Goal: Task Accomplishment & Management: Use online tool/utility

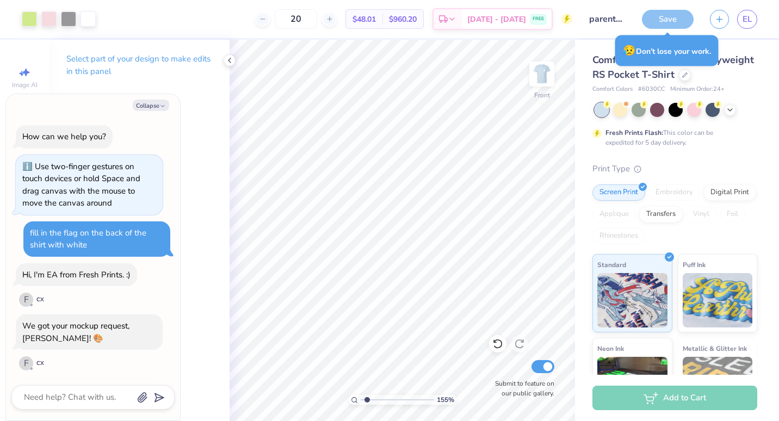
scroll to position [152, 0]
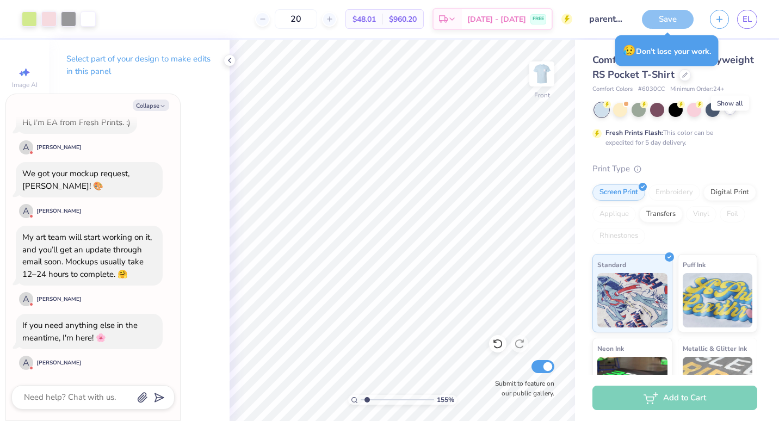
click at [730, 113] on icon at bounding box center [729, 108] width 9 height 9
type input "1.55152400419322"
type textarea "x"
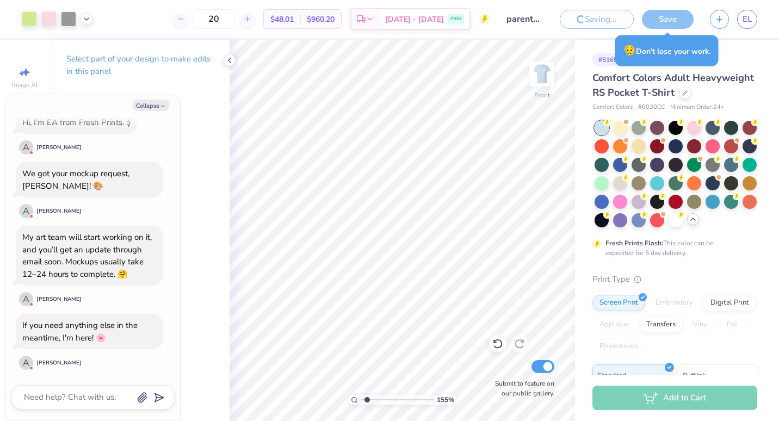
type input "1.55152400419322"
type textarea "x"
type input "1.55152400419322"
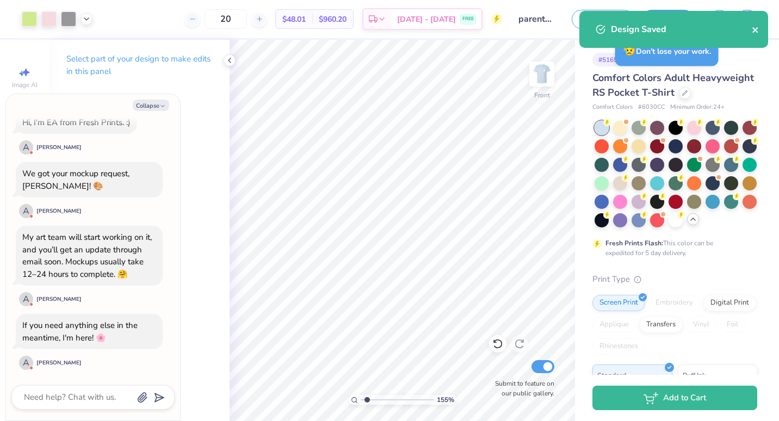
click at [753, 27] on icon "close" at bounding box center [756, 30] width 8 height 9
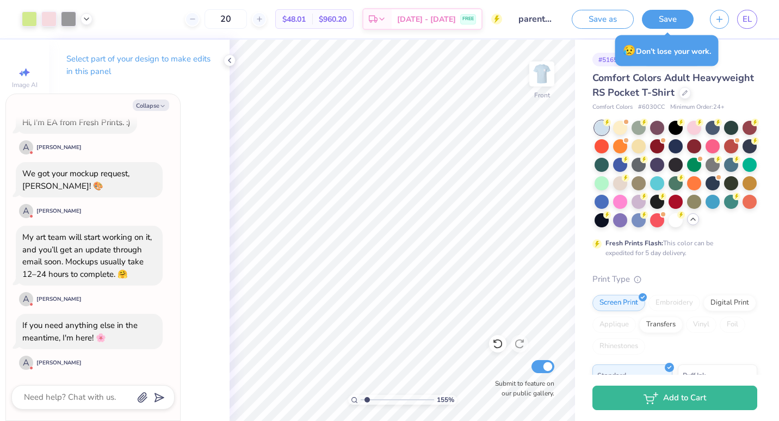
type textarea "x"
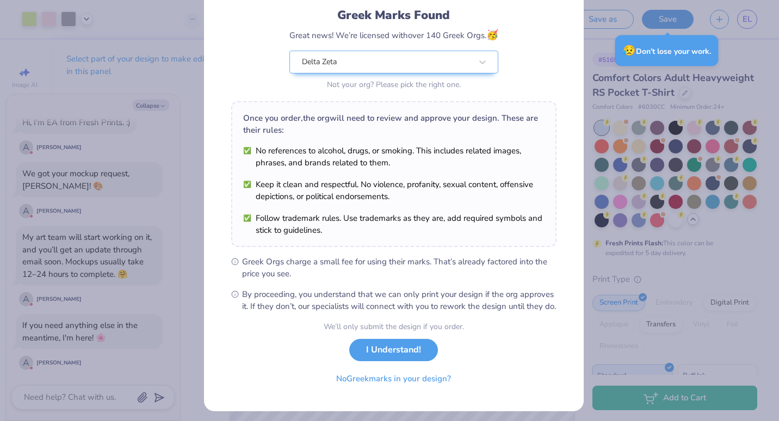
scroll to position [78, 0]
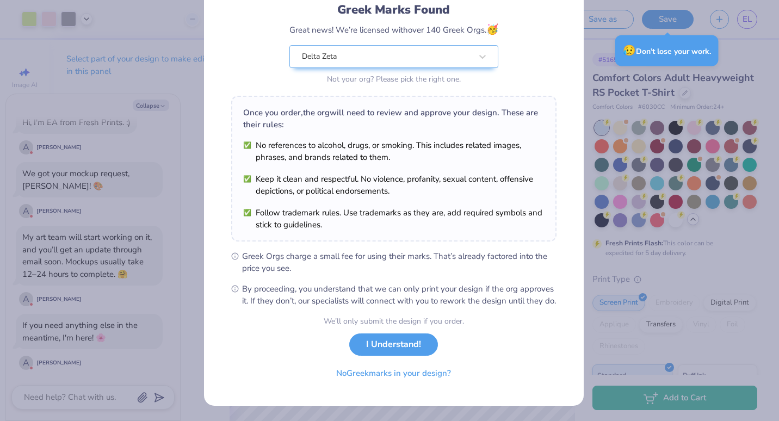
type input "1.55152400419322"
type textarea "x"
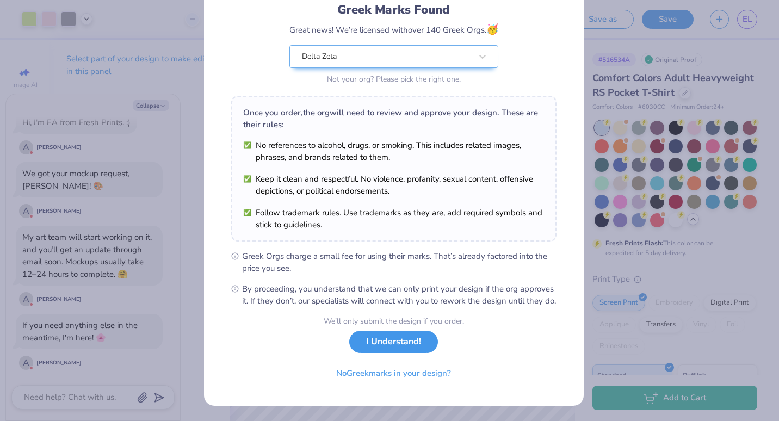
click at [379, 353] on button "I Understand!" at bounding box center [393, 342] width 89 height 22
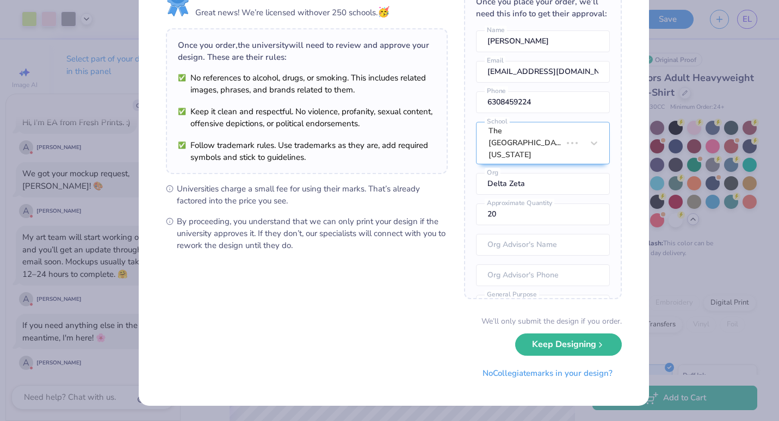
scroll to position [0, 0]
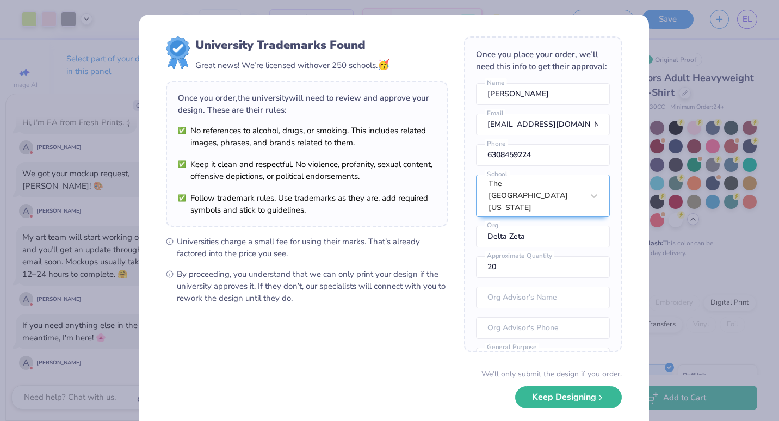
click at [710, 77] on div "University Trademarks Found Great news! We’re licensed with over 250 schools. 🥳…" at bounding box center [389, 210] width 779 height 421
click at [723, 76] on div "University Trademarks Found Great news! We’re licensed with over 250 schools. 🥳…" at bounding box center [389, 210] width 779 height 421
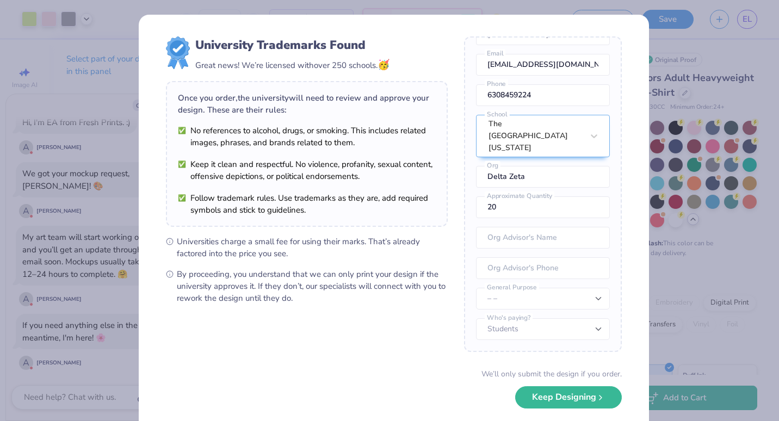
scroll to position [52, 0]
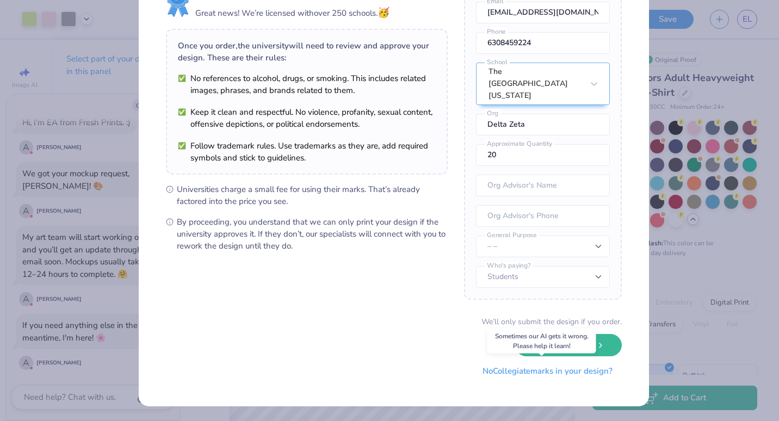
click at [527, 374] on button "No Collegiate marks in your design?" at bounding box center [547, 371] width 148 height 22
type input "1.55152400419322"
type textarea "x"
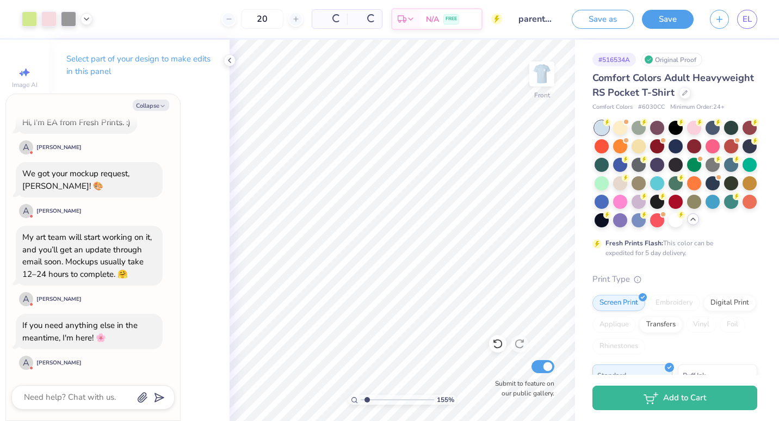
scroll to position [0, 0]
click at [679, 98] on div at bounding box center [685, 92] width 12 height 12
type input "1.55152400419322"
type textarea "x"
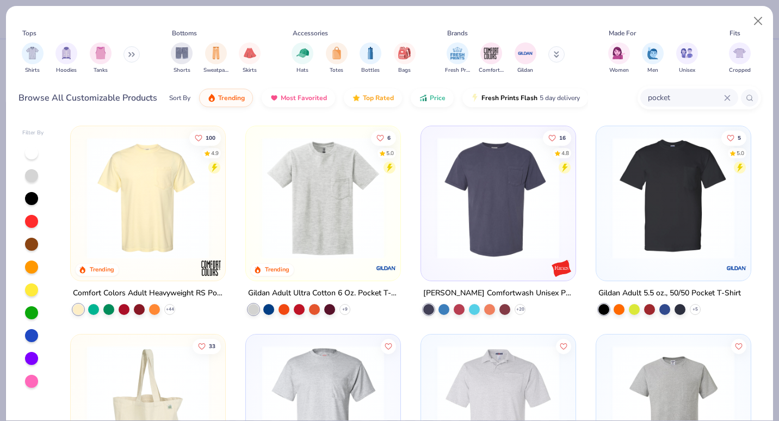
click at [353, 229] on img at bounding box center [323, 198] width 133 height 122
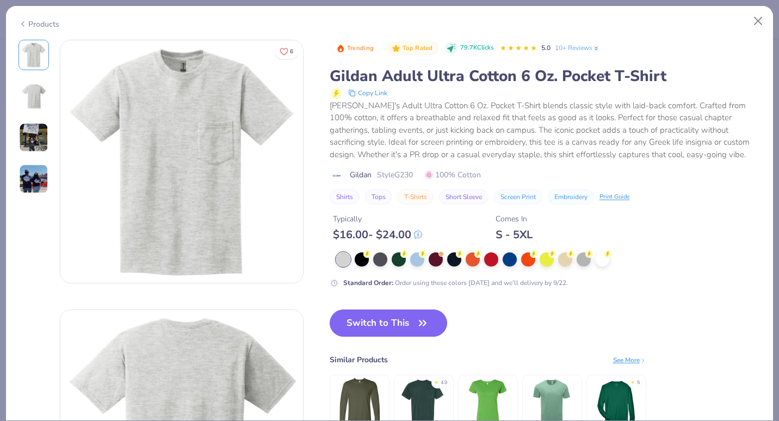
type input "1.55152400419322"
type textarea "x"
type input "1.55152400419322"
type textarea "x"
click at [564, 262] on div at bounding box center [565, 258] width 14 height 14
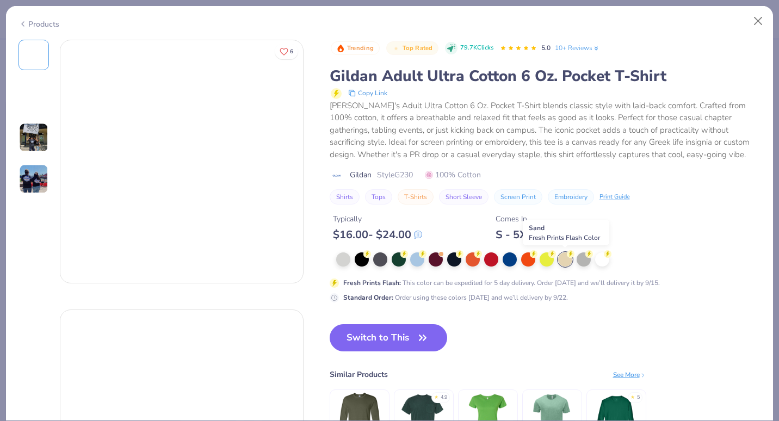
type input "1.55152400419322"
type textarea "x"
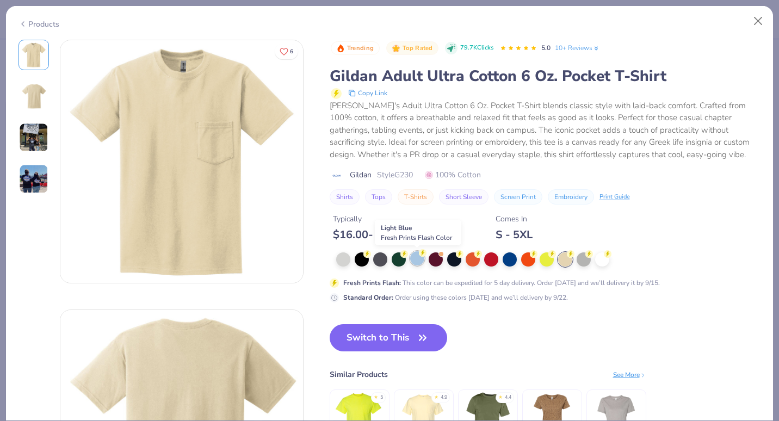
click at [411, 262] on div at bounding box center [417, 258] width 14 height 14
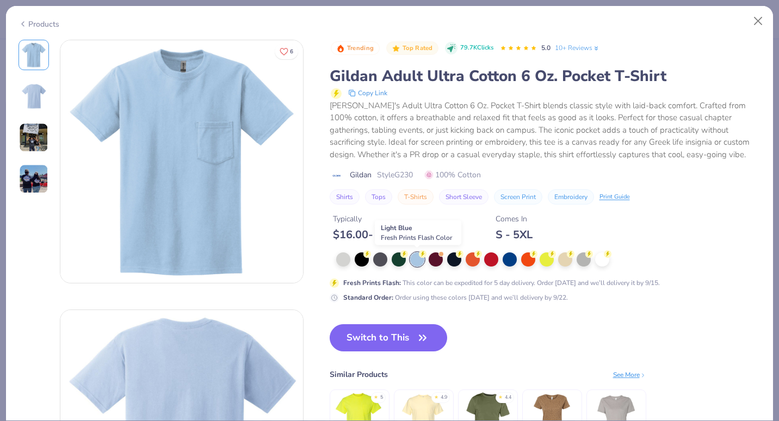
type input "1.55152400419322"
type textarea "x"
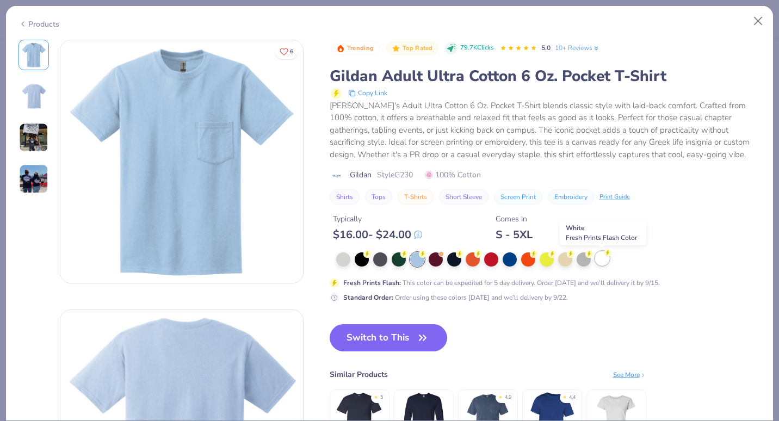
click at [601, 255] on div at bounding box center [602, 258] width 14 height 14
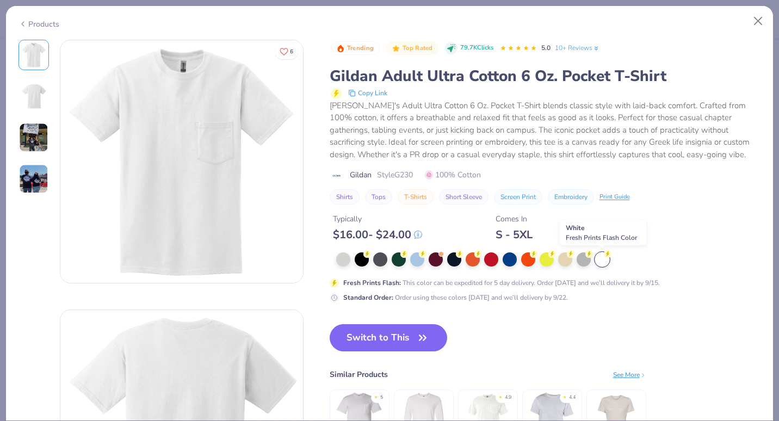
type input "1.55152400419322"
type textarea "x"
click at [343, 261] on div at bounding box center [343, 258] width 14 height 14
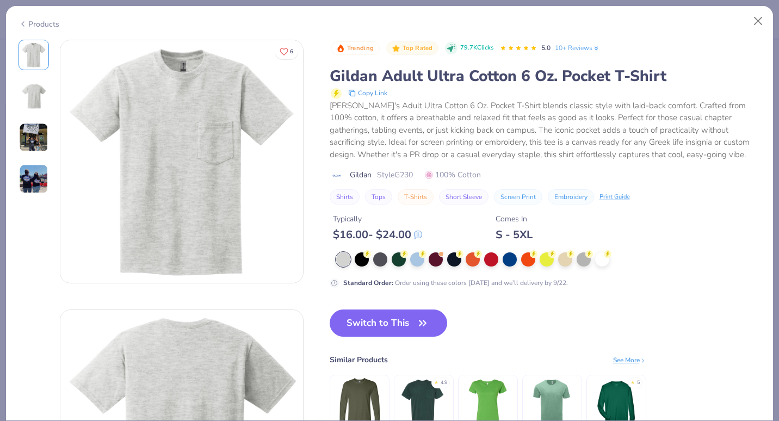
type input "1.55152400419322"
type textarea "x"
click at [601, 262] on div at bounding box center [602, 258] width 14 height 14
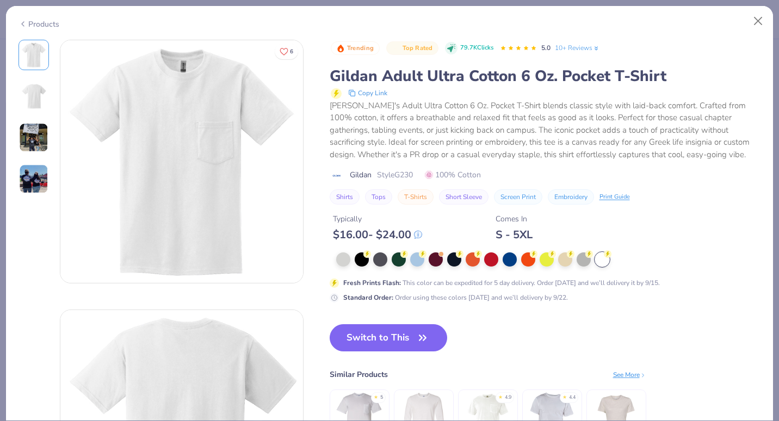
type input "1.55152400419322"
type textarea "x"
click at [588, 262] on div at bounding box center [583, 258] width 14 height 14
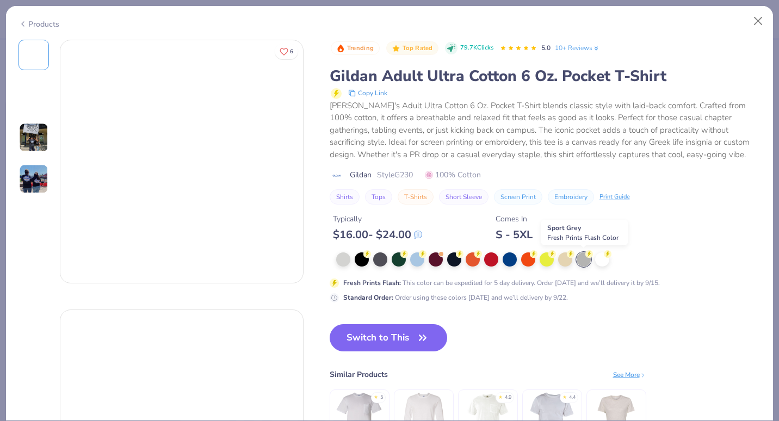
type input "1.55152400419322"
type textarea "x"
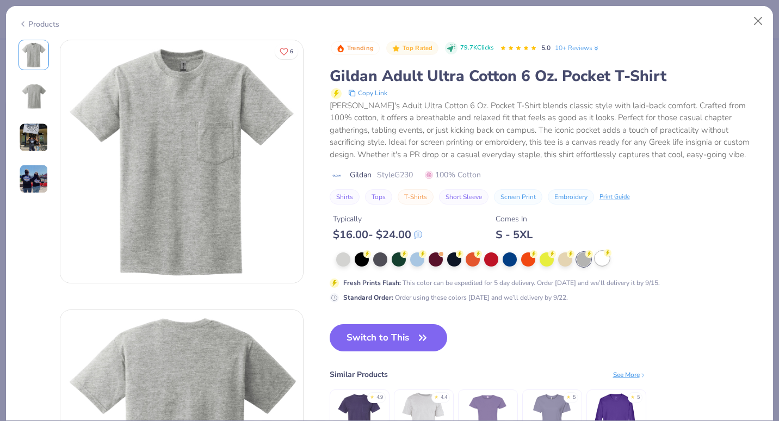
click at [604, 258] on div at bounding box center [602, 258] width 14 height 14
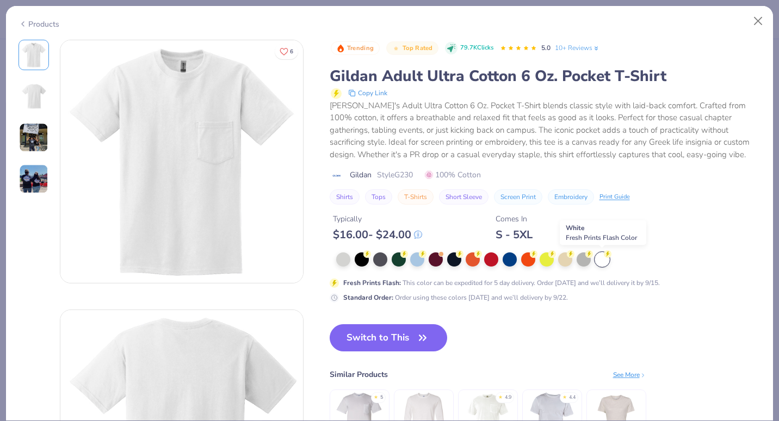
type input "1.55152400419322"
type textarea "x"
click at [372, 333] on button "Switch to This" at bounding box center [389, 337] width 118 height 27
click at [410, 340] on button "Switch to This" at bounding box center [389, 337] width 118 height 27
type input "1.55152400419322"
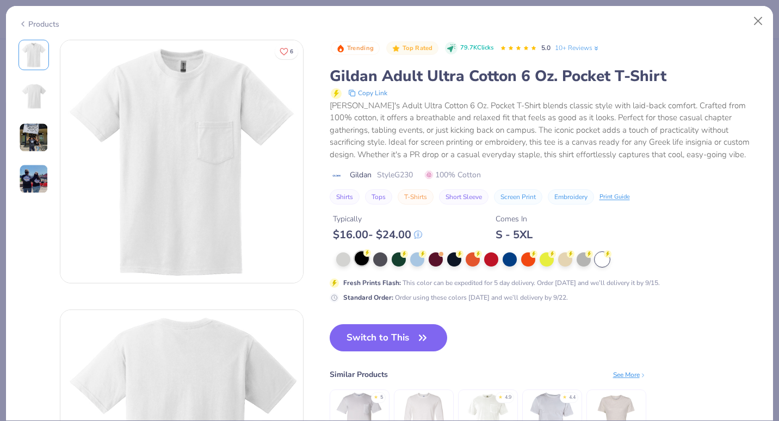
type textarea "x"
type input "1.55152400419322"
type textarea "x"
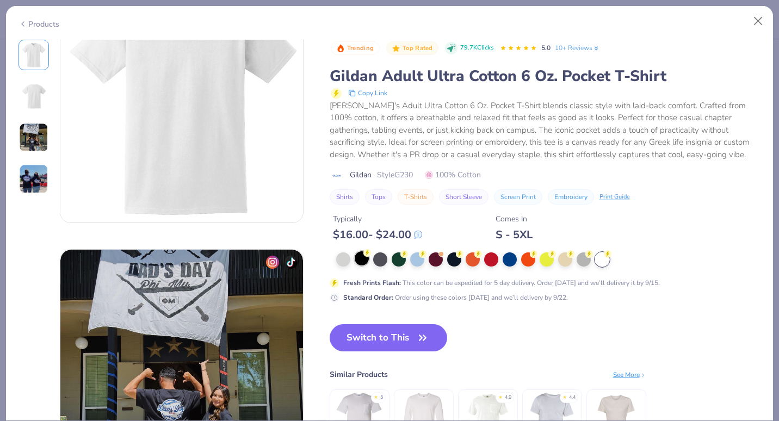
type input "1.55152400419322"
type textarea "x"
type input "1.55152400419322"
type textarea "x"
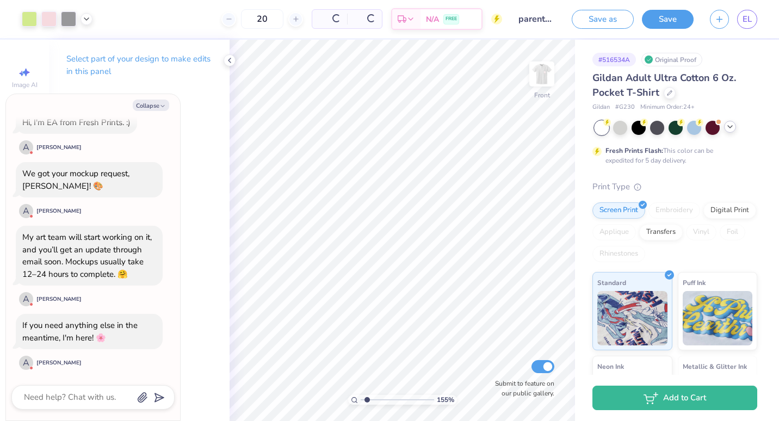
type input "1.55152400419322"
type textarea "x"
click at [49, 22] on div at bounding box center [48, 17] width 15 height 15
type input "1.55152400419322"
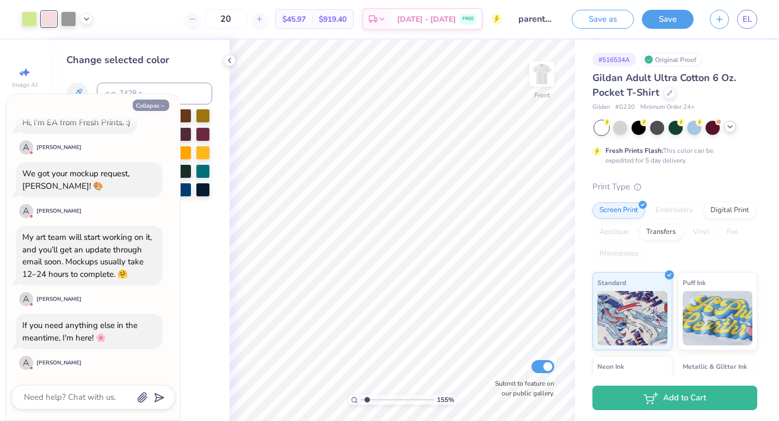
click at [160, 103] on icon "button" at bounding box center [162, 106] width 7 height 7
type textarea "x"
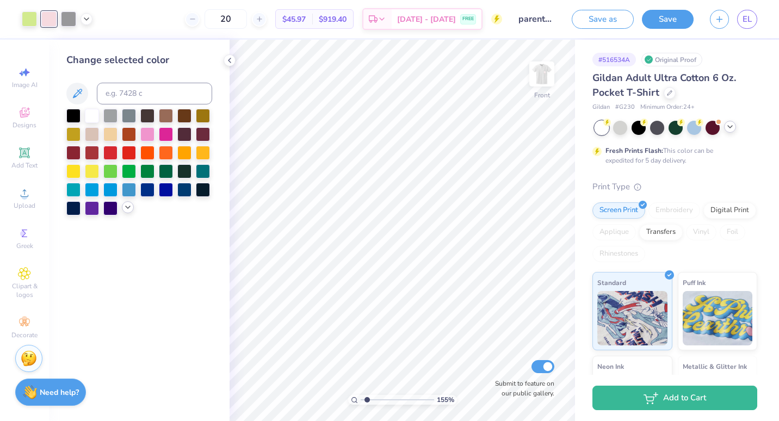
click at [125, 203] on icon at bounding box center [127, 207] width 9 height 9
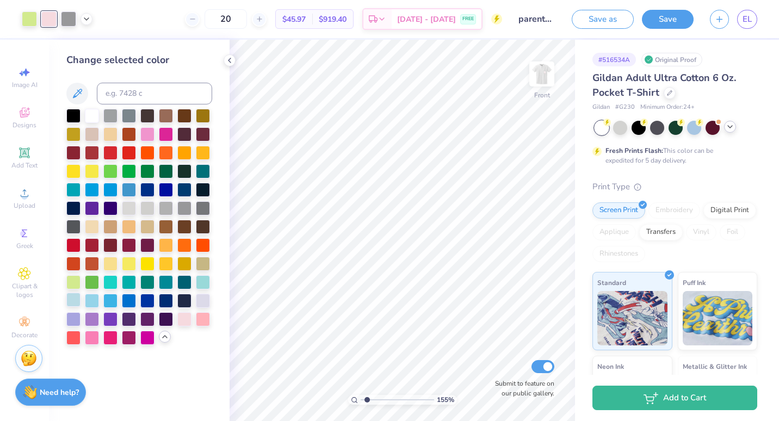
click at [73, 299] on div at bounding box center [73, 300] width 14 height 14
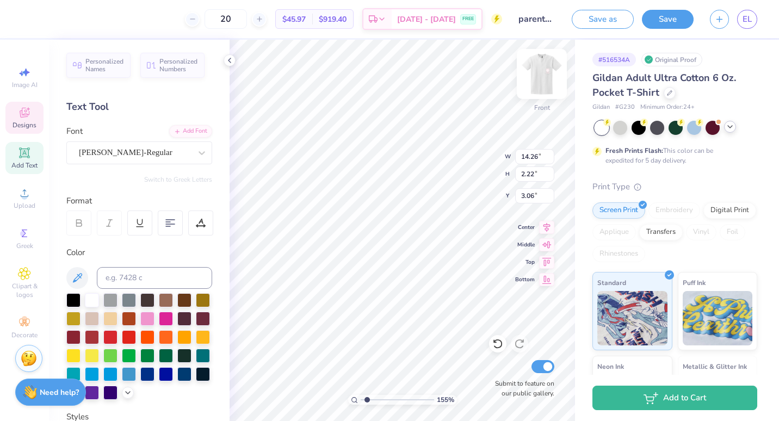
type input "1.55152400419322"
type input "3.00"
click at [544, 83] on img at bounding box center [542, 74] width 44 height 44
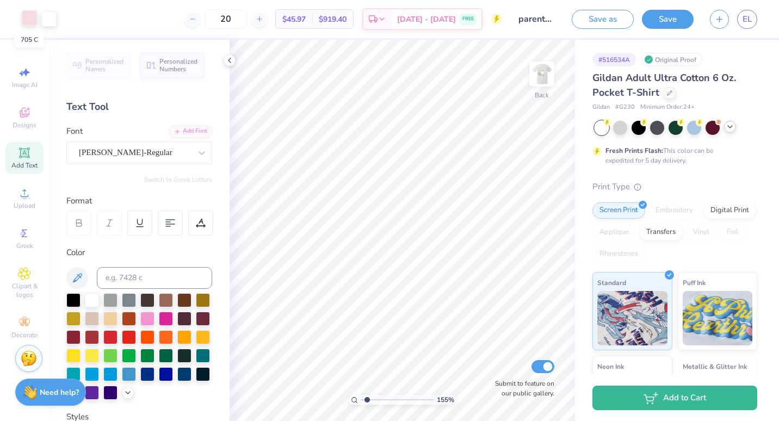
click at [32, 20] on div at bounding box center [29, 17] width 15 height 15
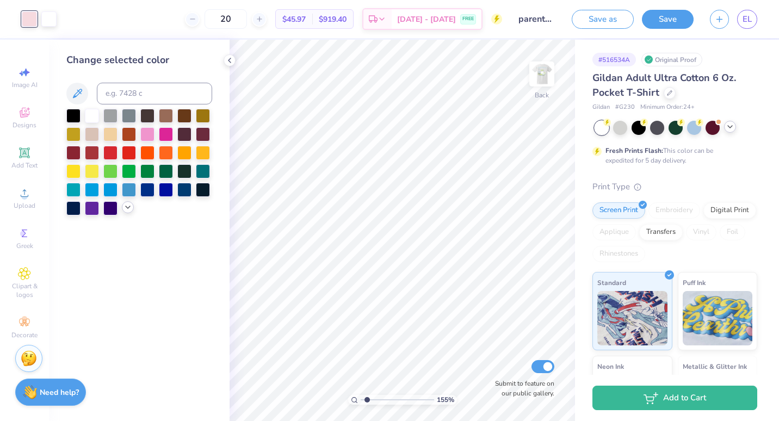
click at [122, 209] on div at bounding box center [128, 207] width 12 height 12
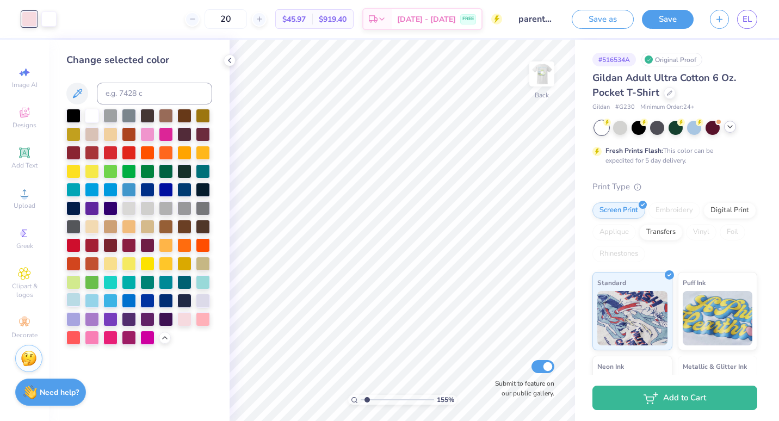
click at [75, 300] on div at bounding box center [73, 300] width 14 height 14
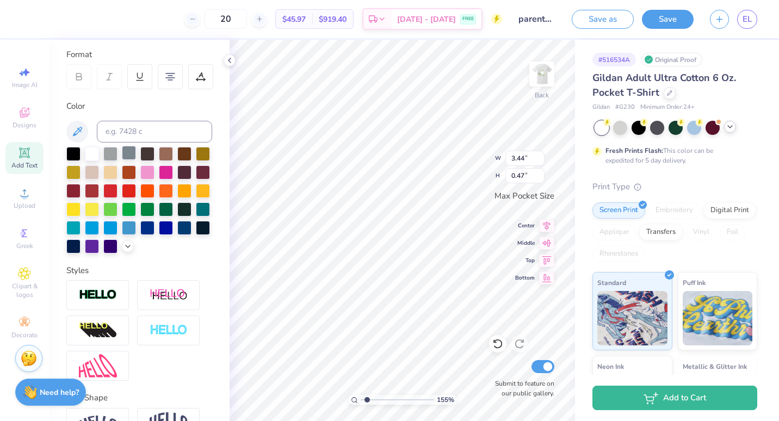
scroll to position [188, 0]
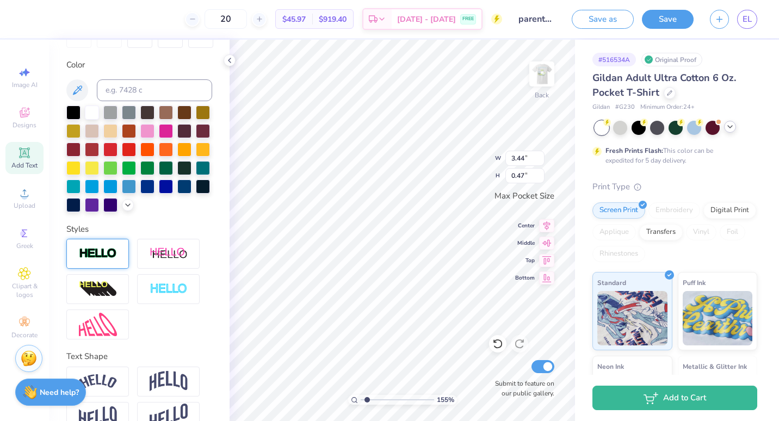
click at [90, 269] on div at bounding box center [97, 254] width 63 height 30
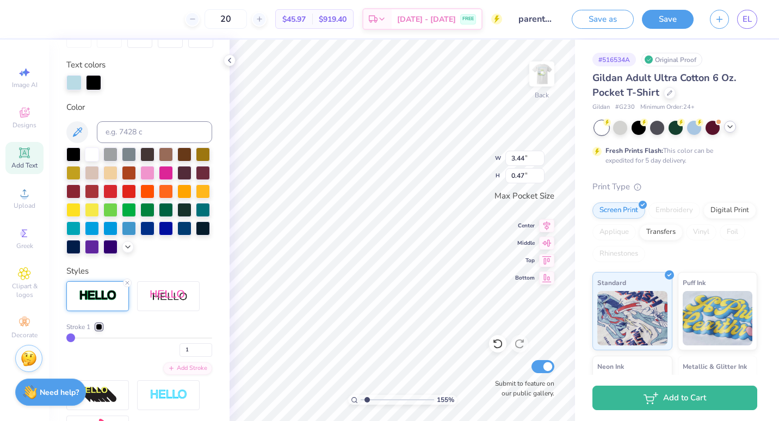
type input "1.55152400419322"
type input "3.43"
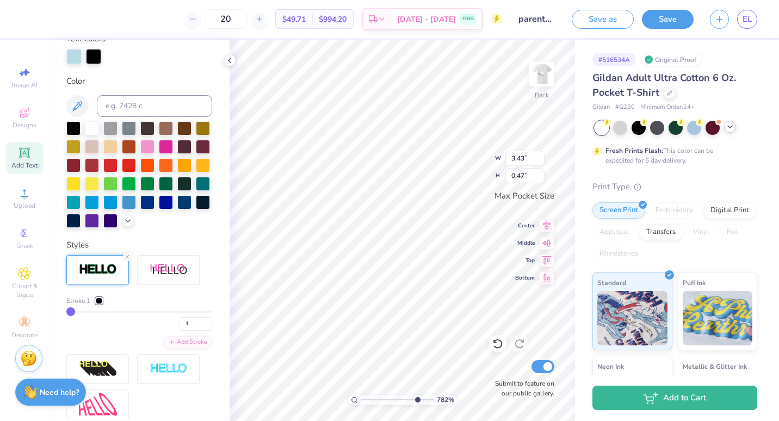
drag, startPoint x: 366, startPoint y: 400, endPoint x: 416, endPoint y: 390, distance: 50.9
click at [416, 395] on input "range" at bounding box center [397, 400] width 73 height 10
drag, startPoint x: 411, startPoint y: 399, endPoint x: 374, endPoint y: 399, distance: 37.0
click at [374, 399] on input "range" at bounding box center [397, 400] width 73 height 10
click at [100, 304] on div at bounding box center [99, 300] width 7 height 7
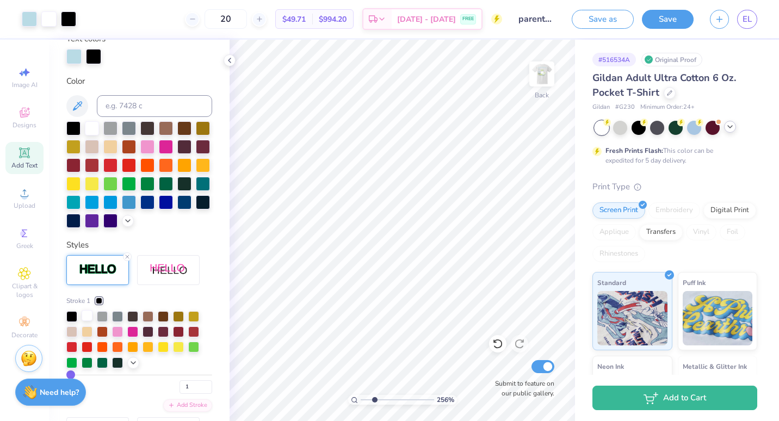
click at [85, 321] on div at bounding box center [87, 315] width 11 height 11
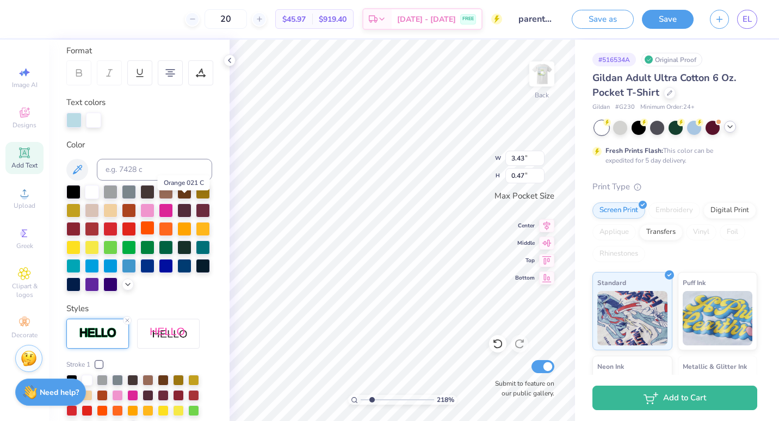
scroll to position [144, 0]
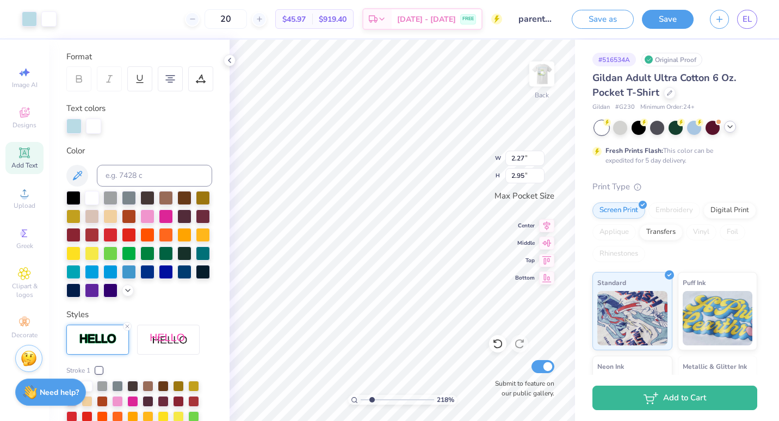
type input "2.18469409954823"
type input "1.65"
type input "2.14"
type input "2.18469409954823"
type input "1.41"
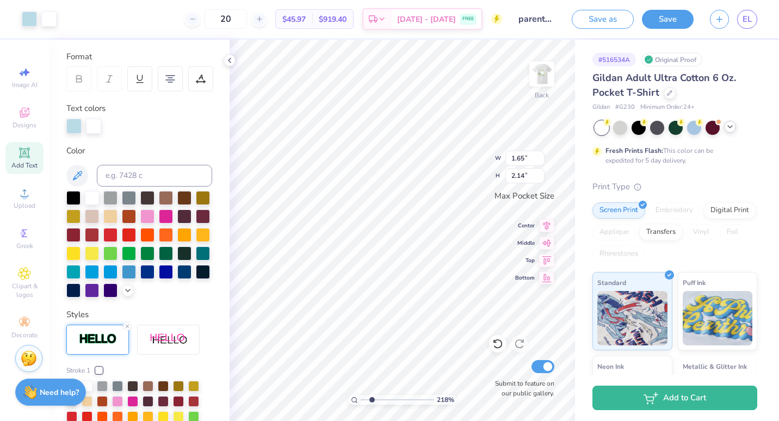
type input "1.83"
type input "2.18469409954823"
type input "3.43"
type input "0.47"
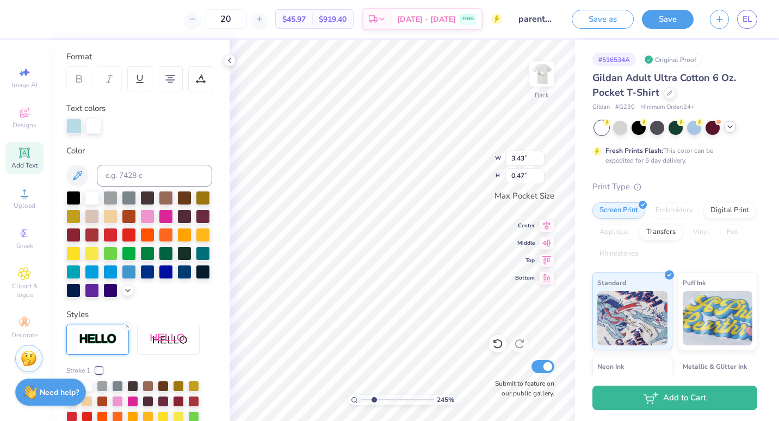
click at [76, 127] on div at bounding box center [73, 126] width 15 height 15
click at [75, 195] on div at bounding box center [73, 197] width 14 height 14
type input "2.45297572840938"
type textarea "Delta Zet Parents Weekend Lexington, KY 2025"
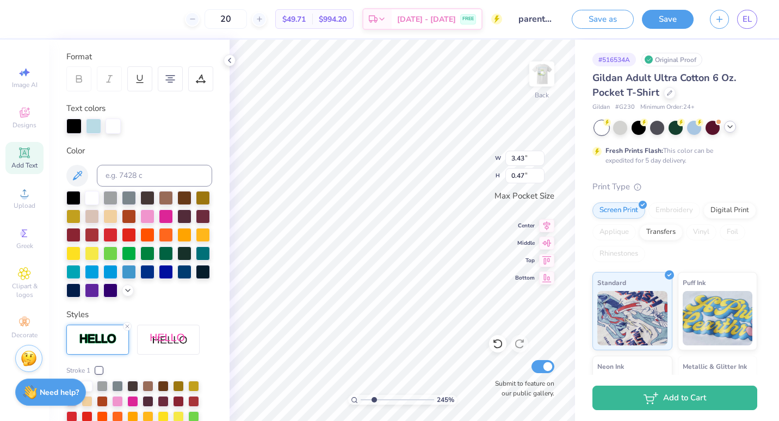
type input "2.45297572840938"
type textarea "Delta Ze Parents Weekend Lexington, KY 2025"
type input "2.45297572840938"
type textarea "Delta Z Parents Weekend Lexington, KY 2025"
type input "2.45297572840938"
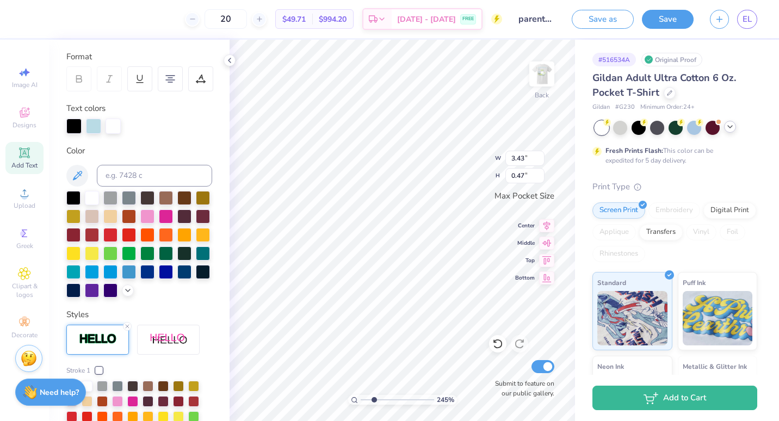
type textarea "Delta Parents Weekend Lexington, KY 2025"
type input "2.45297572840938"
type textarea "Delta Parents Weekend Lexington, KY 2025"
type input "2.45297572840938"
type textarea "Delt Parents Weekend Lexington, KY 2025"
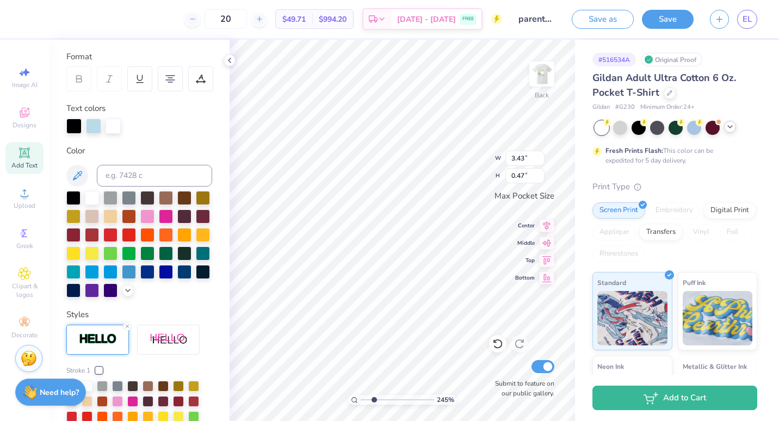
type input "2.45297572840938"
type textarea "Del Parents Weekend Lexington, KY 2025"
type input "2.45297572840938"
type textarea "De Parents Weekend Lexington, KY 2025"
type input "2.45297572840938"
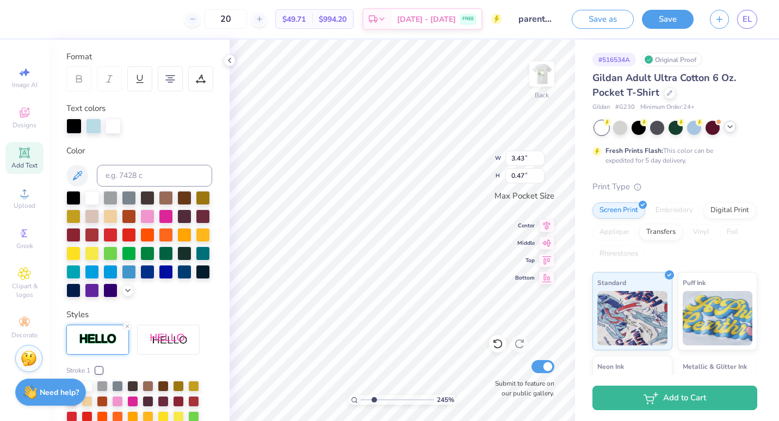
type textarea "D Parents Weekend Lexington, KY 2025"
type input "2.45297572840938"
type textarea "Parents Weekend Lexington, KY 2025"
click at [24, 160] on div "Add Text" at bounding box center [24, 158] width 38 height 32
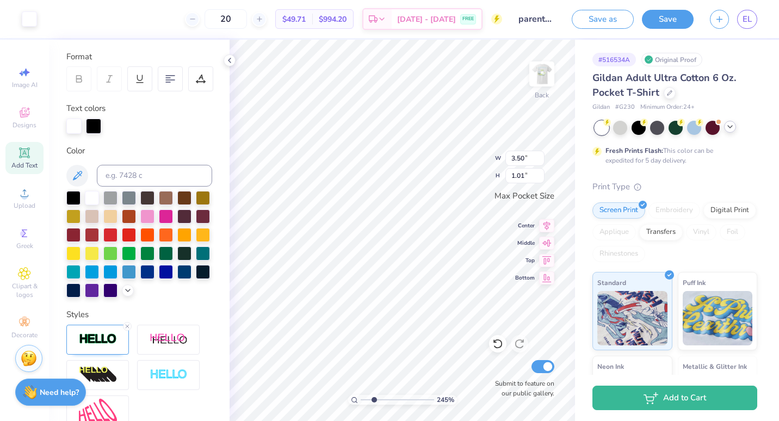
type input "2.45297572840938"
type input "3.44"
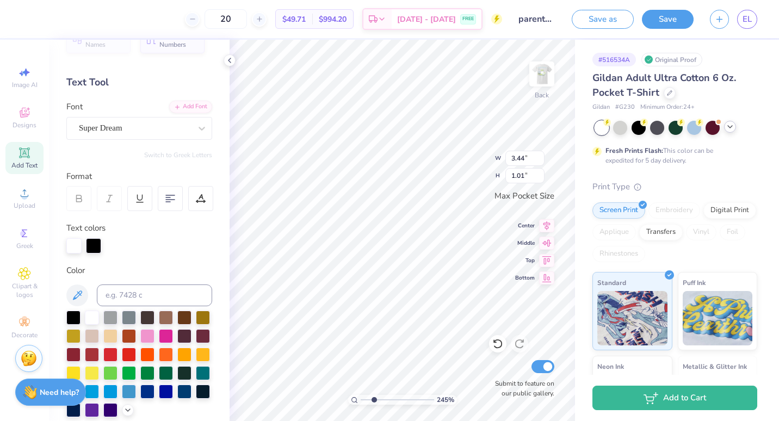
scroll to position [23, 0]
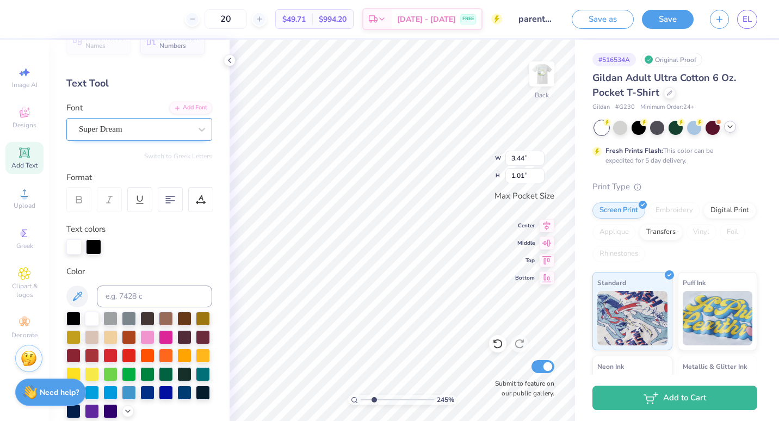
click at [121, 132] on div "Super Dream" at bounding box center [135, 129] width 114 height 17
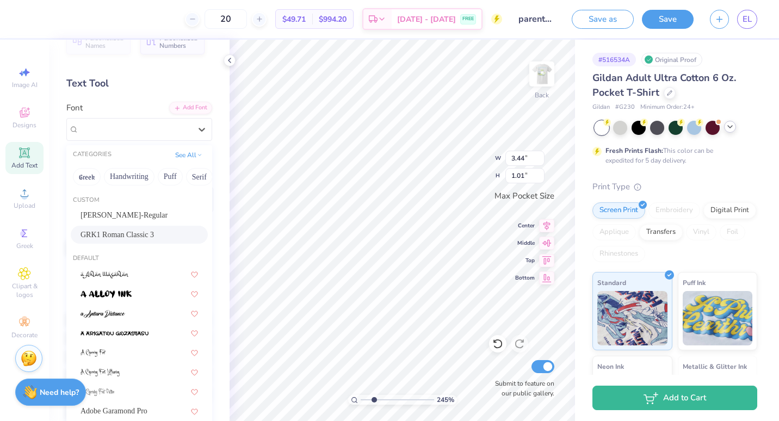
click at [119, 233] on span "GRK1 Roman Classic 3" at bounding box center [116, 234] width 73 height 11
type input "2.45297572840938"
type input "0.93"
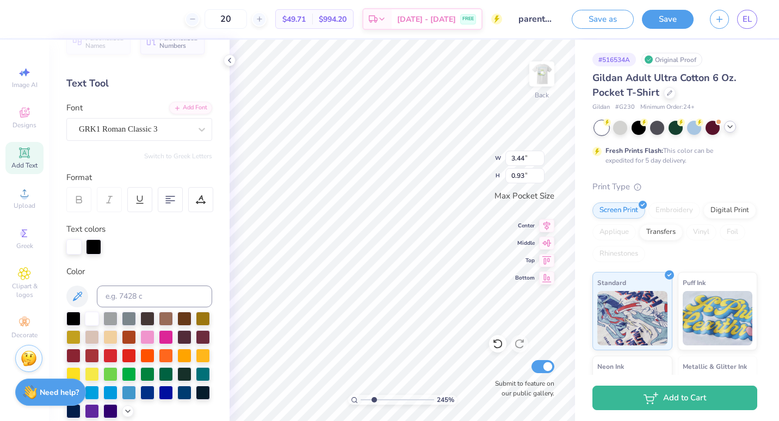
scroll to position [9, 1]
type input "2.45297572840938"
type textarea "TEX"
type input "2.45297572840938"
type textarea "TE"
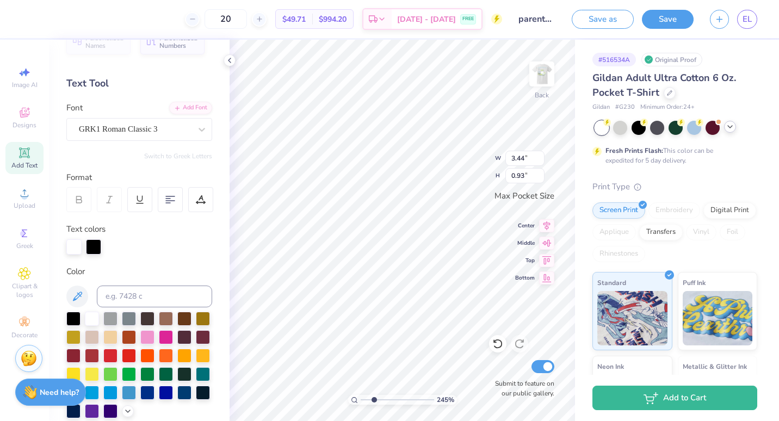
type input "2.45297572840938"
type textarea "T"
type input "2.45297572840938"
type textarea "D"
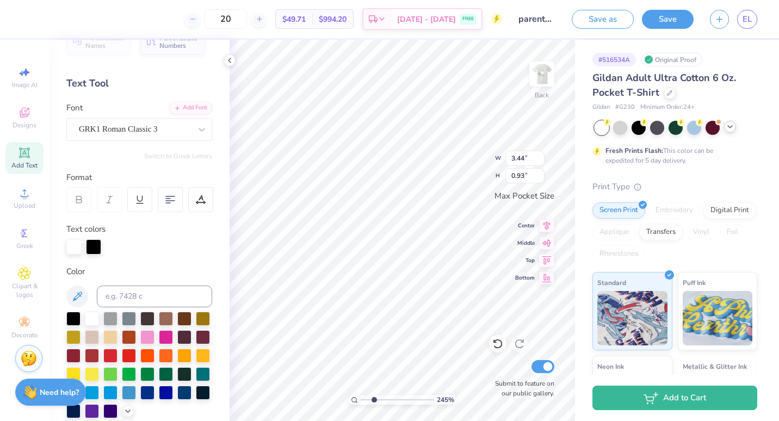
type input "2.45297572840938"
type textarea "DZ"
click at [71, 247] on div at bounding box center [73, 246] width 15 height 15
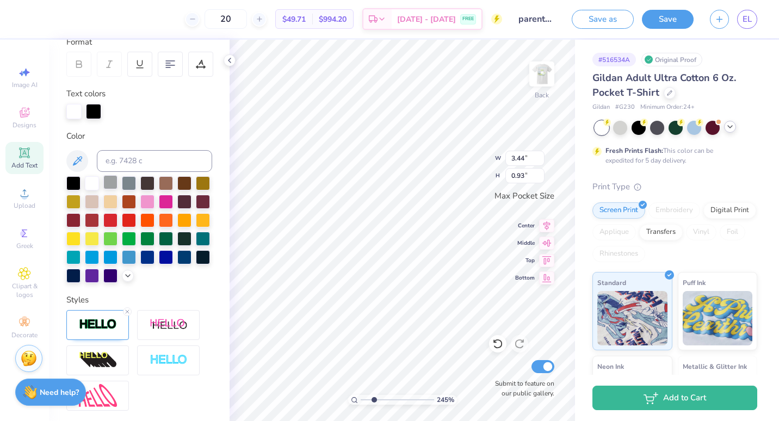
scroll to position [159, 0]
click at [122, 280] on div at bounding box center [128, 274] width 12 height 12
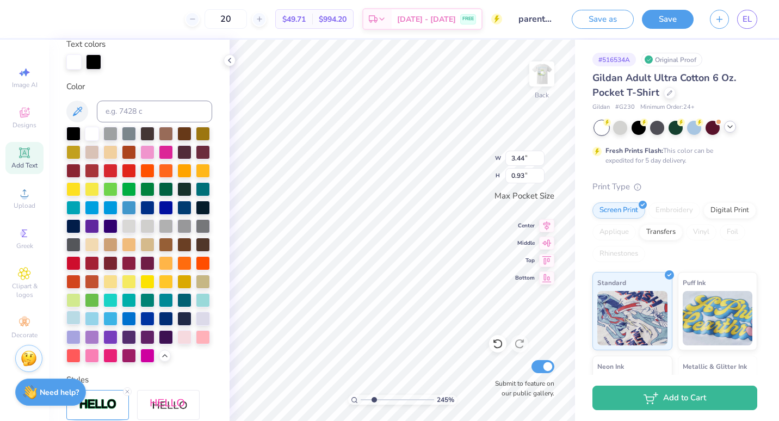
scroll to position [209, 0]
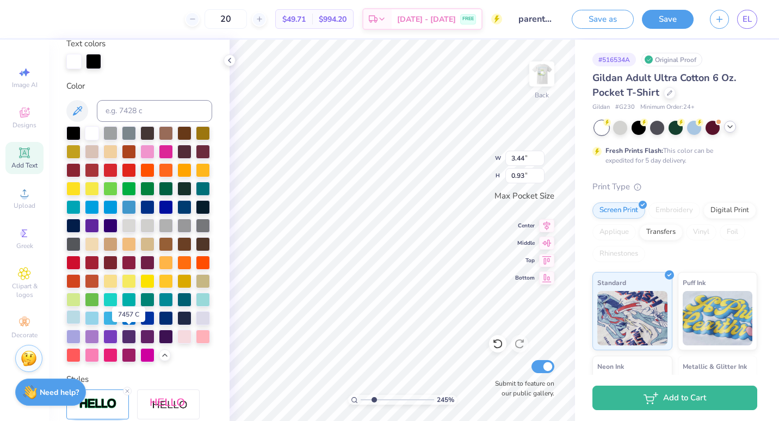
click at [80, 324] on div at bounding box center [73, 317] width 14 height 14
type input "2.45297572840938"
type input "1.67"
type input "0.89"
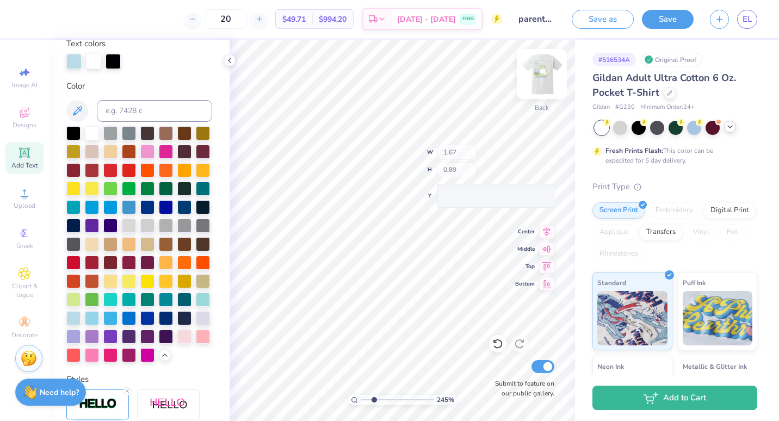
click at [542, 80] on img at bounding box center [542, 74] width 44 height 44
click at [540, 77] on img at bounding box center [542, 74] width 44 height 44
click at [544, 79] on img at bounding box center [542, 74] width 44 height 44
type input "2.20575333447122"
type input "1.57"
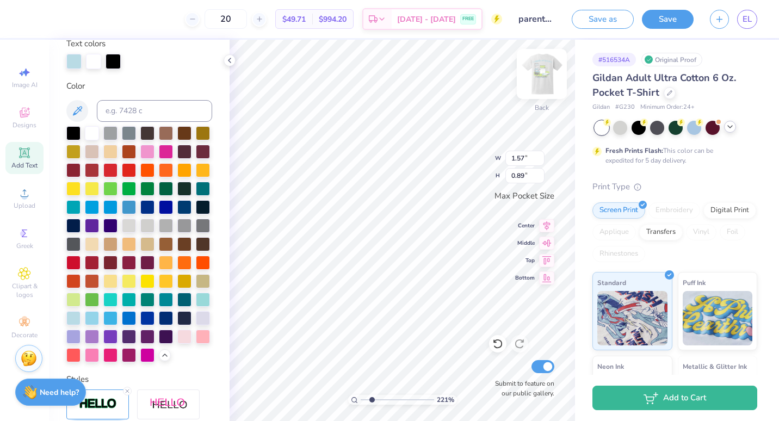
type input "0.84"
type input "2.20575333447122"
click at [539, 162] on input "1.56" at bounding box center [524, 158] width 39 height 15
click at [539, 162] on input "1.55" at bounding box center [524, 158] width 39 height 15
click at [539, 162] on input "1.54" at bounding box center [524, 158] width 39 height 15
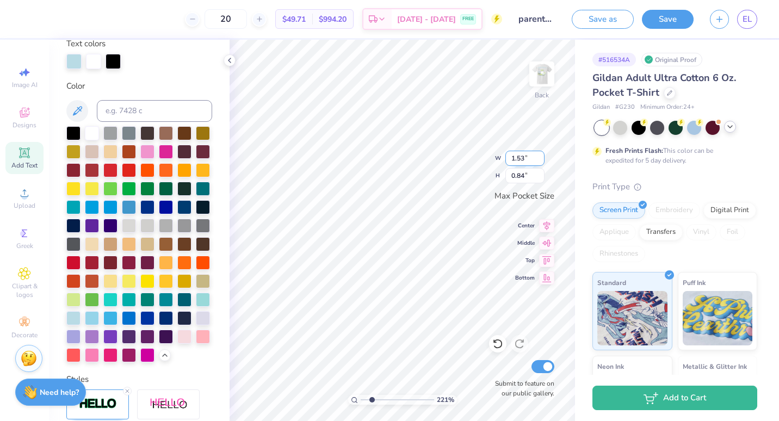
click at [539, 162] on input "1.53" at bounding box center [524, 158] width 39 height 15
click at [539, 162] on input "1.52" at bounding box center [524, 158] width 39 height 15
click at [539, 162] on input "1.51" at bounding box center [524, 158] width 39 height 15
type input "1.16"
click at [539, 162] on input "1.16" at bounding box center [524, 158] width 39 height 15
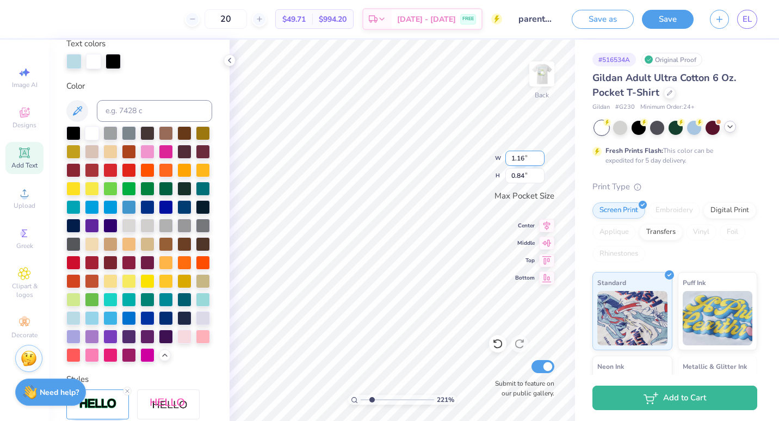
type input "2.20575333447122"
type input "0.62"
type input "1.4"
click at [543, 155] on input "1.4" at bounding box center [524, 158] width 39 height 15
type input "2.20575333447122"
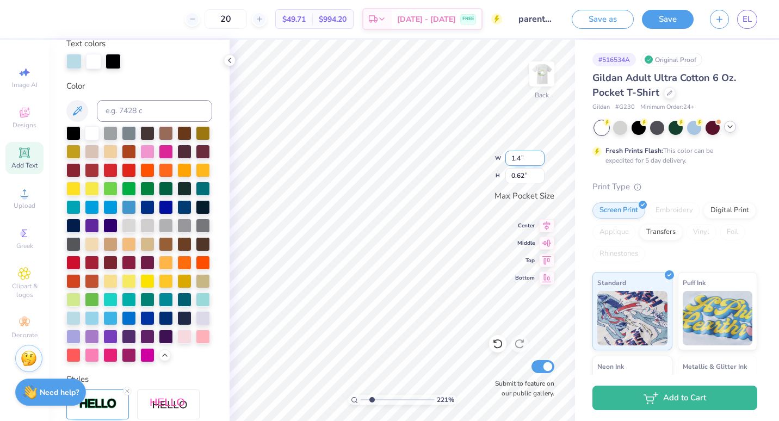
type input "1.40"
type input "0.75"
type input "2.20575333447122"
type input "1.74"
type input "0.93"
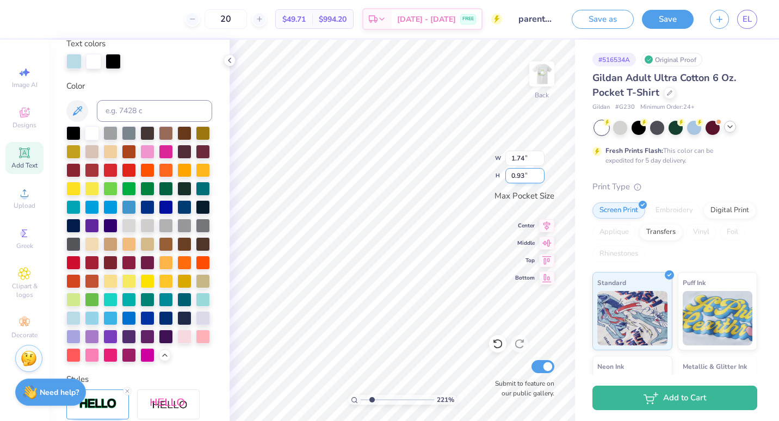
type input "2.20575333447122"
type input "2.27"
type input "0.47"
type input "2.20575333447122"
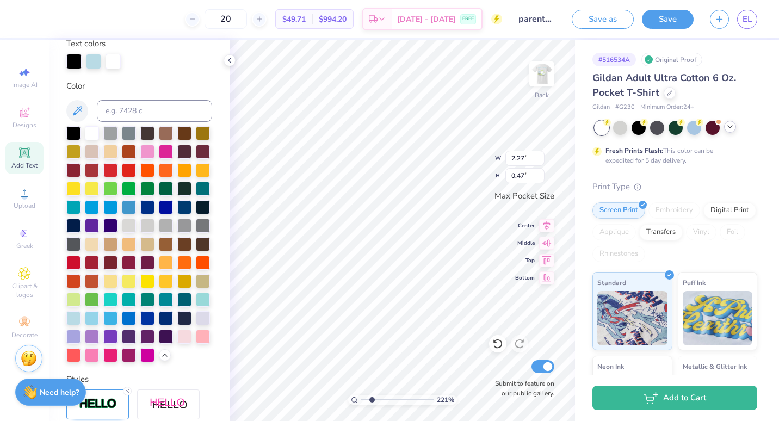
type input "3.42"
type input "0.71"
click at [107, 62] on div at bounding box center [113, 60] width 15 height 15
click at [93, 130] on div at bounding box center [92, 132] width 14 height 14
type input "2.20575333447122"
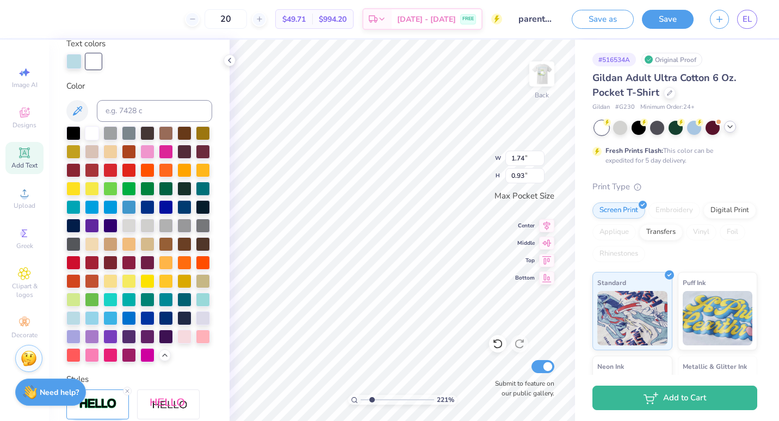
type input "3.42"
type input "0.71"
click at [67, 61] on div at bounding box center [73, 60] width 15 height 15
click at [80, 324] on div at bounding box center [73, 317] width 14 height 14
type input "2.20575333447122"
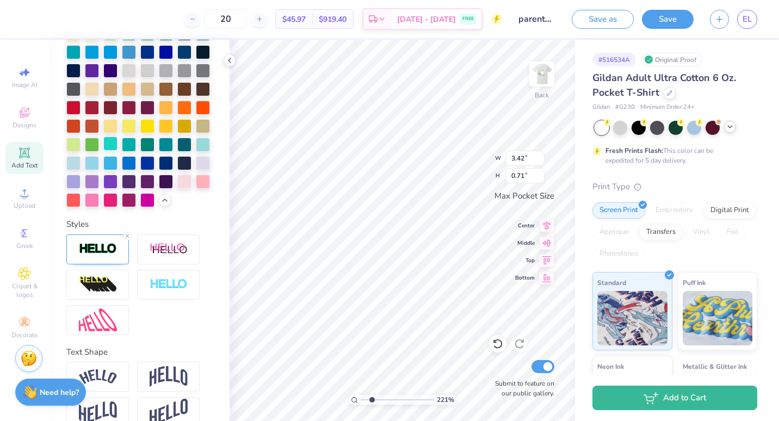
scroll to position [364, 0]
click at [120, 264] on div at bounding box center [97, 249] width 63 height 30
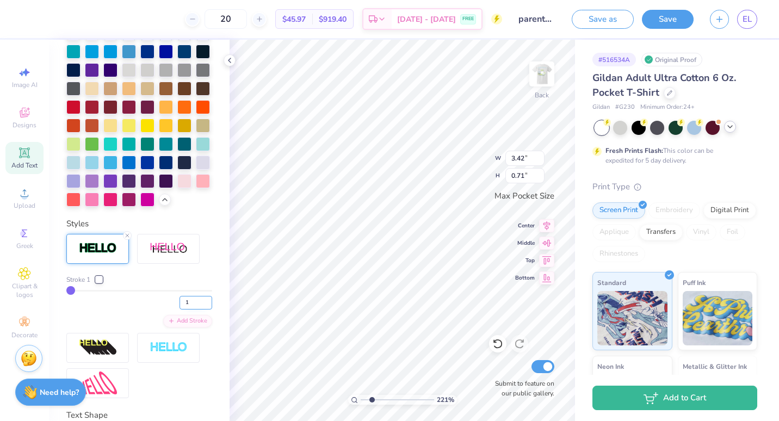
click at [198, 309] on input "1" at bounding box center [195, 303] width 33 height 14
type input "2"
click at [201, 309] on input "2" at bounding box center [195, 303] width 33 height 14
type input "2"
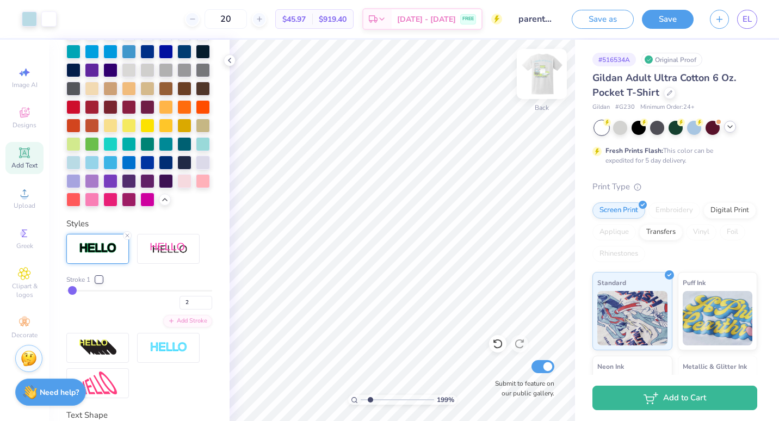
click at [550, 71] on img at bounding box center [542, 74] width 44 height 44
drag, startPoint x: 368, startPoint y: 400, endPoint x: 359, endPoint y: 400, distance: 8.7
type input "1"
click at [361, 400] on input "range" at bounding box center [397, 400] width 73 height 10
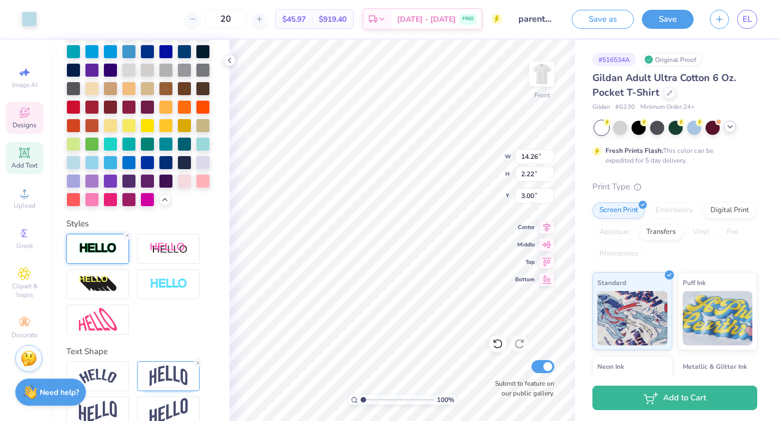
type input "14.28"
type input "2.24"
type input "2.99"
click at [108, 255] on img at bounding box center [98, 248] width 38 height 13
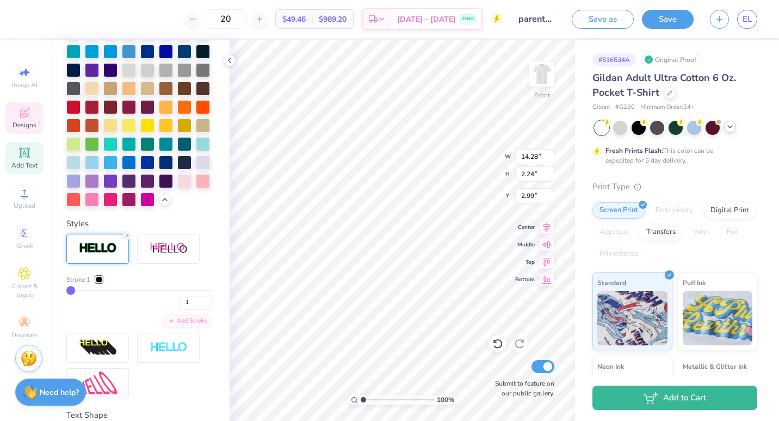
click at [96, 283] on div at bounding box center [99, 279] width 7 height 7
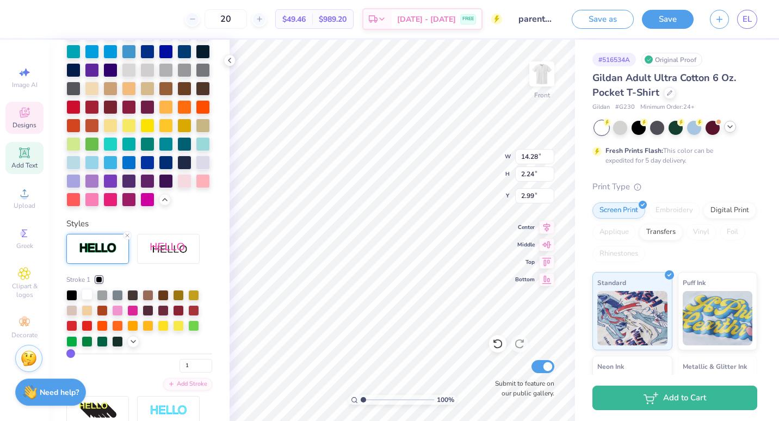
click at [89, 300] on div at bounding box center [87, 294] width 11 height 11
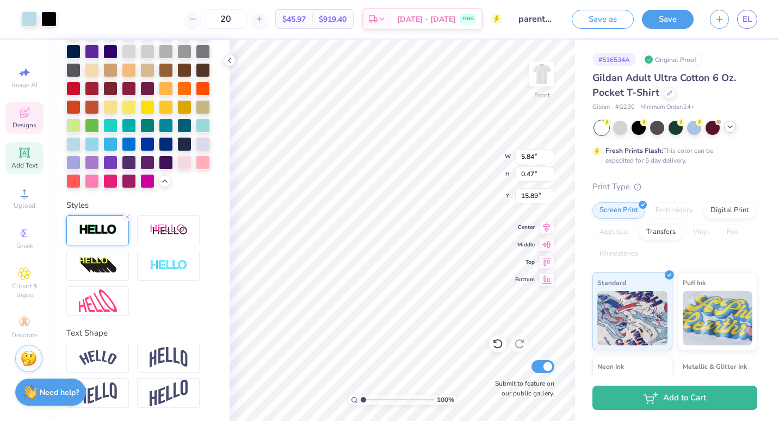
scroll to position [415, 0]
type input "0.48"
type input "15.88"
click at [107, 234] on img at bounding box center [98, 230] width 38 height 13
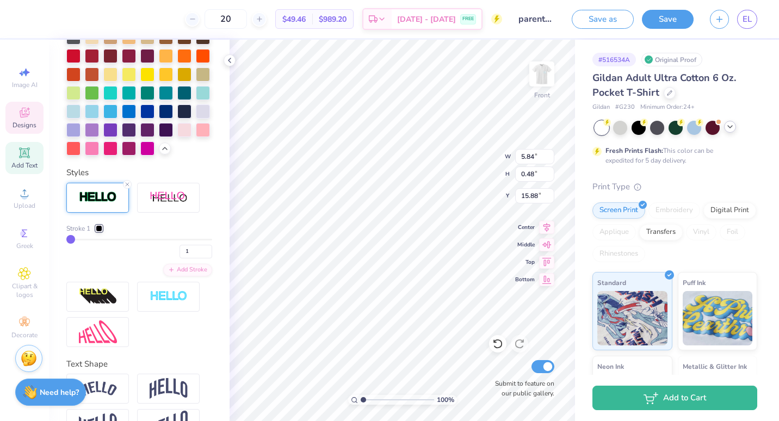
click at [100, 232] on div at bounding box center [99, 228] width 7 height 7
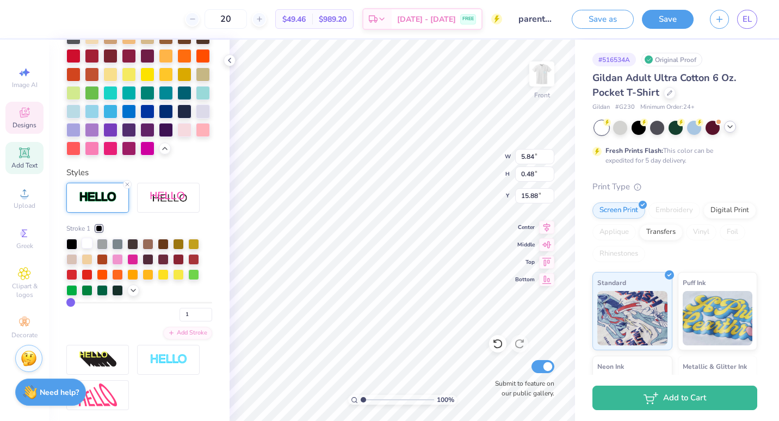
click at [88, 249] on div at bounding box center [87, 243] width 11 height 11
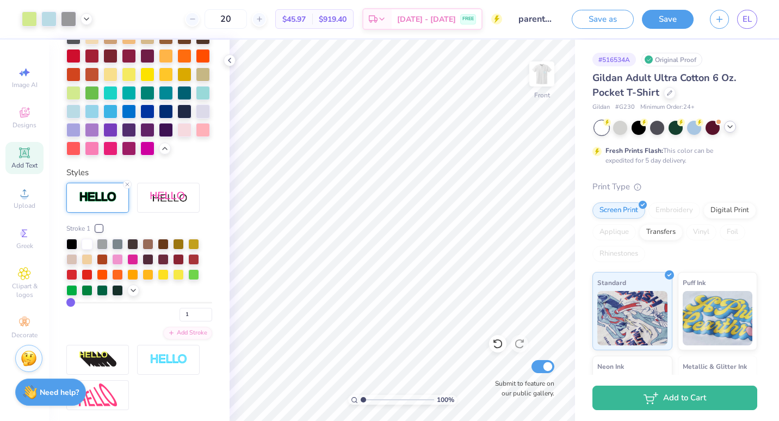
click at [601, 128] on div at bounding box center [601, 128] width 14 height 14
click at [602, 128] on div at bounding box center [601, 128] width 14 height 14
click at [542, 82] on img at bounding box center [542, 74] width 44 height 44
click at [609, 124] on circle at bounding box center [607, 123] width 8 height 8
click at [602, 129] on div at bounding box center [601, 128] width 14 height 14
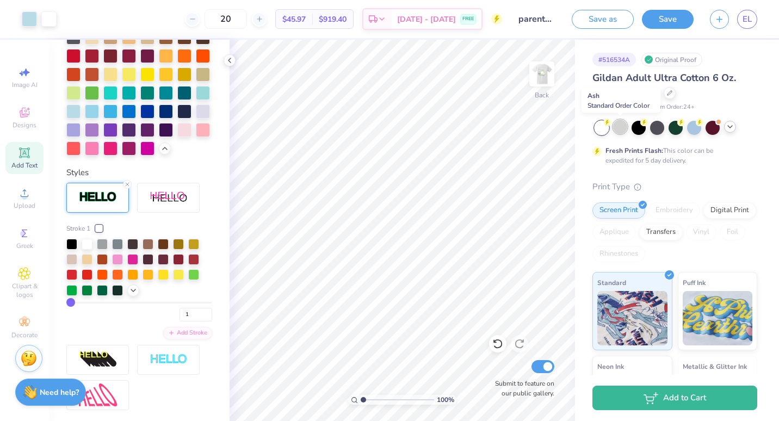
click at [622, 129] on div at bounding box center [620, 127] width 14 height 14
click at [732, 126] on polyline at bounding box center [730, 127] width 4 height 2
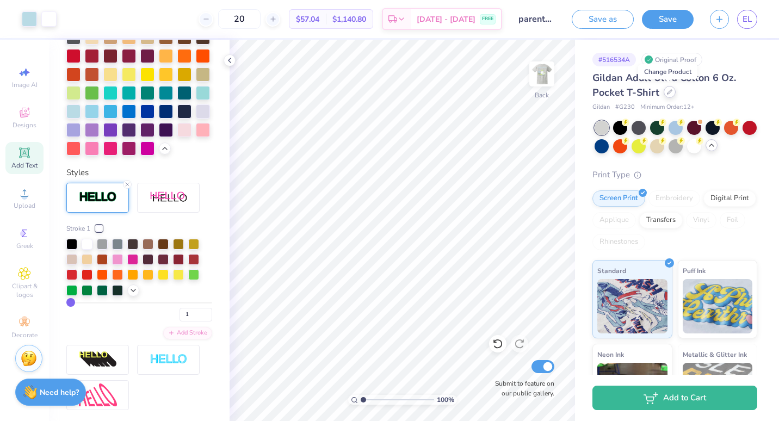
click at [665, 97] on div at bounding box center [669, 92] width 12 height 12
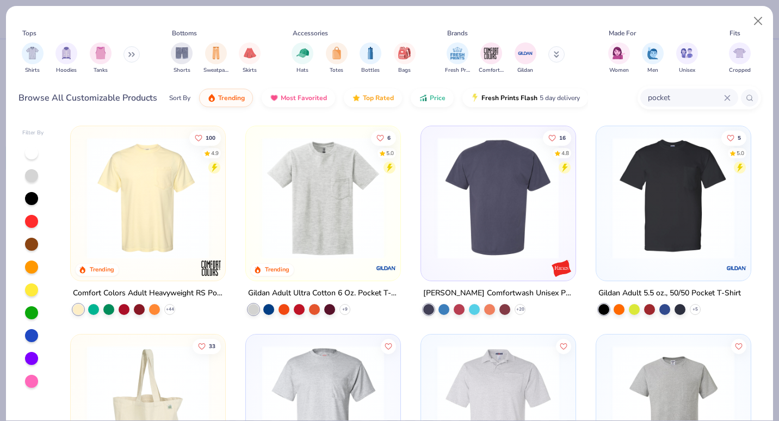
click at [499, 206] on div at bounding box center [498, 198] width 398 height 122
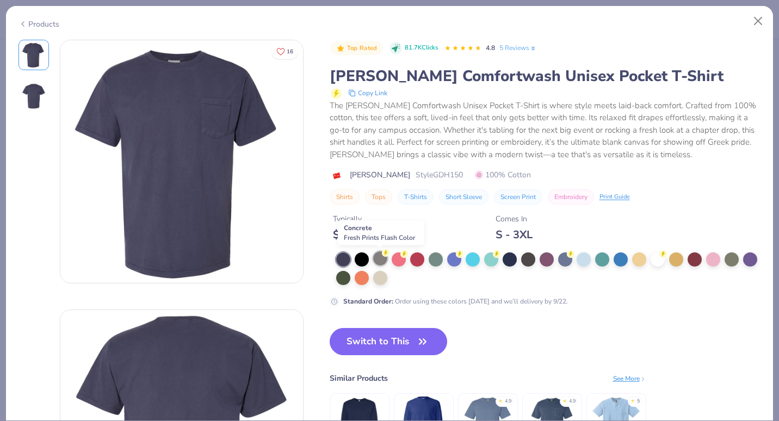
click at [386, 259] on div at bounding box center [380, 258] width 14 height 14
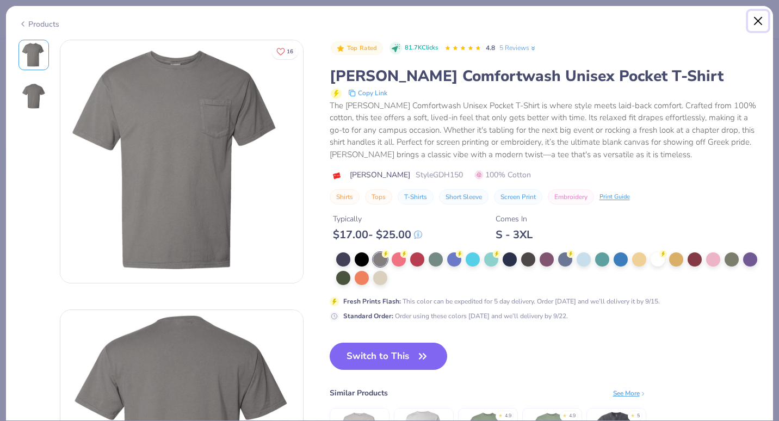
click at [760, 27] on button "Close" at bounding box center [758, 21] width 21 height 21
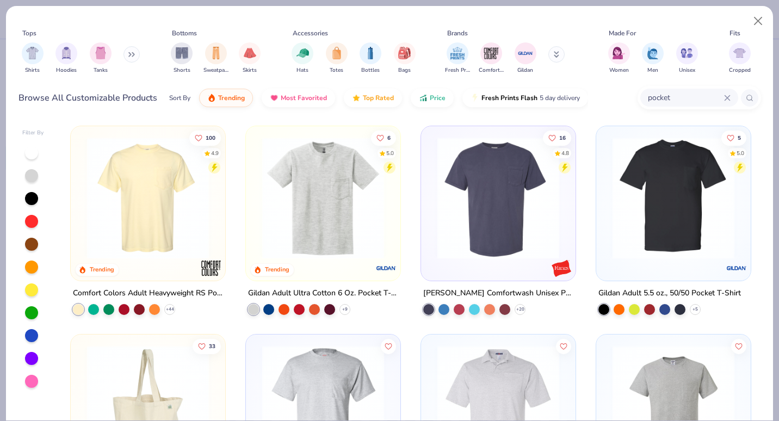
click at [640, 189] on img at bounding box center [673, 198] width 133 height 122
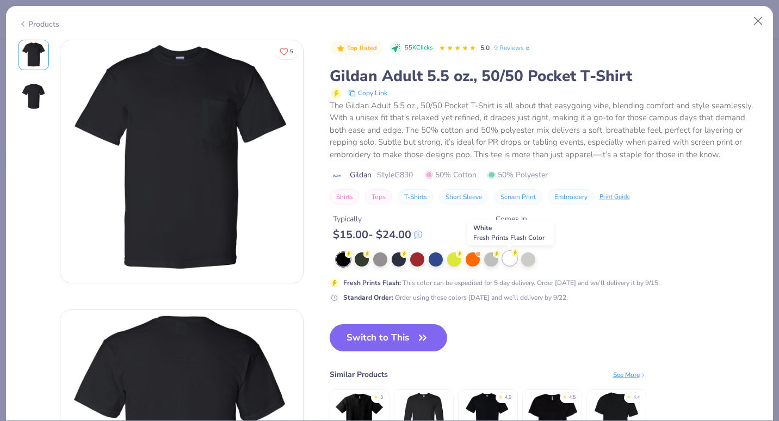
click at [507, 258] on div at bounding box center [510, 258] width 14 height 14
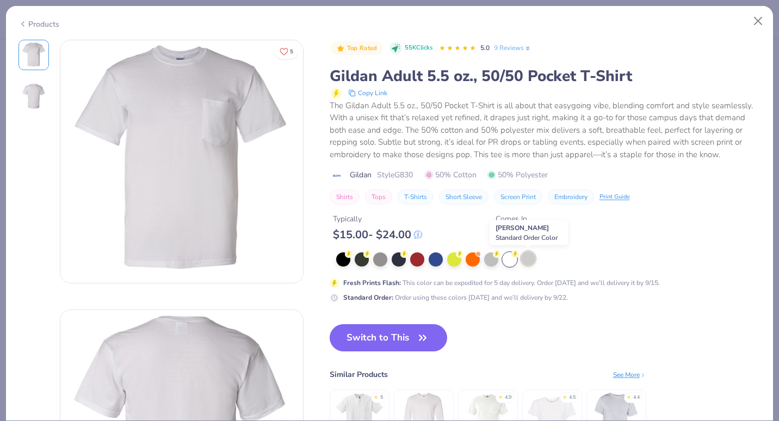
click at [526, 260] on div at bounding box center [528, 258] width 14 height 14
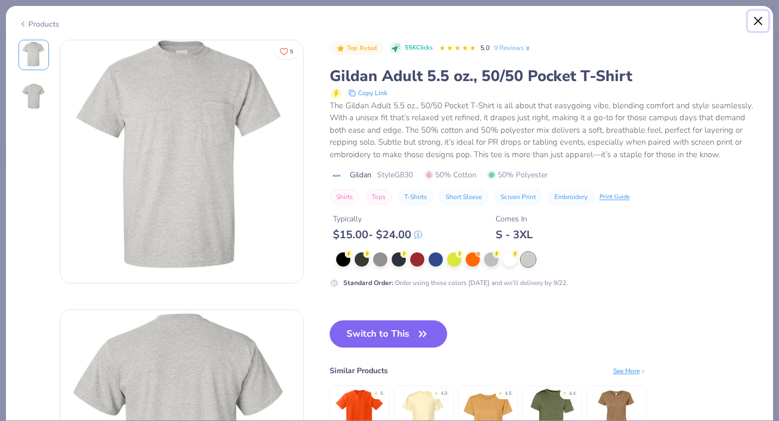
click at [759, 26] on button "Close" at bounding box center [758, 21] width 21 height 21
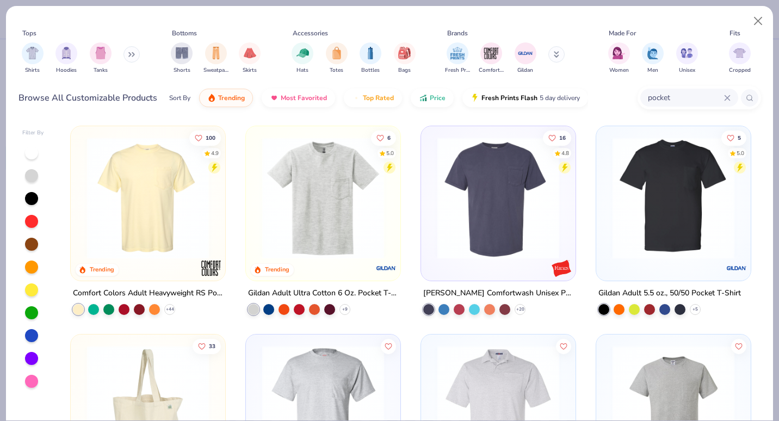
click at [722, 97] on input "pocket" at bounding box center [685, 97] width 77 height 13
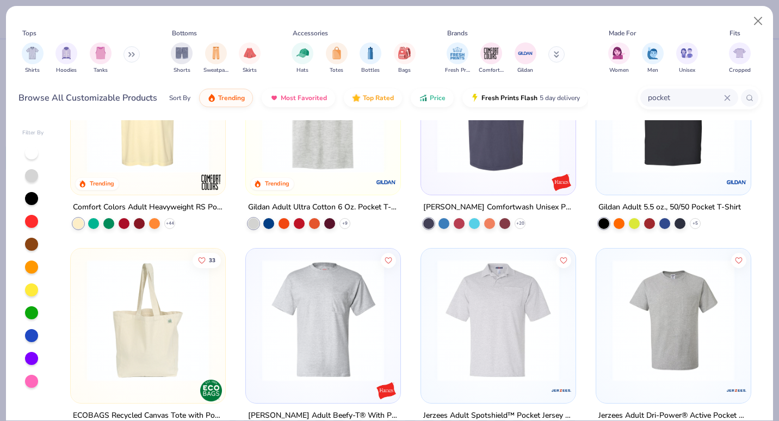
scroll to position [83, 0]
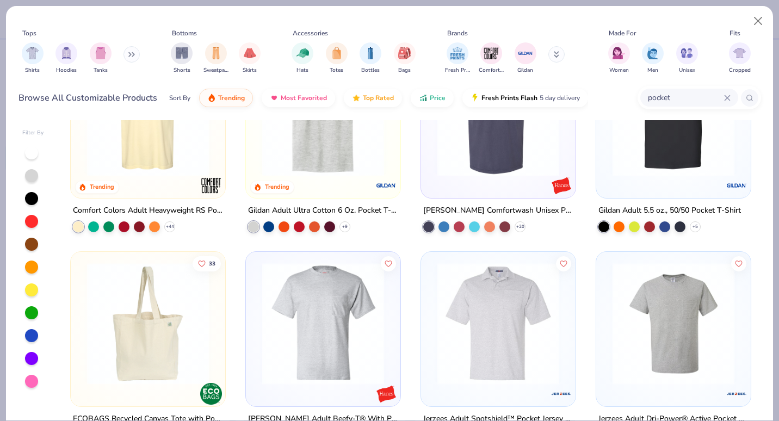
click at [335, 170] on img at bounding box center [323, 115] width 133 height 122
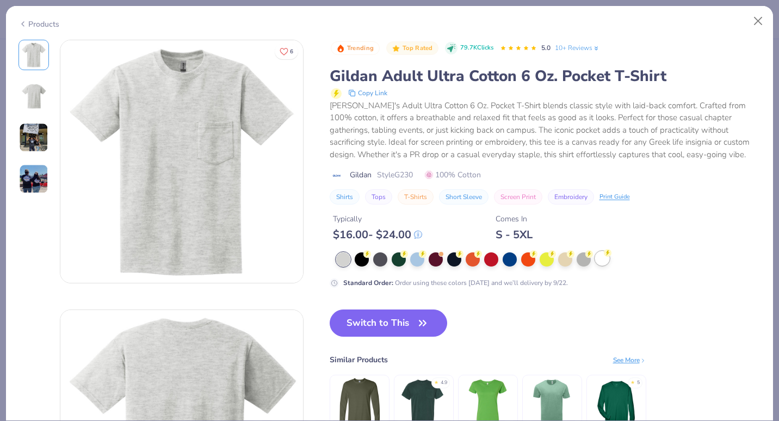
click at [607, 255] on circle at bounding box center [608, 253] width 8 height 8
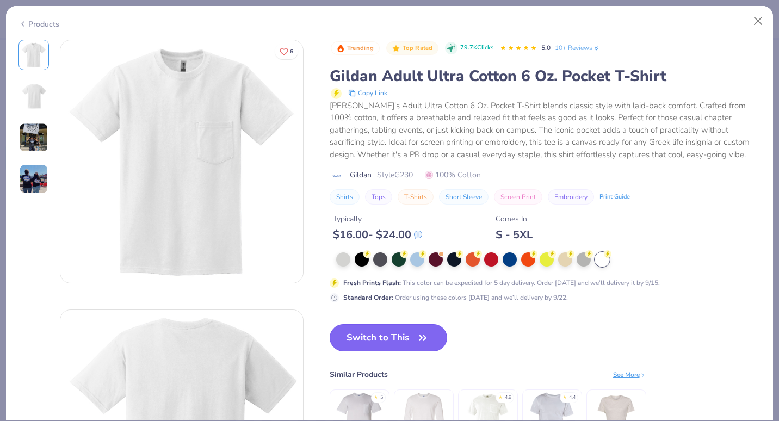
click at [337, 340] on button "Switch to This" at bounding box center [389, 337] width 118 height 27
click at [757, 18] on div "Save as Save EL" at bounding box center [675, 19] width 207 height 38
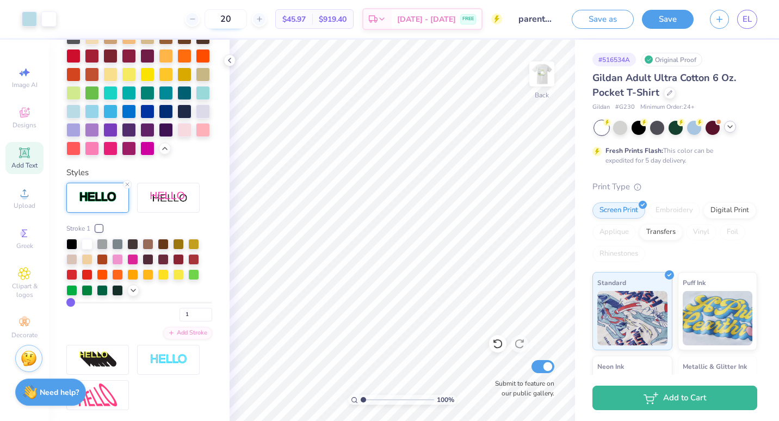
click at [247, 22] on input "20" at bounding box center [225, 19] width 42 height 20
type input "2"
type input "3"
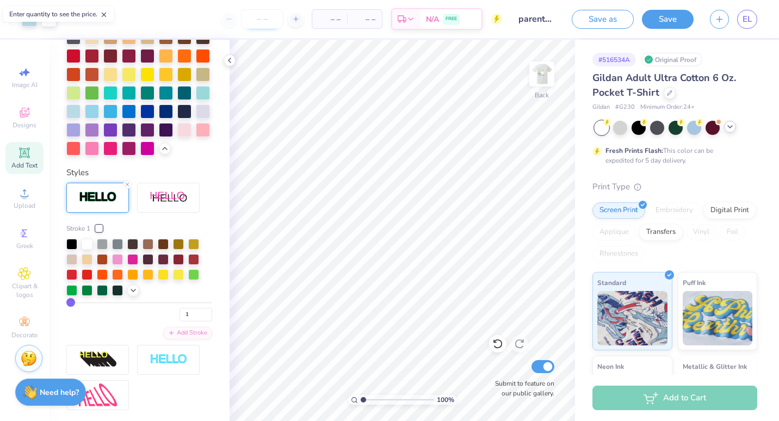
type input "0"
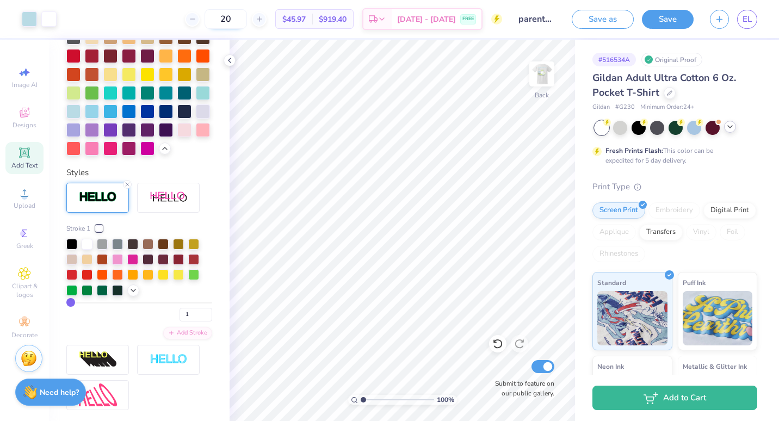
type input "2"
type input "30"
click at [667, 92] on icon at bounding box center [669, 91] width 5 height 5
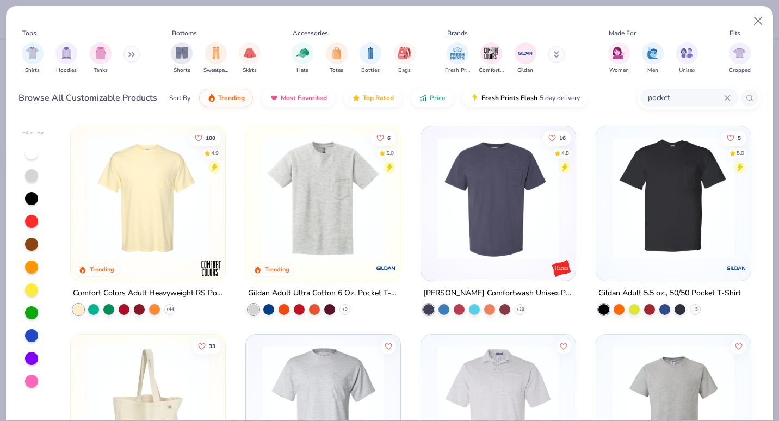
click at [727, 96] on icon at bounding box center [727, 98] width 7 height 7
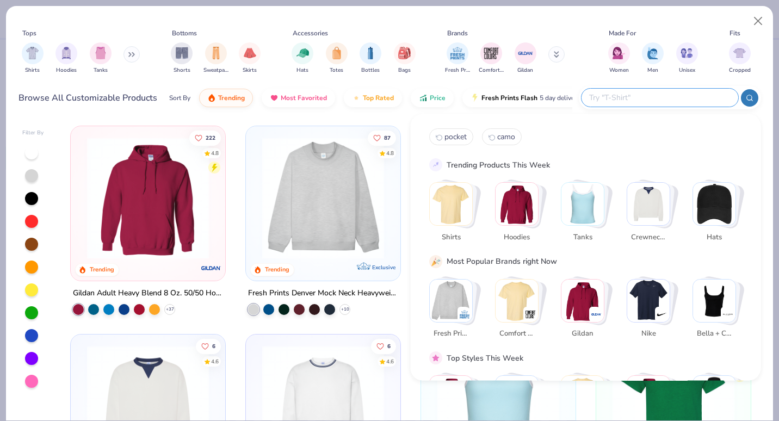
click at [750, 97] on icon at bounding box center [750, 98] width 8 height 8
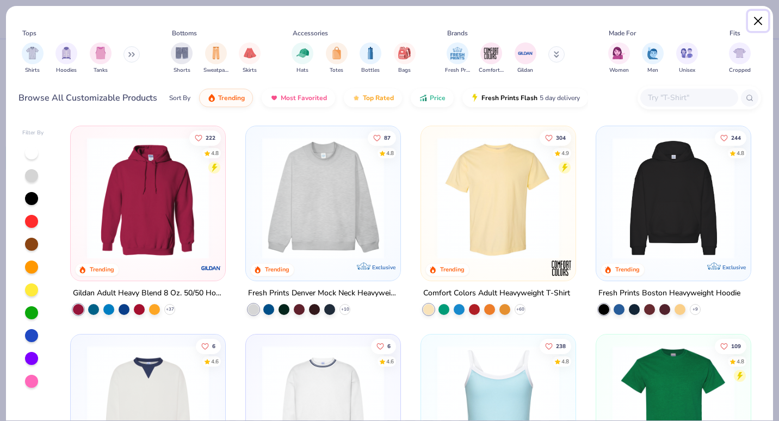
click at [755, 18] on button "Close" at bounding box center [758, 21] width 21 height 21
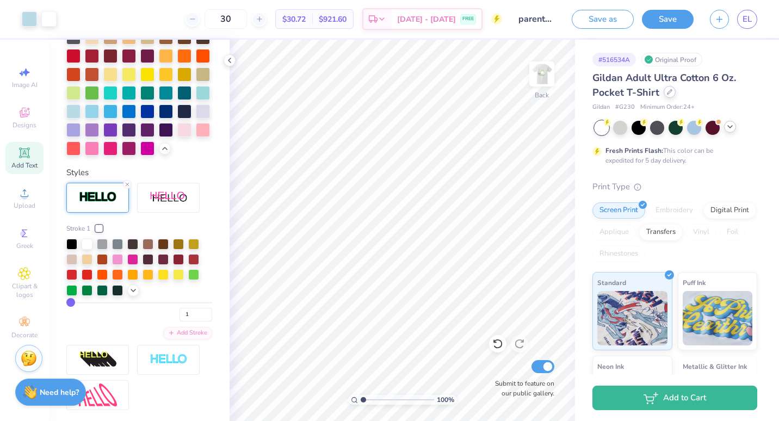
click at [663, 92] on div at bounding box center [669, 92] width 12 height 12
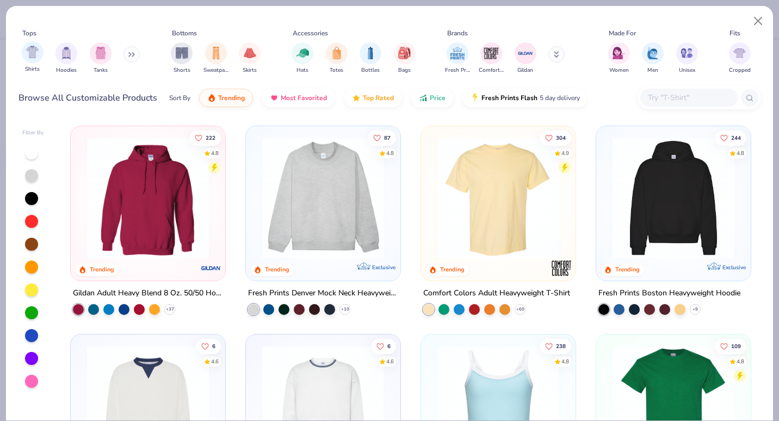
click at [32, 66] on span "Shirts" at bounding box center [32, 69] width 15 height 8
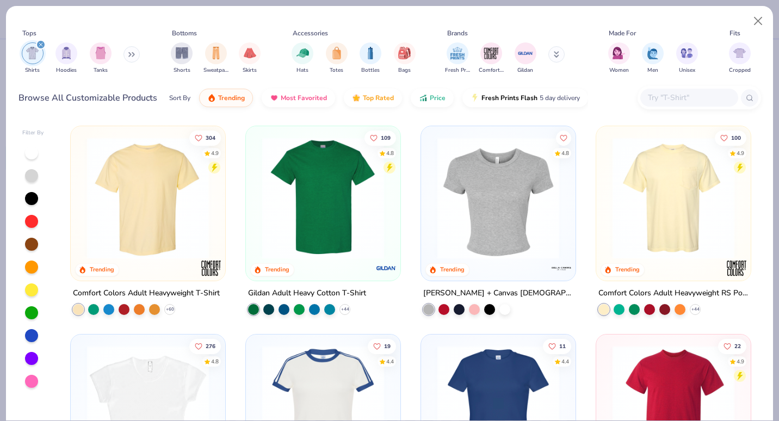
click at [276, 216] on img at bounding box center [323, 198] width 133 height 122
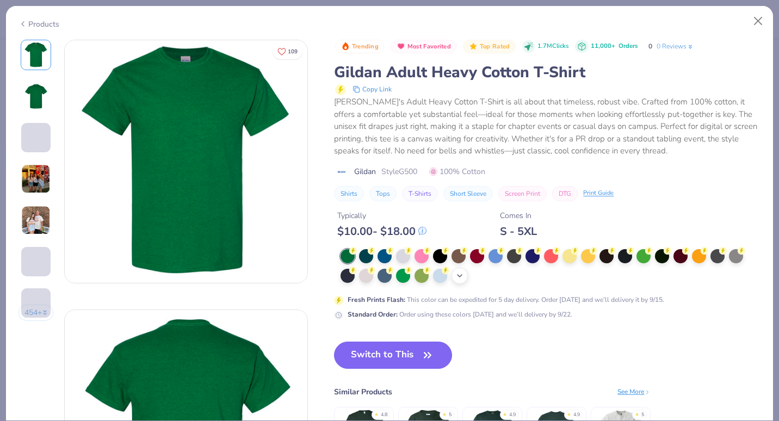
click at [452, 278] on div "+ 22" at bounding box center [550, 266] width 420 height 35
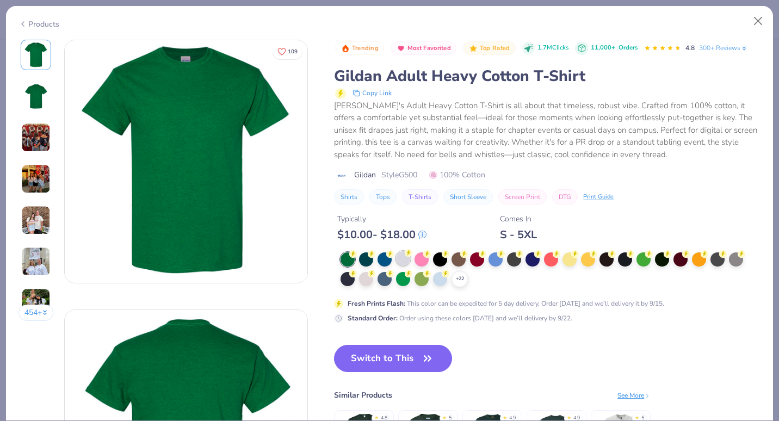
click at [405, 259] on div at bounding box center [403, 258] width 14 height 14
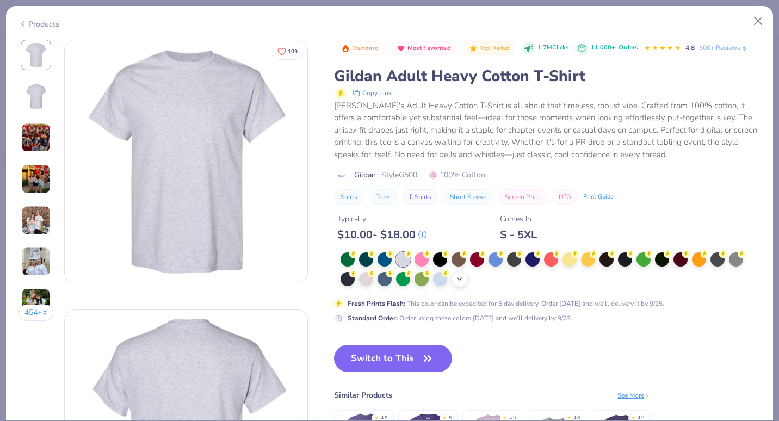
click at [456, 280] on icon at bounding box center [459, 279] width 9 height 9
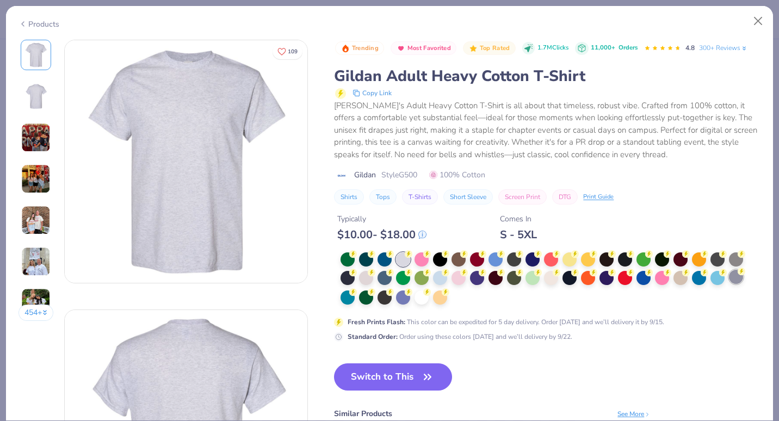
click at [736, 277] on div at bounding box center [736, 277] width 14 height 14
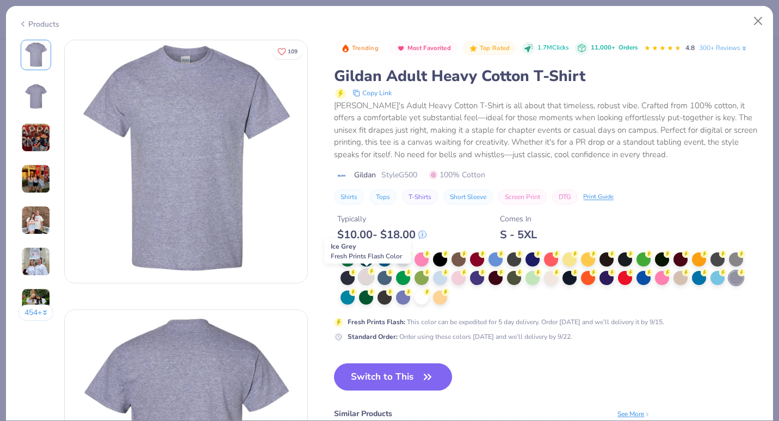
click at [362, 281] on div at bounding box center [366, 277] width 14 height 14
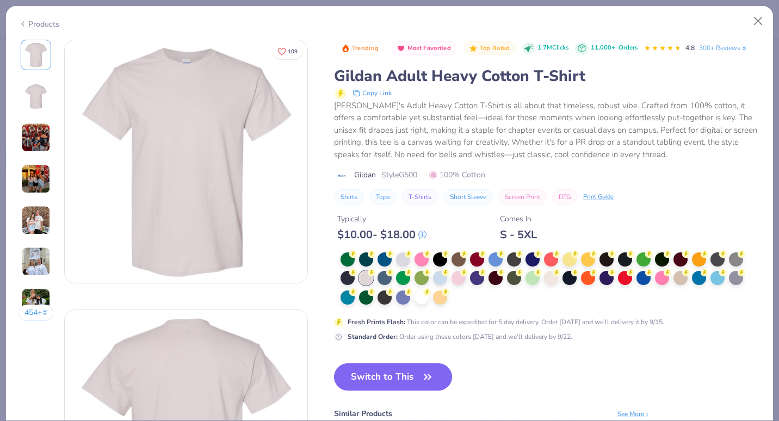
click at [408, 381] on button "Switch to This" at bounding box center [393, 376] width 118 height 27
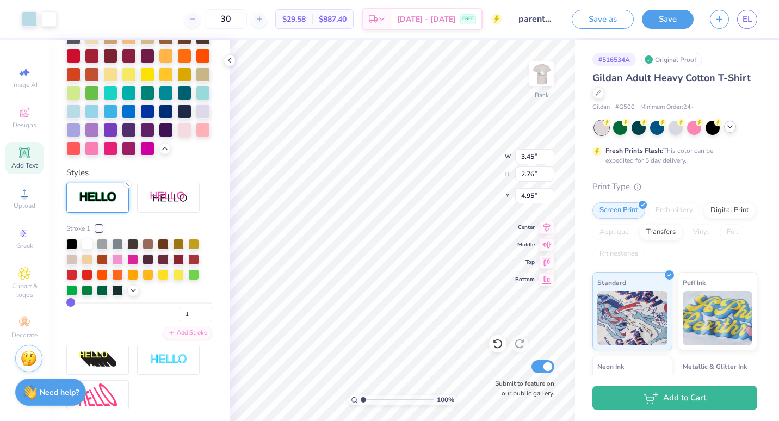
type input "4.95"
drag, startPoint x: 362, startPoint y: 398, endPoint x: 401, endPoint y: 397, distance: 39.2
type input "6.25"
click at [401, 397] on input "range" at bounding box center [397, 400] width 73 height 10
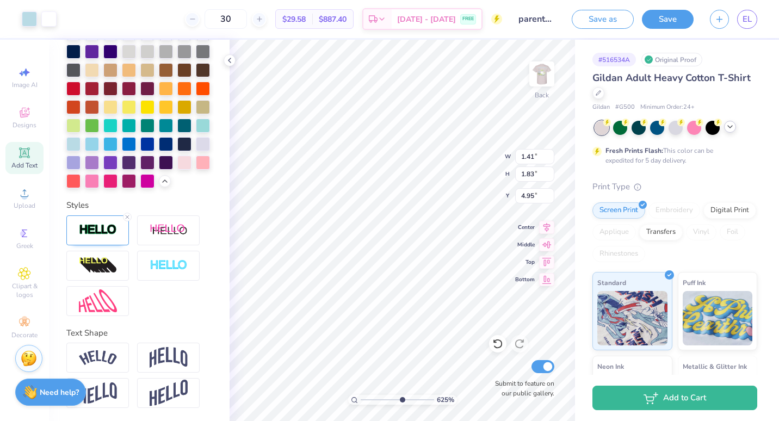
type input "1.41"
type input "1.83"
type input "4.95"
type input "1.74"
type input "0.93"
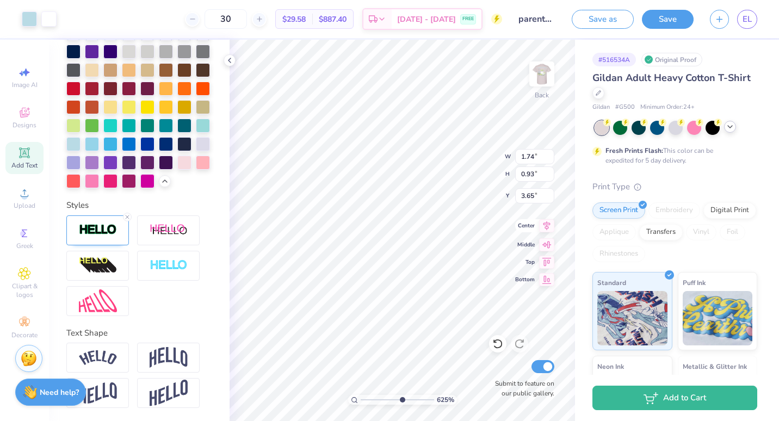
type input "3.65"
type input "3.42"
type input "0.71"
type input "6.94"
type input "5.61807847084284"
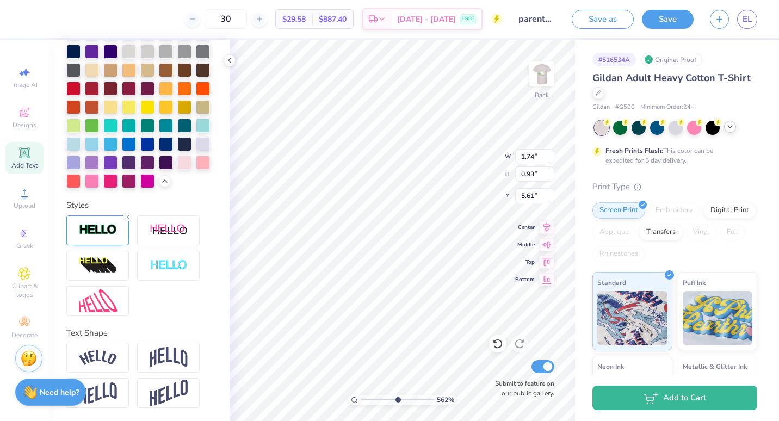
type input "1.41"
type input "1.83"
type input "5.05"
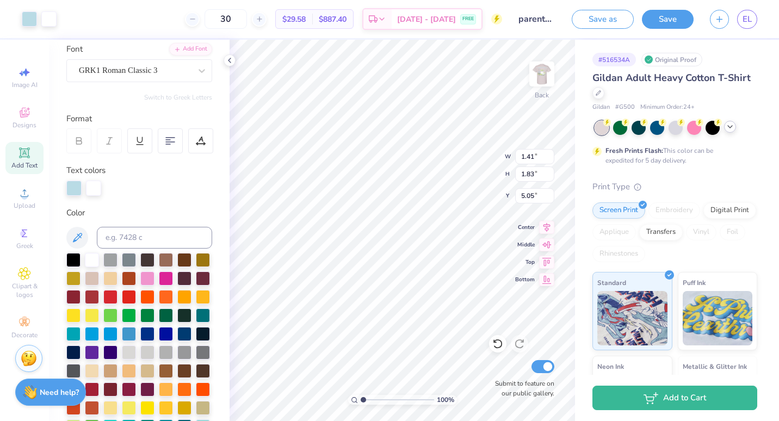
drag, startPoint x: 395, startPoint y: 400, endPoint x: 351, endPoint y: 402, distance: 44.1
click at [361, 402] on input "range" at bounding box center [397, 400] width 73 height 10
click at [545, 77] on img at bounding box center [542, 74] width 44 height 44
click at [545, 77] on img at bounding box center [542, 74] width 22 height 22
click at [731, 131] on div at bounding box center [730, 127] width 12 height 12
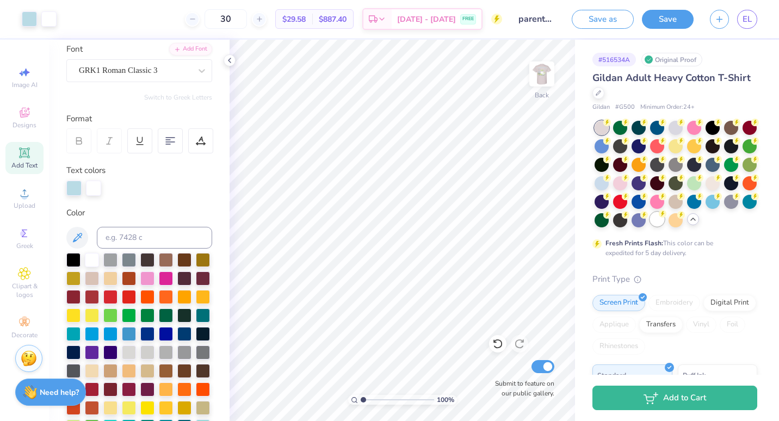
click at [650, 226] on div at bounding box center [657, 219] width 14 height 14
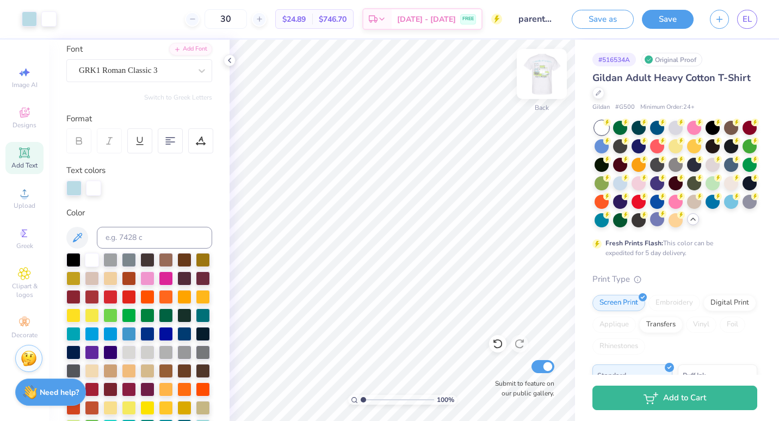
click at [542, 86] on img at bounding box center [542, 74] width 44 height 44
click at [52, 15] on div at bounding box center [48, 17] width 15 height 15
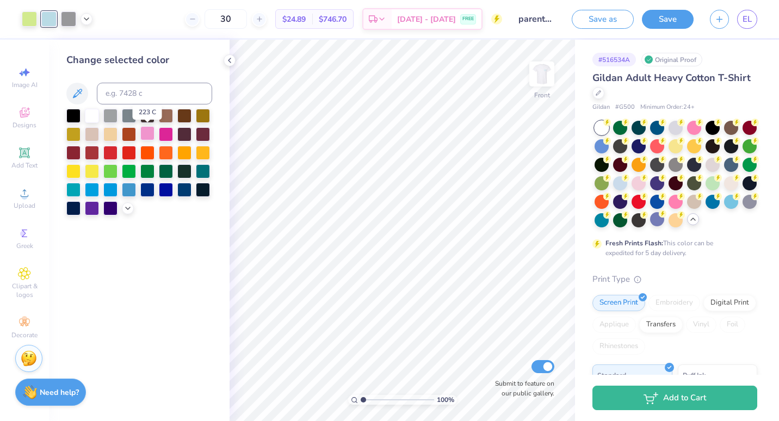
click at [148, 134] on div at bounding box center [147, 133] width 14 height 14
click at [129, 205] on icon at bounding box center [127, 207] width 9 height 9
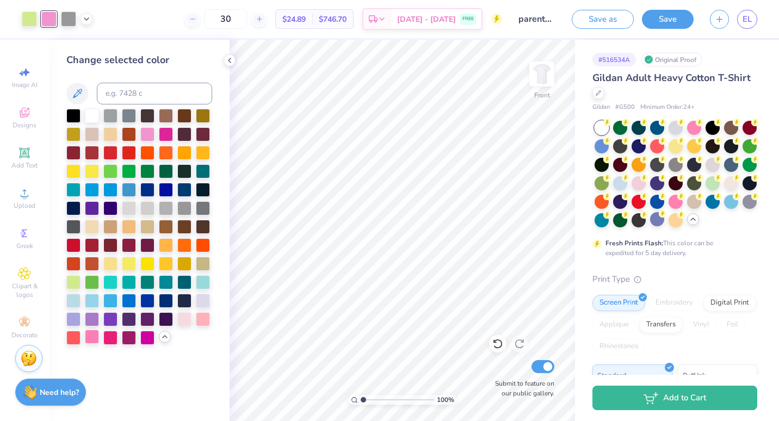
click at [92, 338] on div at bounding box center [92, 337] width 14 height 14
click at [203, 318] on div at bounding box center [203, 318] width 14 height 14
click at [184, 318] on div at bounding box center [184, 318] width 14 height 14
click at [551, 77] on img at bounding box center [542, 74] width 44 height 44
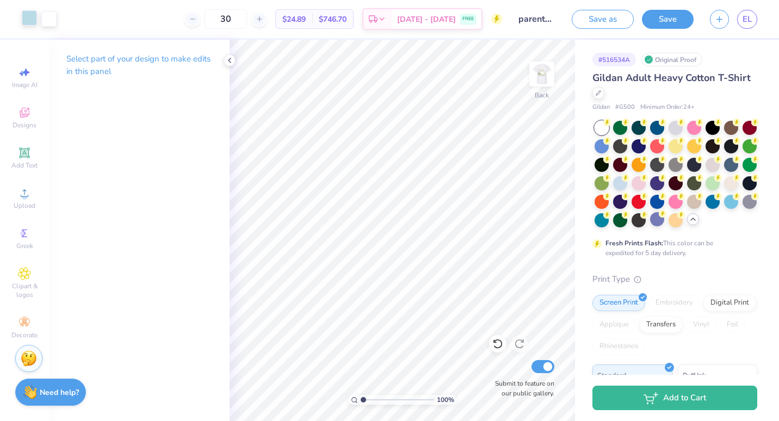
click at [23, 20] on div at bounding box center [29, 17] width 15 height 15
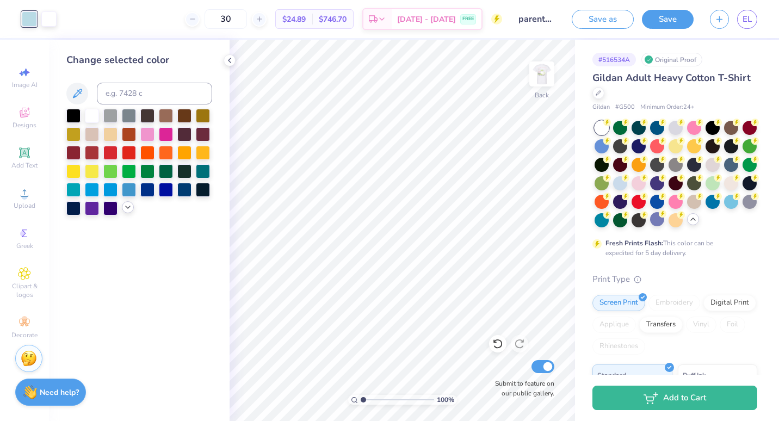
click at [128, 212] on div at bounding box center [128, 207] width 12 height 12
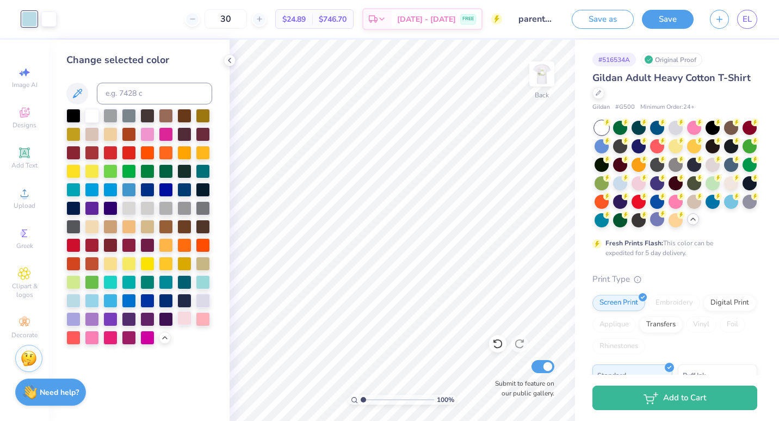
click at [185, 315] on div at bounding box center [184, 318] width 14 height 14
drag, startPoint x: 363, startPoint y: 400, endPoint x: 406, endPoint y: 395, distance: 43.2
click at [406, 395] on input "range" at bounding box center [397, 400] width 73 height 10
click at [73, 300] on div at bounding box center [73, 300] width 14 height 14
click at [185, 320] on div at bounding box center [184, 318] width 14 height 14
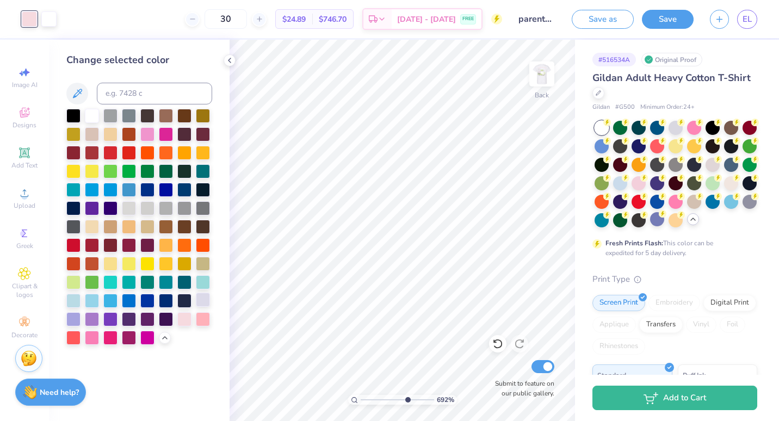
click at [201, 301] on div at bounding box center [203, 300] width 14 height 14
click at [146, 193] on div at bounding box center [147, 189] width 14 height 14
click at [165, 187] on div at bounding box center [166, 189] width 14 height 14
drag, startPoint x: 407, startPoint y: 400, endPoint x: 357, endPoint y: 400, distance: 49.5
click at [361, 400] on input "range" at bounding box center [397, 400] width 73 height 10
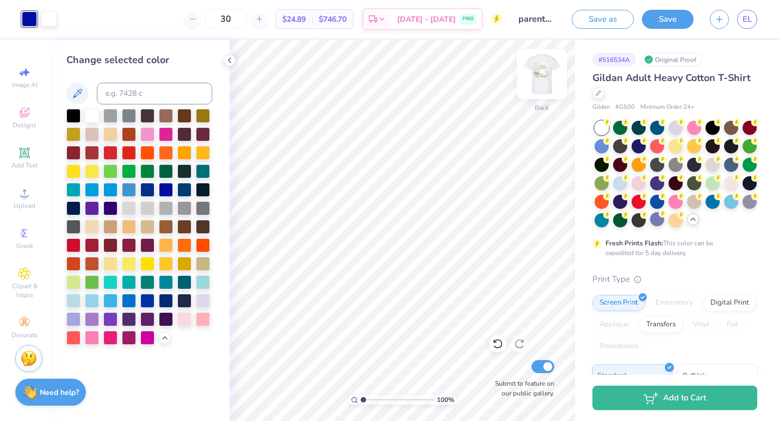
click at [551, 75] on img at bounding box center [542, 74] width 44 height 44
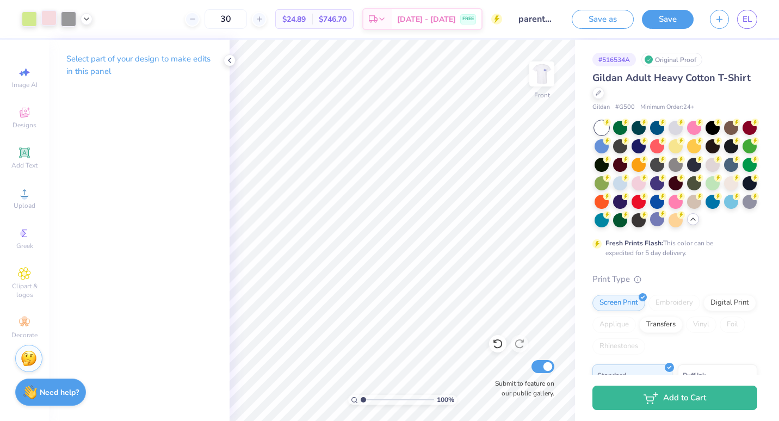
click at [46, 22] on div at bounding box center [48, 17] width 15 height 15
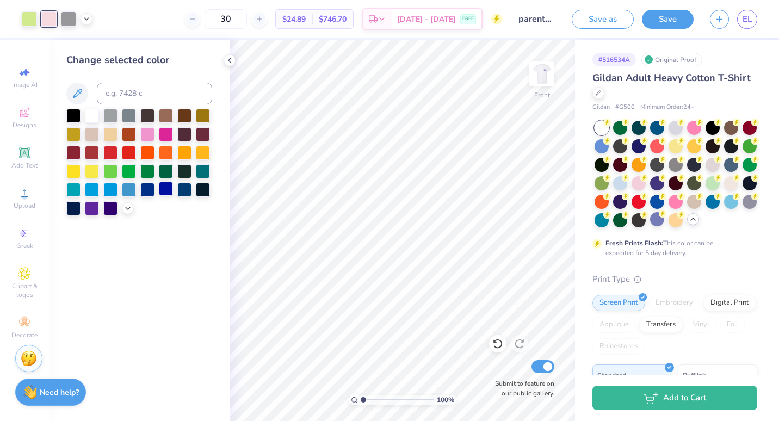
click at [145, 189] on div at bounding box center [147, 190] width 14 height 14
click at [165, 190] on div at bounding box center [166, 189] width 14 height 14
click at [705, 171] on div at bounding box center [712, 164] width 14 height 14
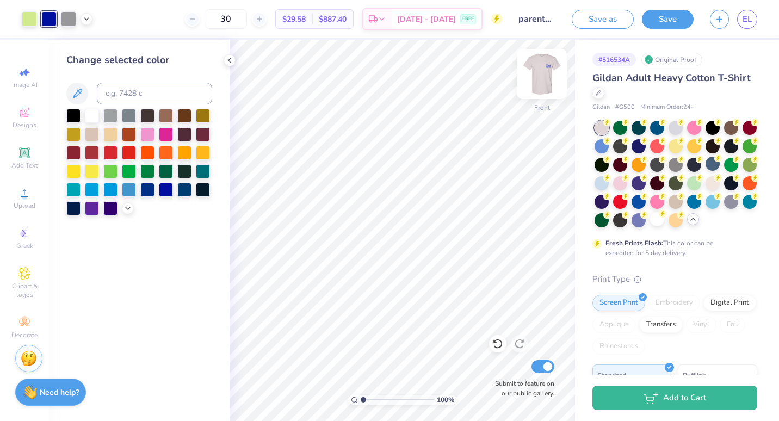
click at [549, 78] on img at bounding box center [542, 74] width 44 height 44
drag, startPoint x: 362, startPoint y: 402, endPoint x: 405, endPoint y: 399, distance: 43.0
click at [405, 399] on input "range" at bounding box center [397, 400] width 73 height 10
click at [127, 209] on icon at bounding box center [127, 207] width 9 height 9
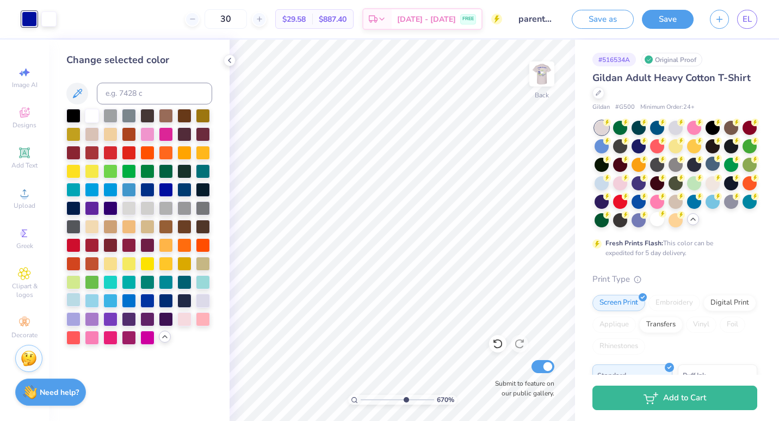
click at [72, 301] on div at bounding box center [73, 300] width 14 height 14
click at [182, 322] on div at bounding box center [184, 318] width 14 height 14
drag, startPoint x: 406, startPoint y: 399, endPoint x: 359, endPoint y: 395, distance: 46.4
click at [361, 395] on input "range" at bounding box center [397, 400] width 73 height 10
click at [76, 301] on div at bounding box center [73, 300] width 14 height 14
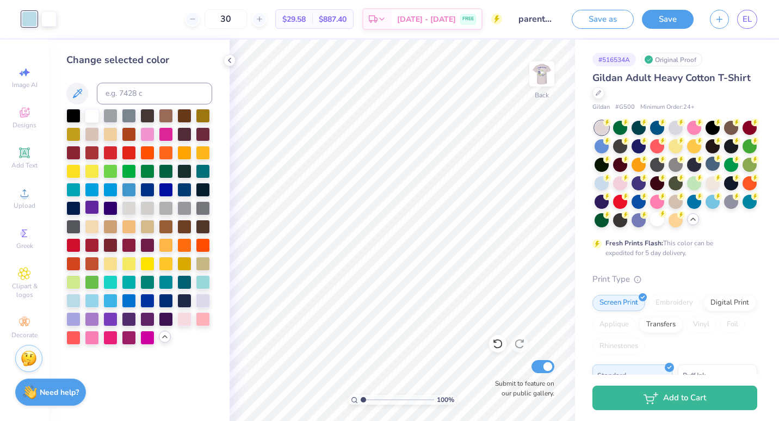
click at [96, 205] on div at bounding box center [92, 207] width 14 height 14
click at [536, 83] on img at bounding box center [542, 74] width 44 height 44
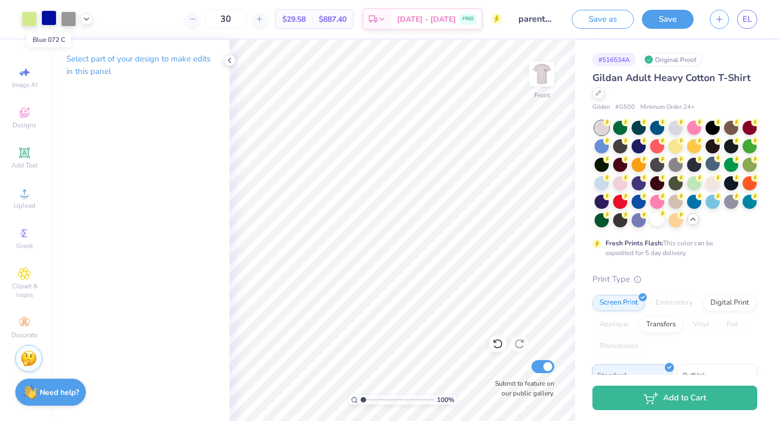
click at [46, 16] on div at bounding box center [48, 17] width 15 height 15
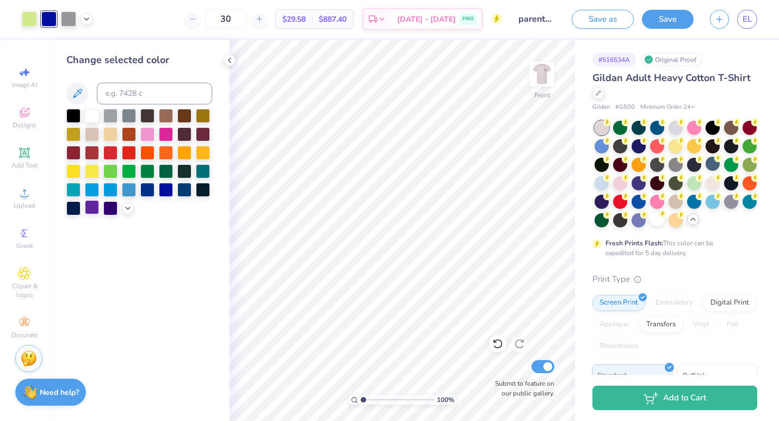
click at [88, 210] on div at bounding box center [92, 207] width 14 height 14
click at [544, 82] on img at bounding box center [542, 74] width 44 height 44
drag, startPoint x: 361, startPoint y: 396, endPoint x: 400, endPoint y: 398, distance: 39.2
click at [400, 398] on input "range" at bounding box center [397, 400] width 73 height 10
click at [135, 202] on div at bounding box center [139, 162] width 146 height 107
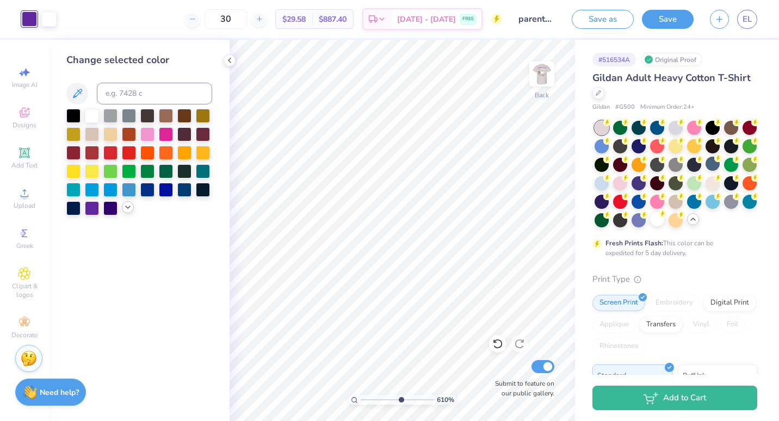
click at [131, 207] on icon at bounding box center [127, 207] width 9 height 9
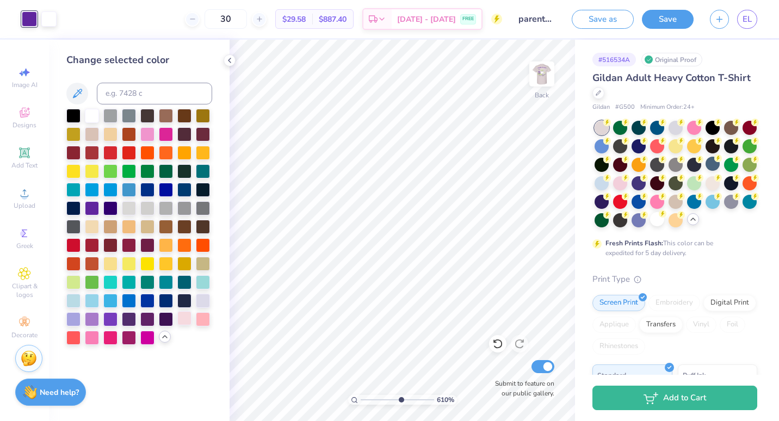
click at [186, 318] on div at bounding box center [184, 318] width 14 height 14
click at [538, 74] on img at bounding box center [542, 74] width 44 height 44
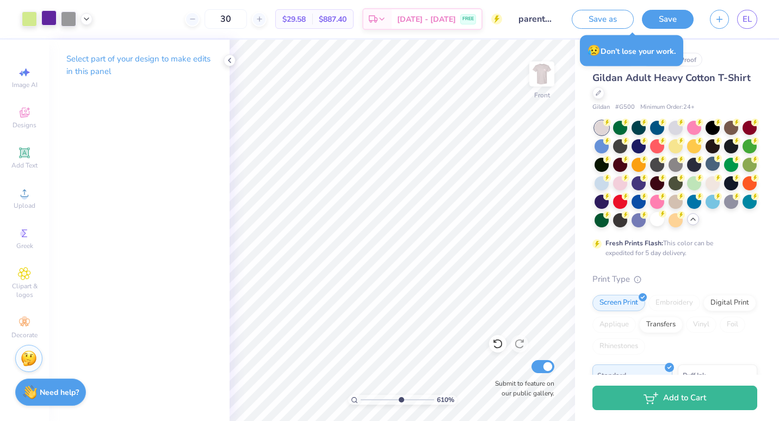
click at [54, 22] on div at bounding box center [48, 17] width 15 height 15
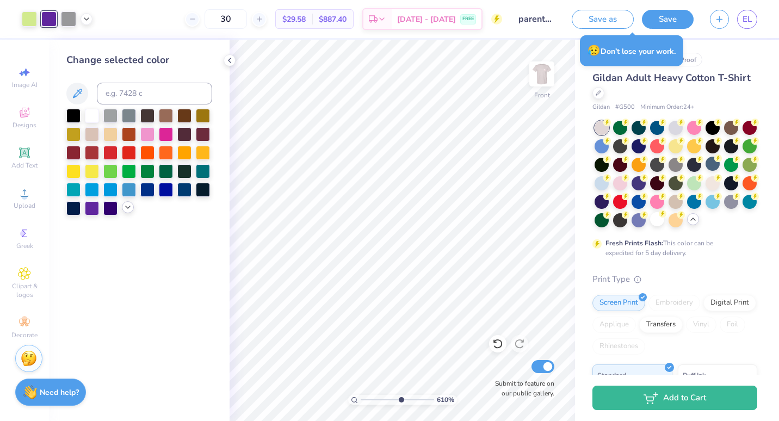
click at [130, 210] on icon at bounding box center [127, 207] width 9 height 9
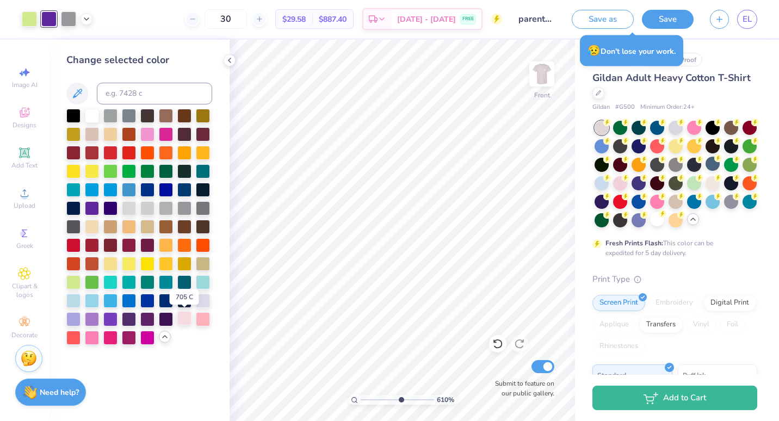
click at [188, 325] on div at bounding box center [184, 318] width 14 height 14
drag, startPoint x: 402, startPoint y: 398, endPoint x: 346, endPoint y: 399, distance: 56.0
click at [361, 399] on input "range" at bounding box center [397, 400] width 73 height 10
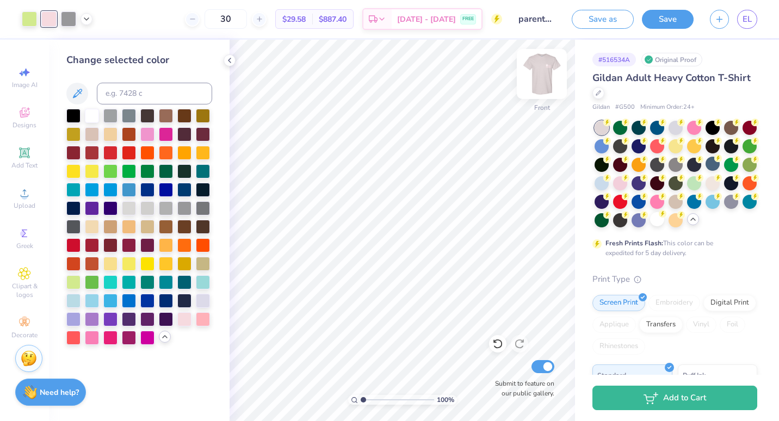
click at [553, 73] on img at bounding box center [542, 74] width 44 height 44
drag, startPoint x: 365, startPoint y: 401, endPoint x: 389, endPoint y: 402, distance: 23.4
click at [389, 402] on input "range" at bounding box center [397, 400] width 73 height 10
drag, startPoint x: 384, startPoint y: 400, endPoint x: 355, endPoint y: 402, distance: 29.4
type input "1"
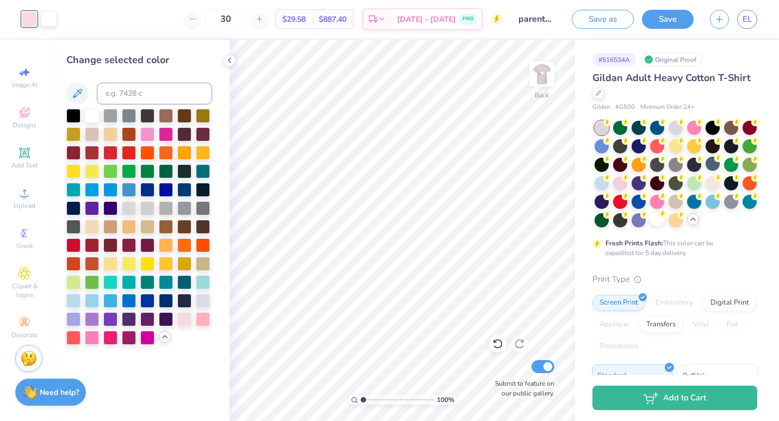
click at [361, 402] on input "range" at bounding box center [397, 400] width 73 height 10
click at [551, 77] on img at bounding box center [542, 74] width 44 height 44
click at [680, 15] on button "Save" at bounding box center [668, 17] width 52 height 19
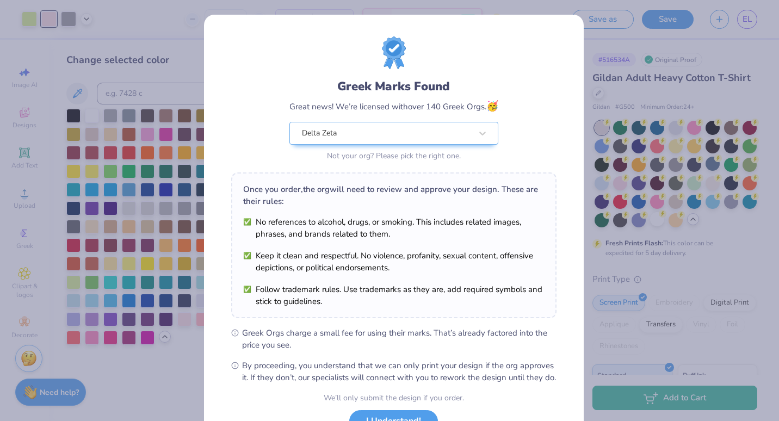
scroll to position [88, 0]
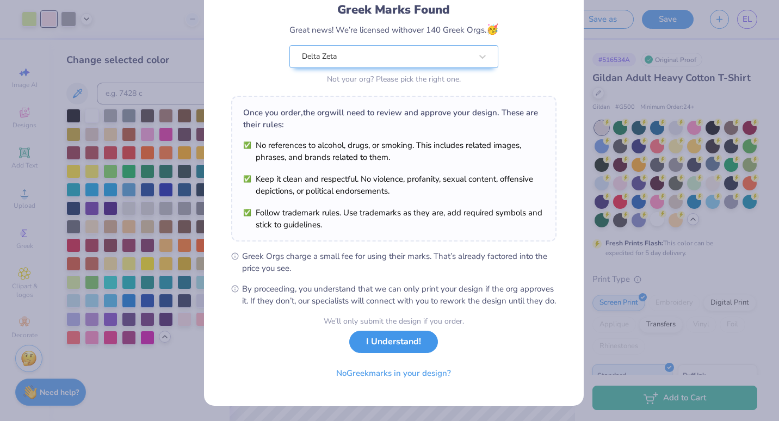
click at [414, 344] on button "I Understand!" at bounding box center [393, 342] width 89 height 22
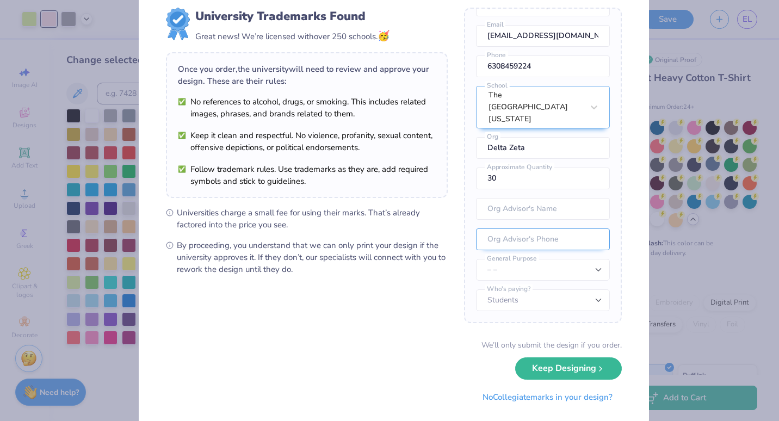
scroll to position [52, 0]
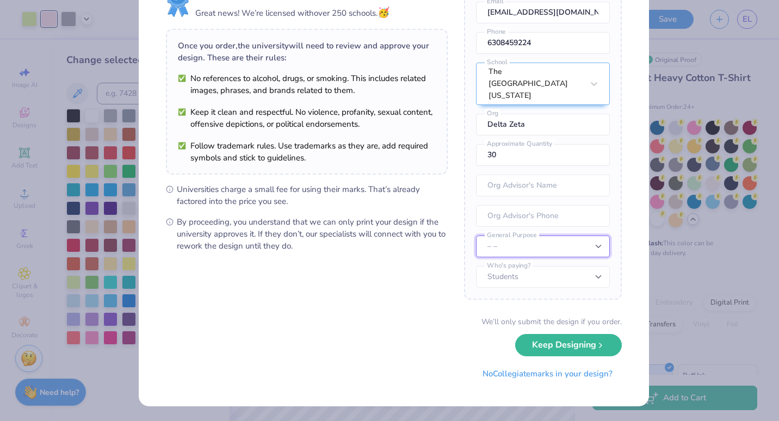
click at [528, 242] on select "– – Member apparel for registered Student Organization / Department / School Fu…" at bounding box center [543, 246] width 134 height 22
select select "Member apparel for registered Student Organization / Department / School"
click at [476, 235] on select "– – Member apparel for registered Student Organization / Department / School Fu…" at bounding box center [543, 246] width 134 height 22
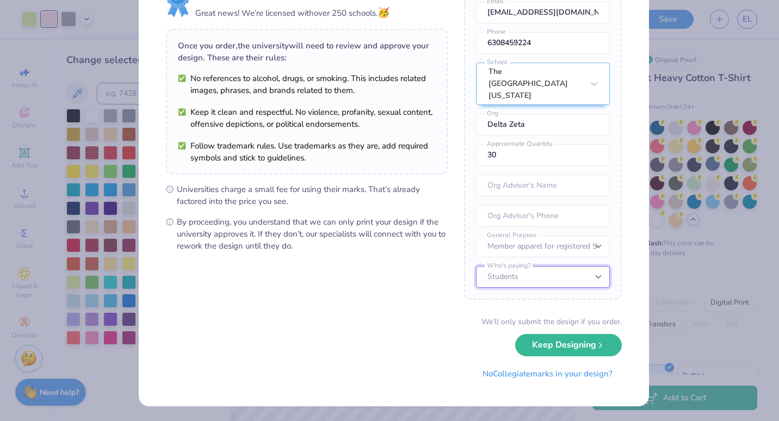
click at [508, 281] on select "Students University" at bounding box center [543, 277] width 134 height 22
click at [476, 266] on select "Students University" at bounding box center [543, 277] width 134 height 22
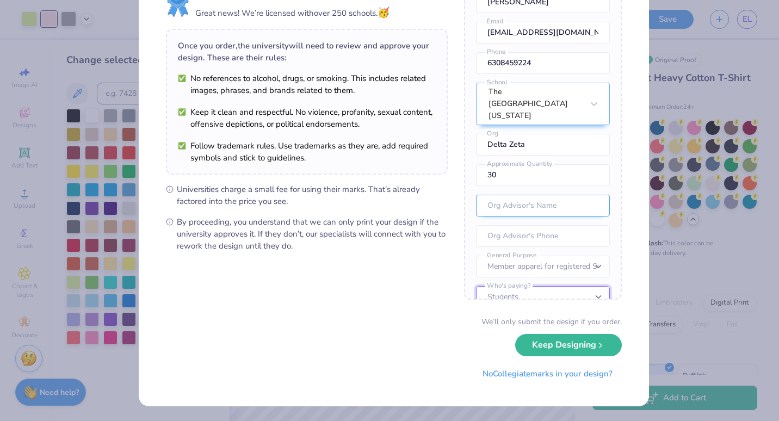
scroll to position [0, 0]
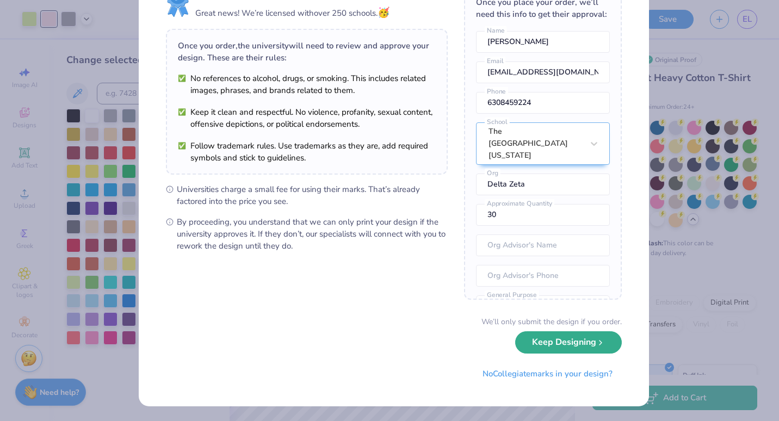
click at [566, 348] on button "Keep Designing" at bounding box center [568, 342] width 107 height 22
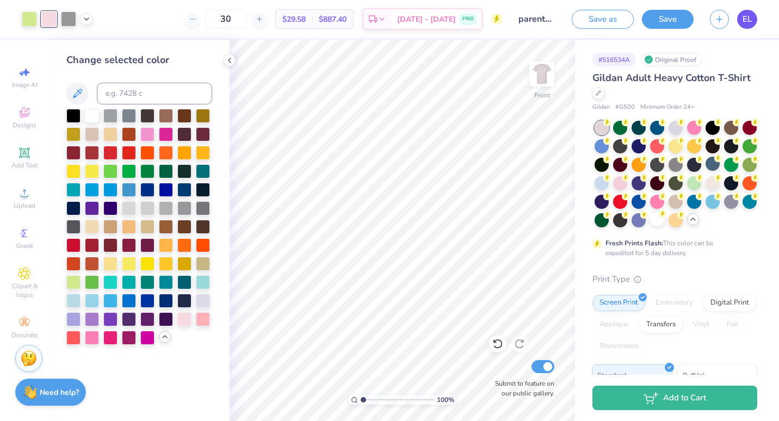
click at [754, 24] on link "EL" at bounding box center [747, 19] width 20 height 19
click at [668, 17] on button "Save" at bounding box center [668, 19] width 52 height 19
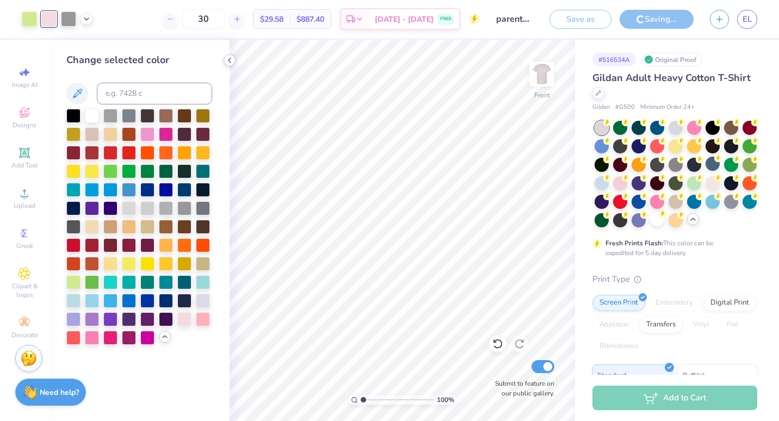
click at [229, 61] on polyline at bounding box center [229, 60] width 2 height 4
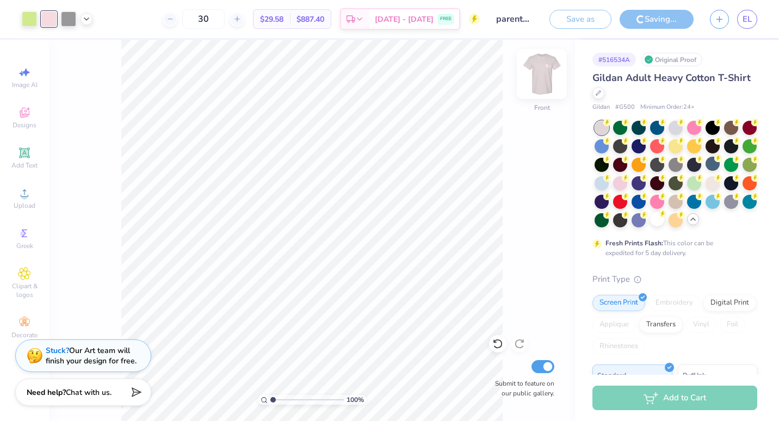
click at [542, 80] on img at bounding box center [542, 74] width 44 height 44
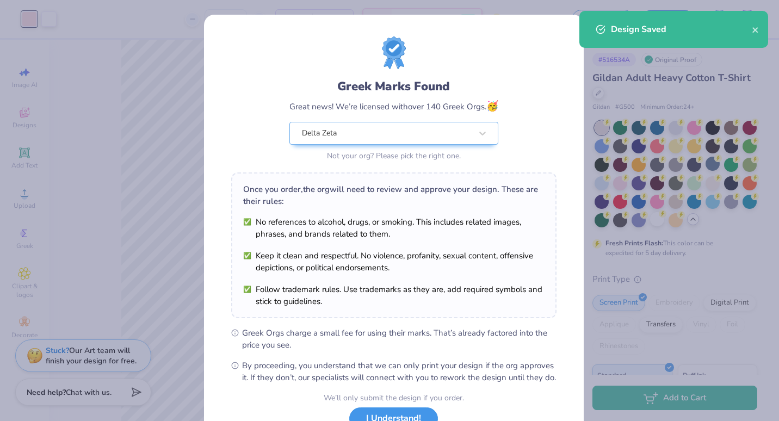
scroll to position [88, 0]
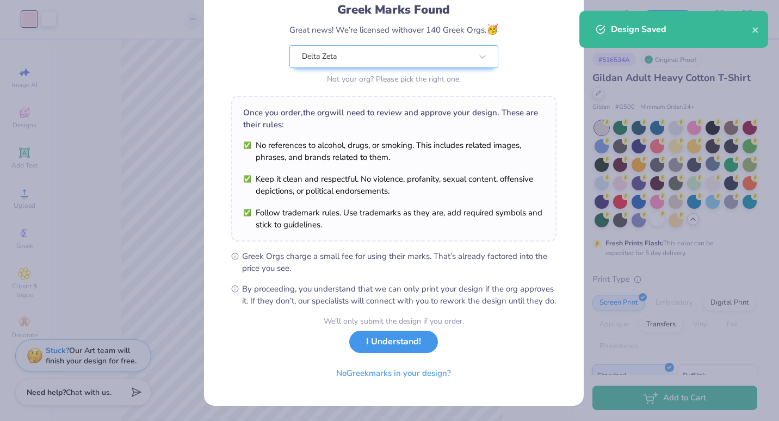
click at [405, 351] on button "I Understand!" at bounding box center [393, 342] width 89 height 22
select select "Member apparel for registered Student Organization / Department / School"
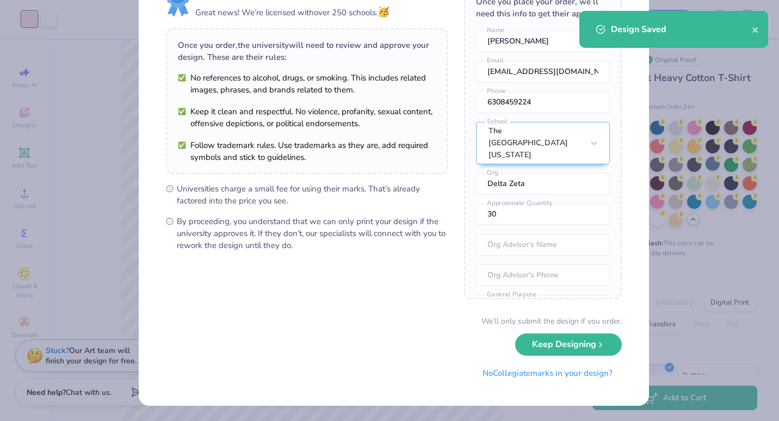
click at [562, 299] on div "Once you place your order, we’ll need this info to get their approval: Ellie Le…" at bounding box center [543, 141] width 158 height 315
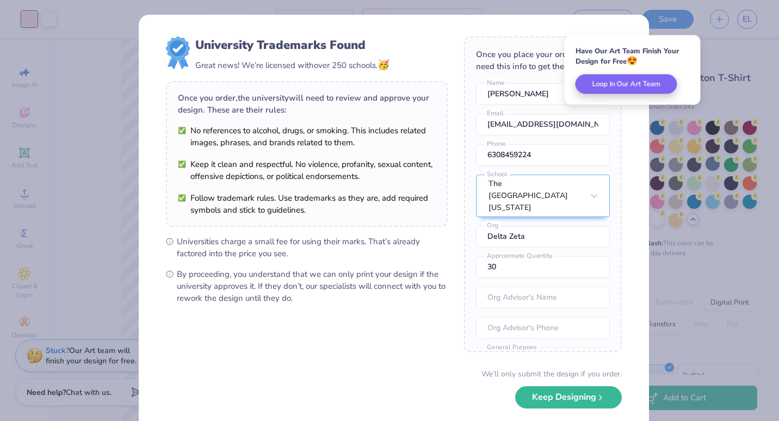
click at [567, 391] on button "Keep Designing" at bounding box center [568, 397] width 107 height 22
click at [713, 101] on div "University Trademarks Found Great news! We’re licensed with over 250 schools. 🥳…" at bounding box center [389, 210] width 779 height 421
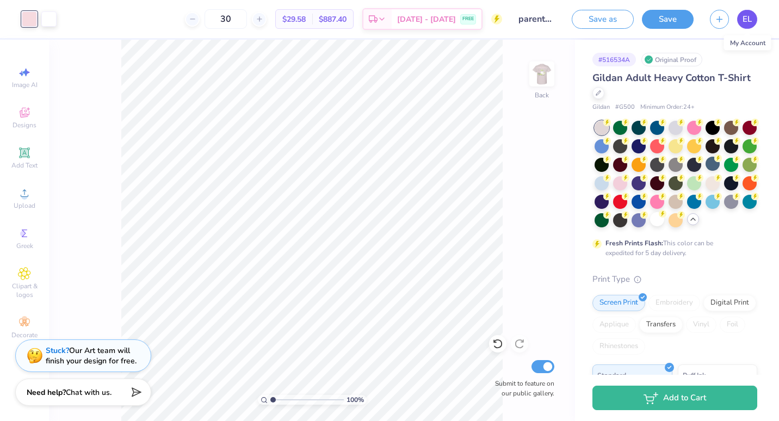
click at [752, 16] on link "EL" at bounding box center [747, 19] width 20 height 19
click at [750, 23] on span "EL" at bounding box center [746, 19] width 9 height 13
click at [655, 17] on button "Save" at bounding box center [668, 17] width 52 height 19
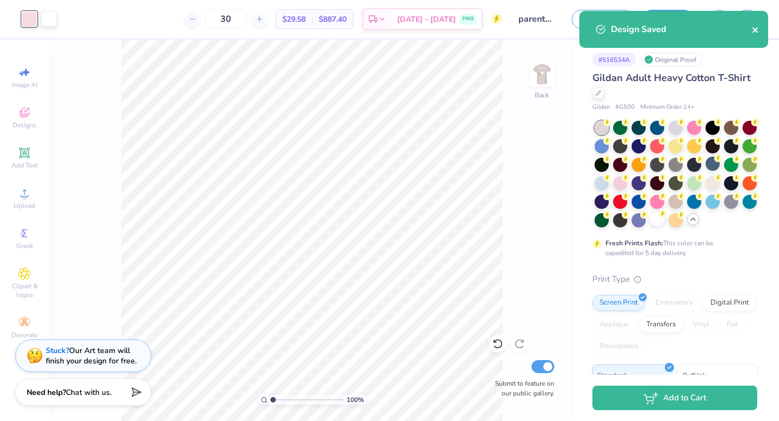
click at [755, 30] on icon "close" at bounding box center [754, 29] width 5 height 5
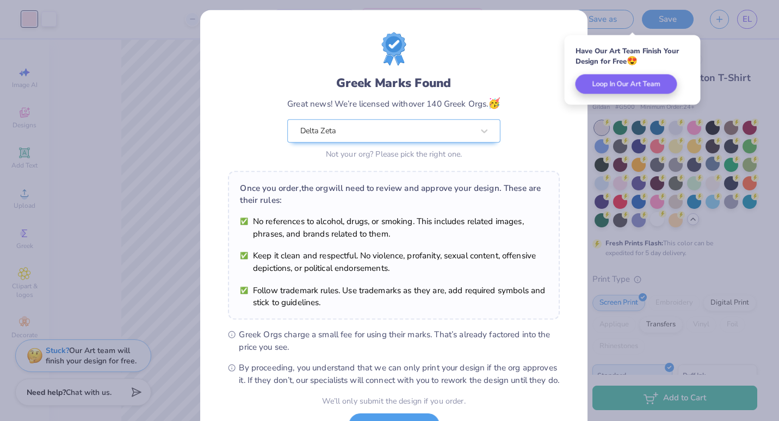
scroll to position [88, 0]
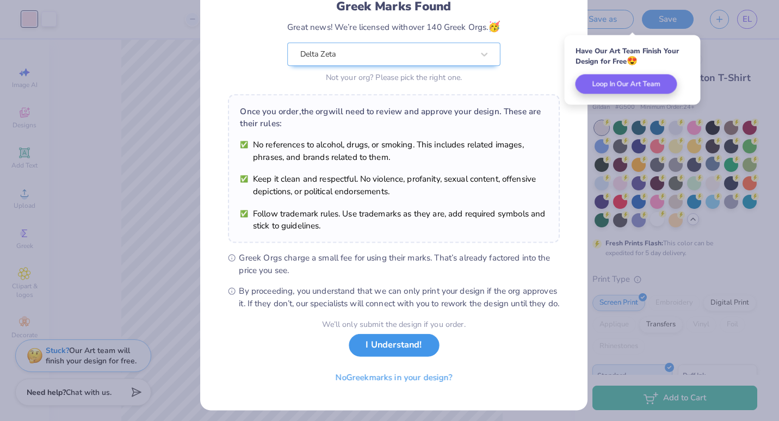
click at [404, 351] on button "I Understand!" at bounding box center [393, 345] width 90 height 22
select select "Member apparel for registered Student Organization / Department / School"
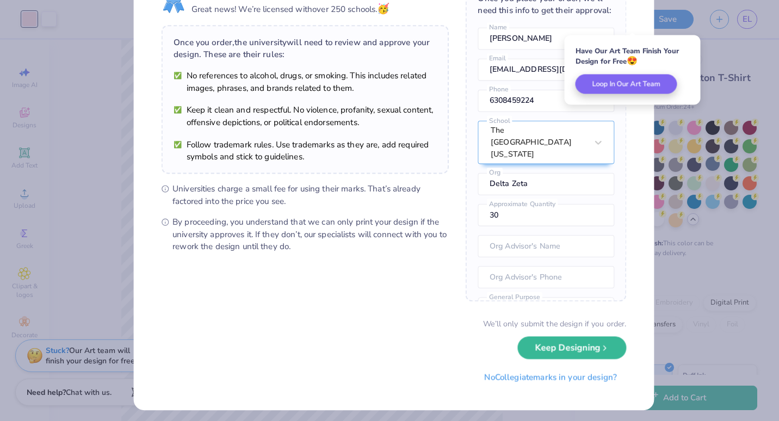
scroll to position [0, 0]
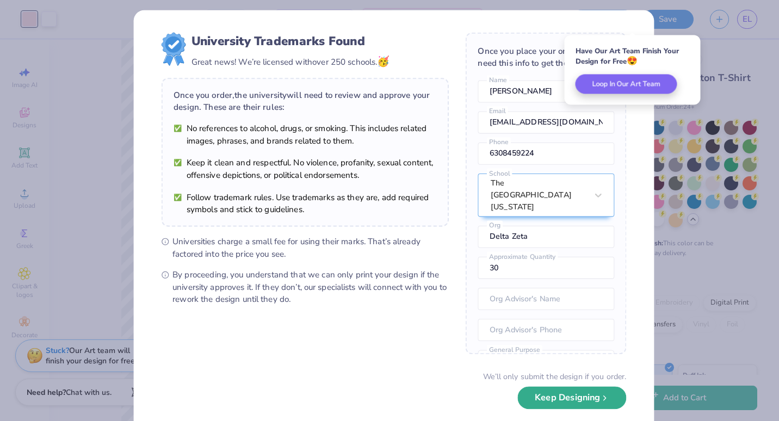
click at [567, 398] on button "Keep Designing" at bounding box center [571, 398] width 109 height 22
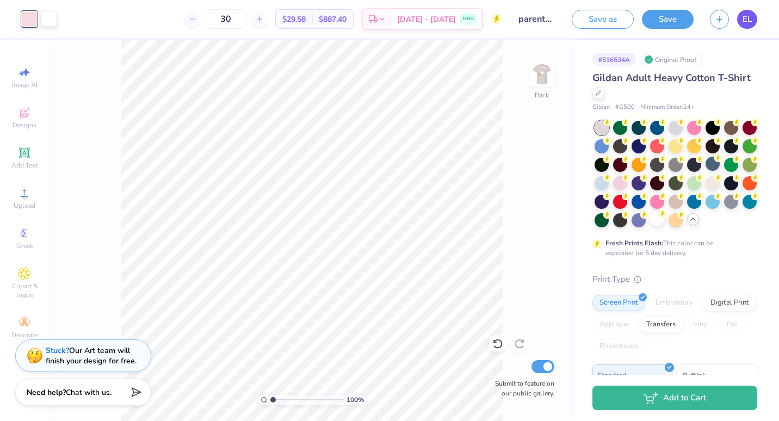
click at [742, 23] on span "EL" at bounding box center [746, 19] width 9 height 13
click at [753, 20] on link "EL" at bounding box center [747, 19] width 20 height 19
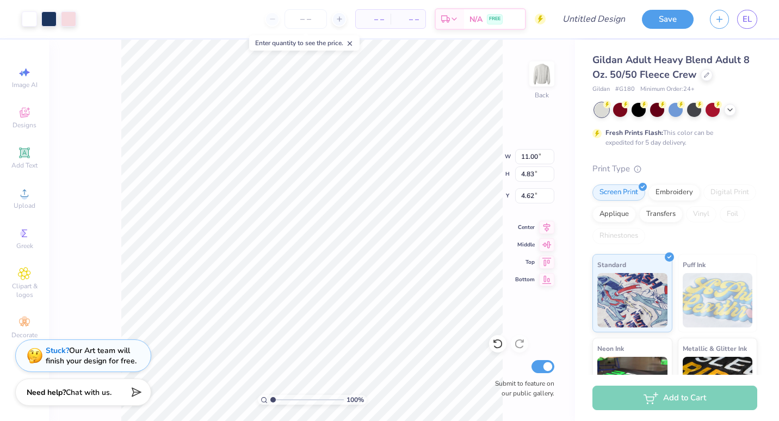
type input "2.61"
click at [14, 162] on span "Add Text" at bounding box center [24, 165] width 26 height 9
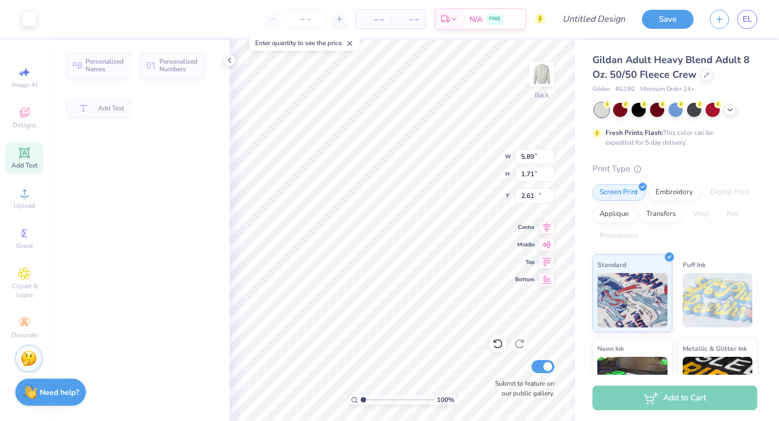
type input "5.89"
type input "1.71"
type input "11.02"
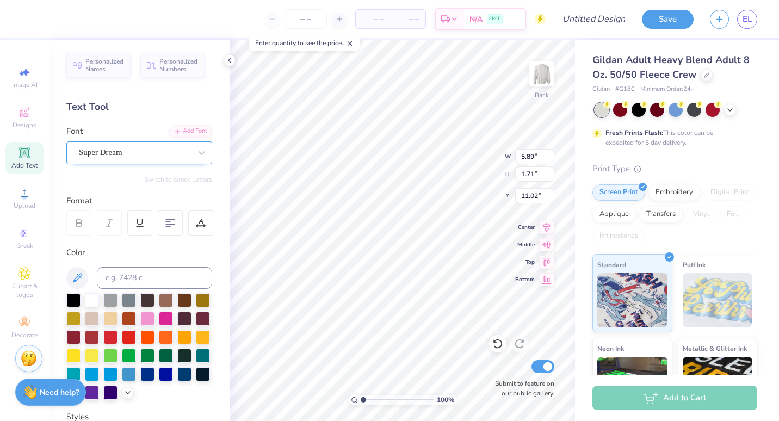
click at [192, 163] on div at bounding box center [202, 153] width 20 height 22
type textarea "XT"
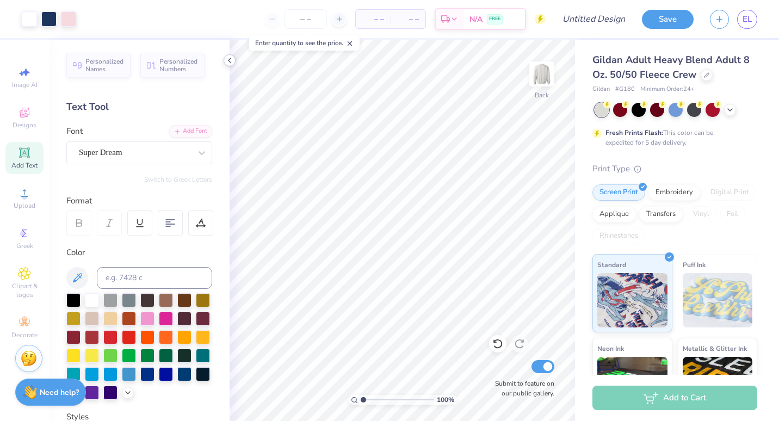
click at [229, 63] on icon at bounding box center [229, 60] width 9 height 9
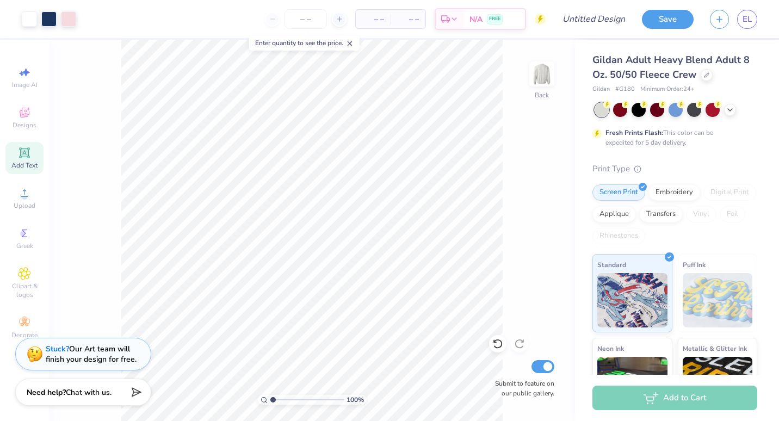
click at [35, 357] on img at bounding box center [35, 354] width 16 height 16
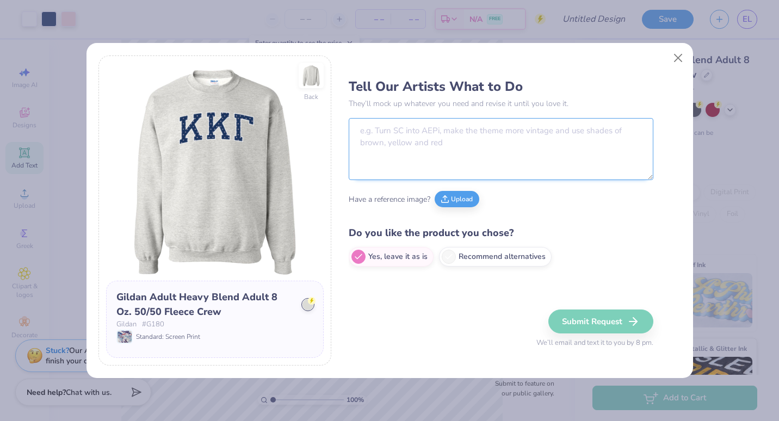
click at [358, 170] on textarea at bounding box center [501, 149] width 305 height 62
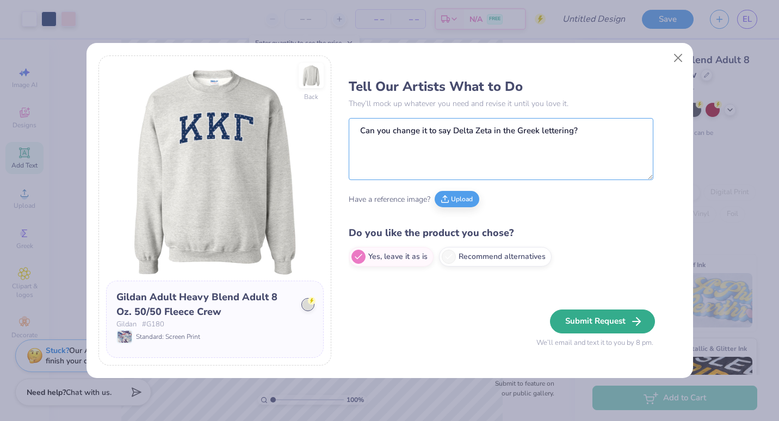
type textarea "Can you change it to say Delta Zeta in the Greek lettering?"
click at [574, 315] on button "Submit Request" at bounding box center [602, 321] width 105 height 24
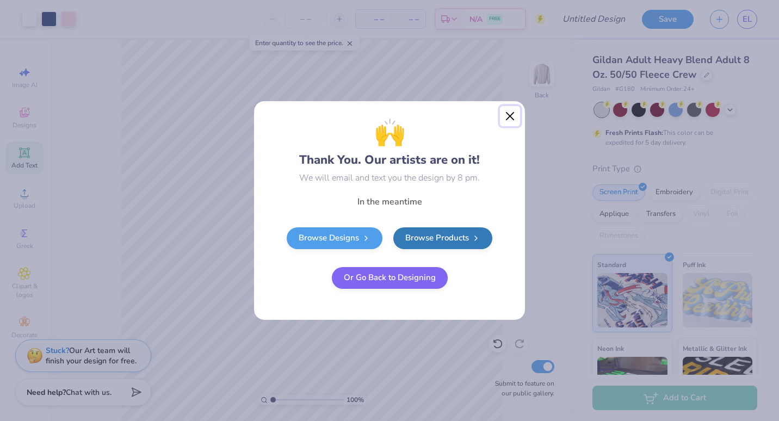
click at [502, 117] on button "Close" at bounding box center [510, 116] width 21 height 21
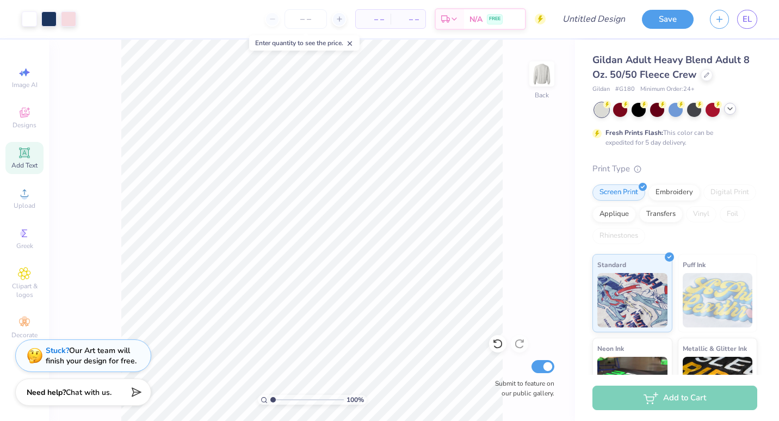
click at [730, 108] on icon at bounding box center [729, 108] width 9 height 9
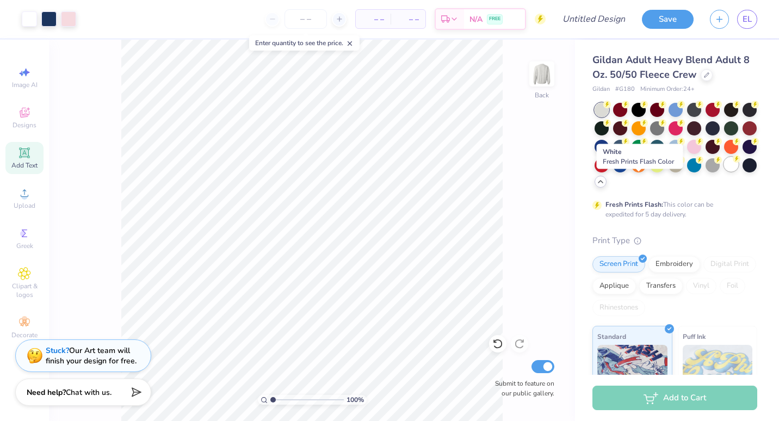
click at [724, 171] on div at bounding box center [731, 164] width 14 height 14
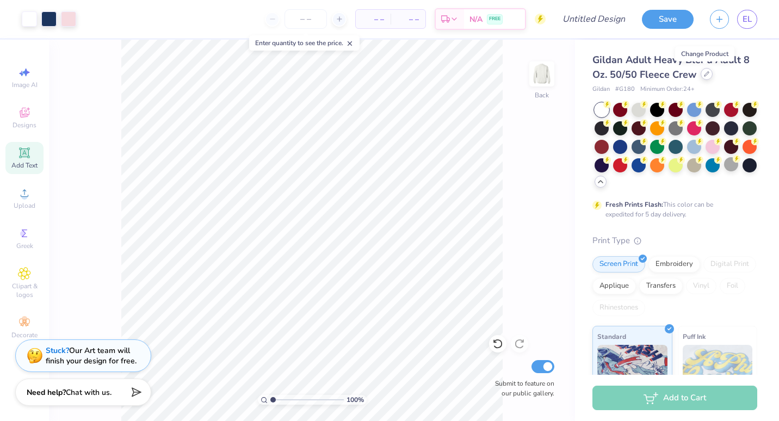
click at [708, 75] on div at bounding box center [706, 74] width 12 height 12
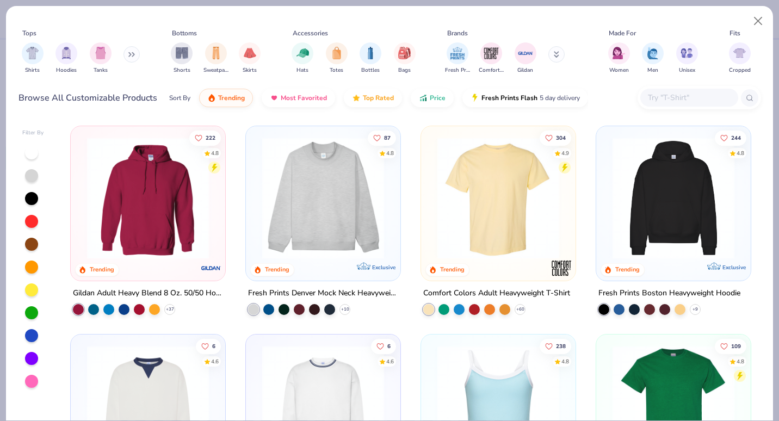
click at [334, 182] on img at bounding box center [323, 198] width 133 height 122
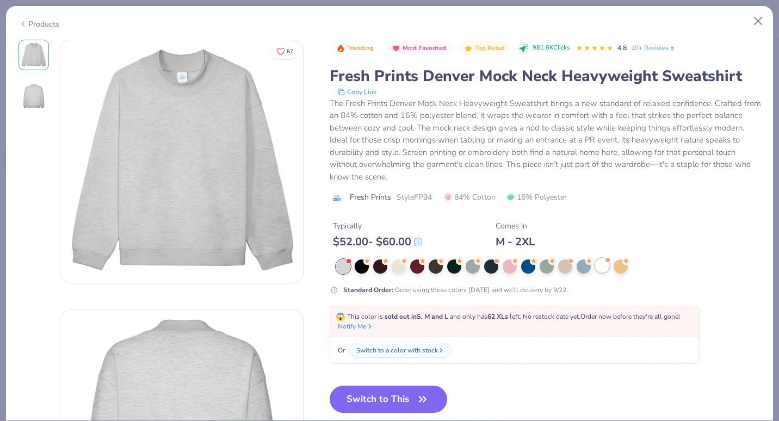
click at [605, 266] on div at bounding box center [602, 265] width 14 height 14
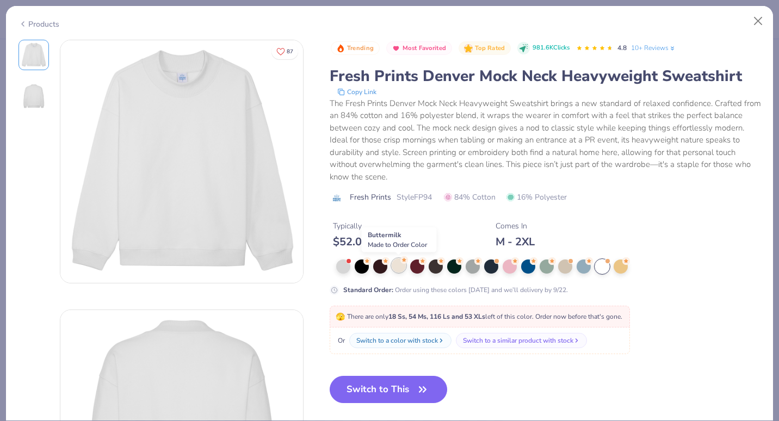
click at [393, 266] on div at bounding box center [399, 265] width 14 height 14
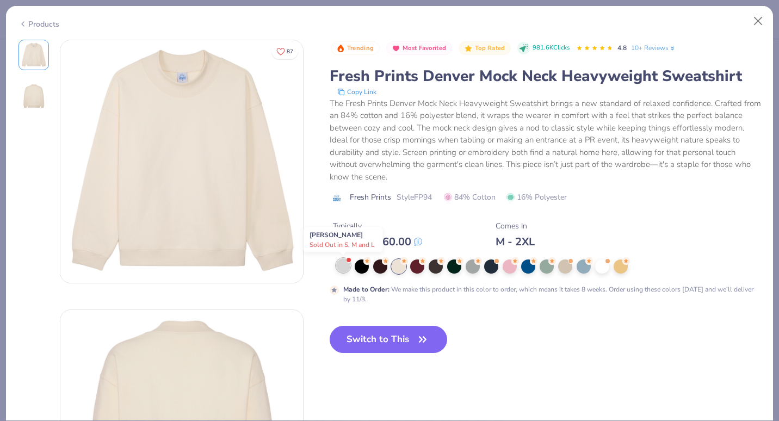
click at [339, 270] on div at bounding box center [343, 265] width 14 height 14
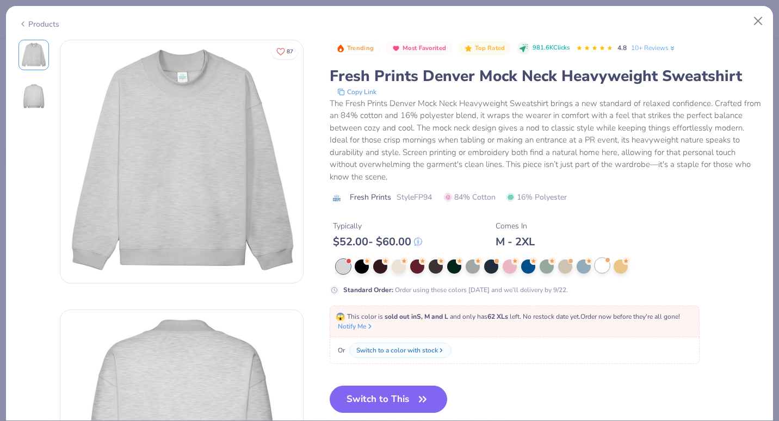
click at [601, 259] on div at bounding box center [602, 265] width 14 height 14
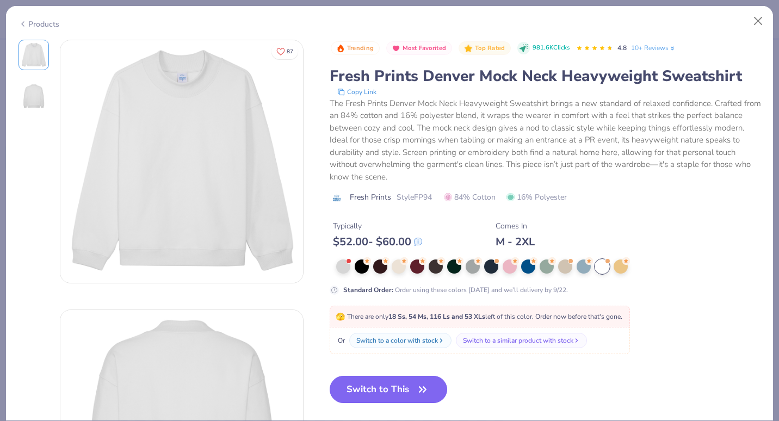
click at [392, 389] on button "Switch to This" at bounding box center [389, 389] width 118 height 27
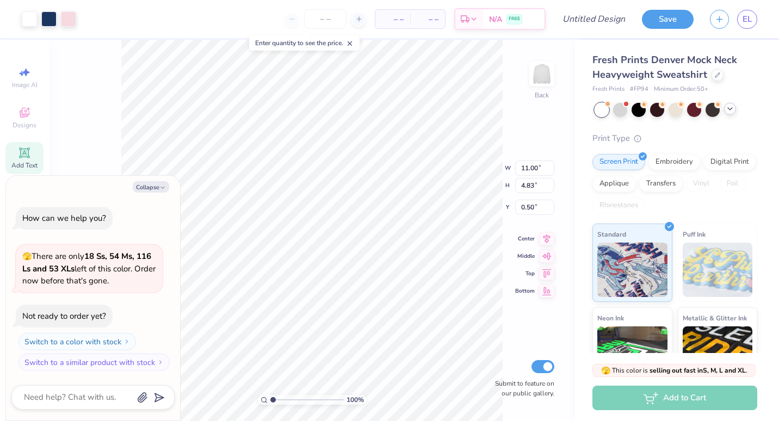
type textarea "x"
type input "2.34"
click at [148, 194] on div "Collapse How can we help you? 🫣 There are only 18 Ss, 54 Ms, 116 Ls and 53 XLs …" at bounding box center [93, 298] width 174 height 245
click at [156, 191] on button "Collapse" at bounding box center [151, 186] width 36 height 11
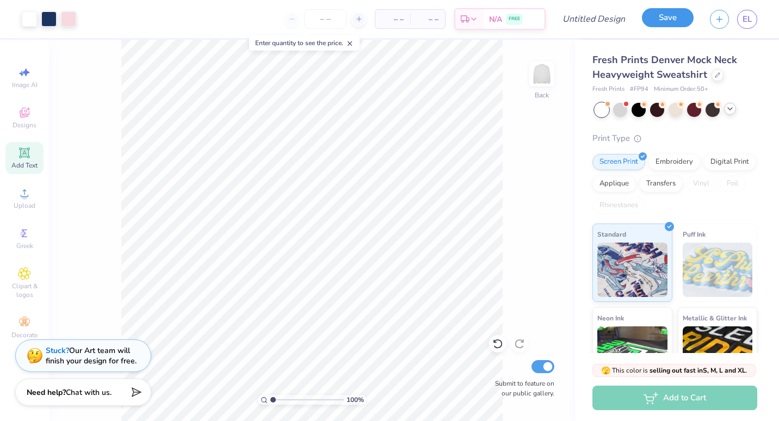
click at [666, 21] on button "Save" at bounding box center [668, 17] width 52 height 19
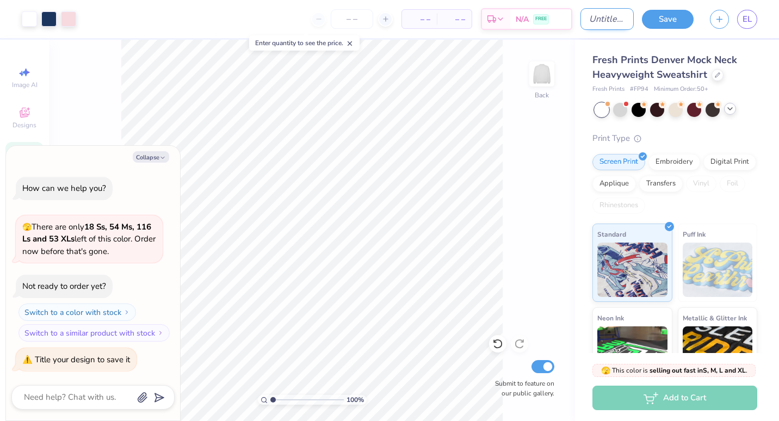
click at [623, 18] on input "Design Title" at bounding box center [606, 19] width 53 height 22
click at [151, 154] on button "Collapse" at bounding box center [151, 156] width 36 height 11
type textarea "x"
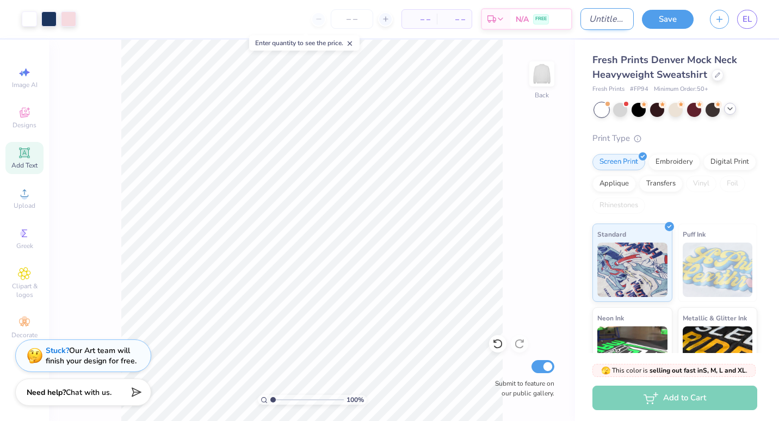
click at [580, 22] on input "Design Title" at bounding box center [606, 19] width 53 height 22
type input "mockneck"
click at [586, 22] on input "mockneck" at bounding box center [606, 19] width 53 height 22
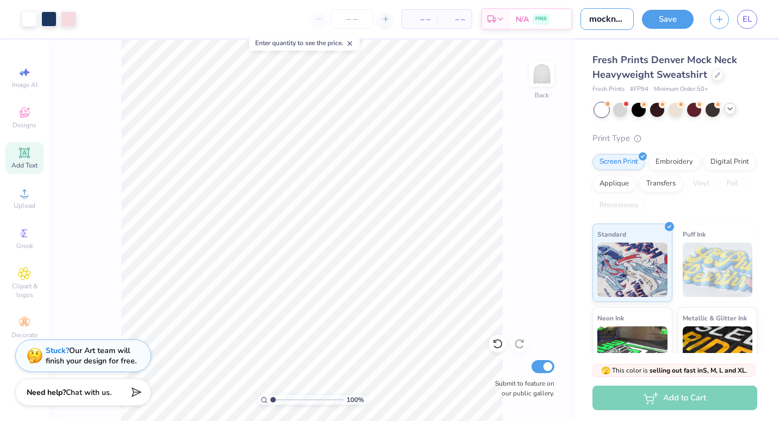
drag, startPoint x: 625, startPoint y: 21, endPoint x: 560, endPoint y: 36, distance: 66.5
click at [560, 36] on div "Art colors – – Per Item – – Total Est. Delivery N/A FREE Design Title mockneck …" at bounding box center [389, 19] width 779 height 38
type input "polkadot mock neck"
click at [663, 16] on button "Save" at bounding box center [668, 17] width 52 height 19
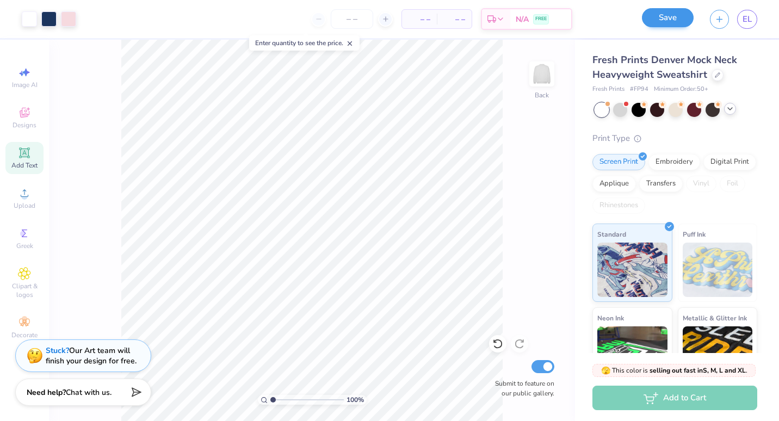
scroll to position [0, 0]
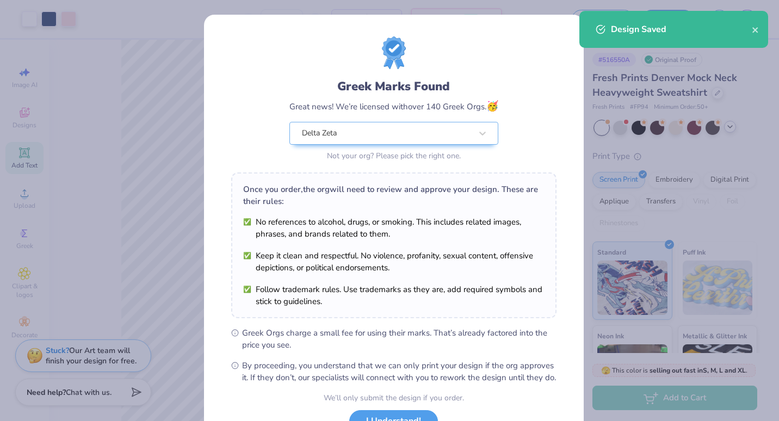
scroll to position [88, 0]
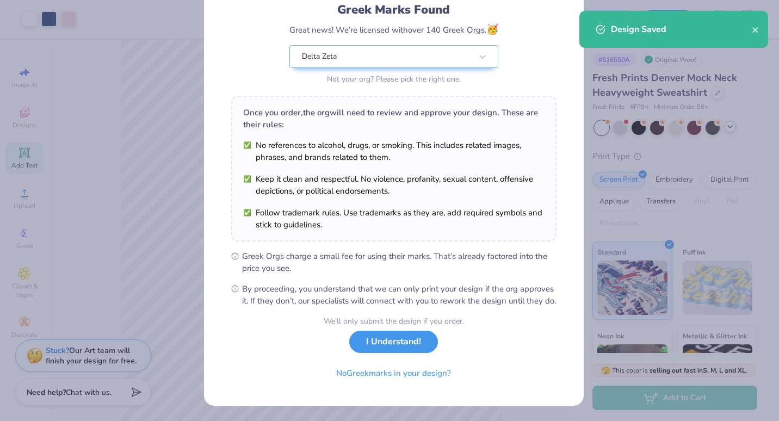
click at [370, 339] on button "I Understand!" at bounding box center [393, 342] width 89 height 22
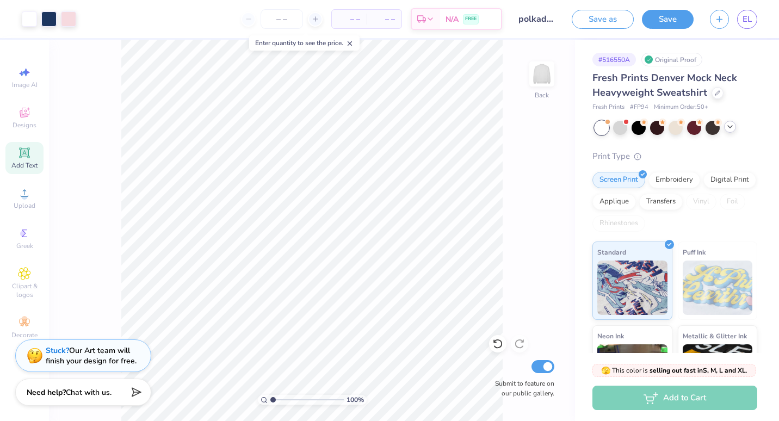
click at [754, 24] on div "Design Saved" at bounding box center [673, 33] width 193 height 49
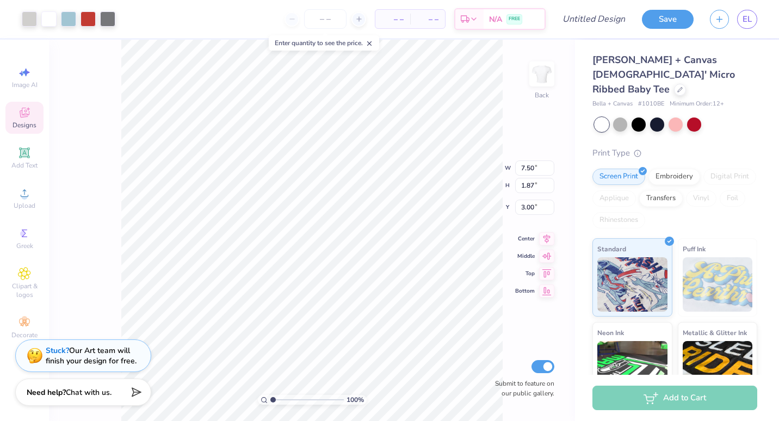
type input "1.59"
type input "1.80"
type input "3.04"
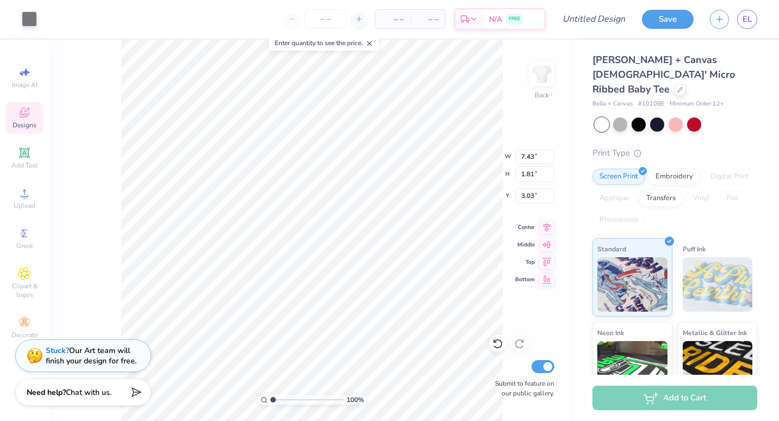
type input "1.59"
type input "1.80"
type input "3.04"
type input "7.43"
type input "1.81"
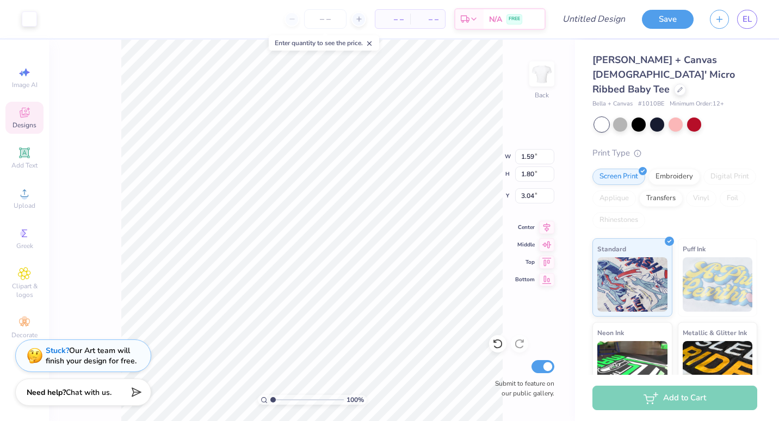
type input "3.03"
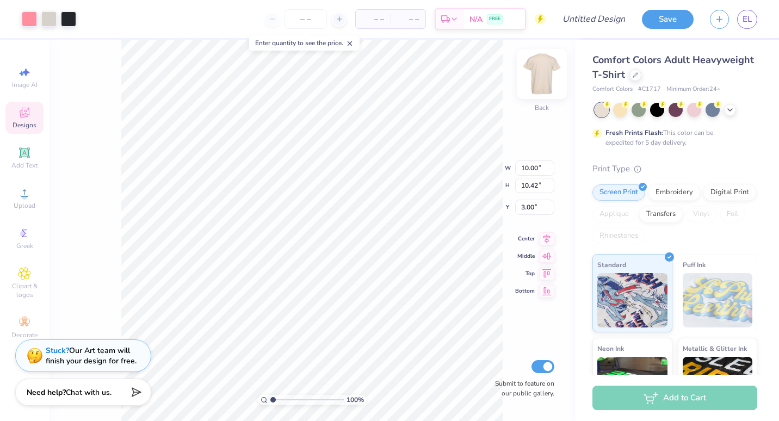
click at [543, 69] on img at bounding box center [542, 74] width 44 height 44
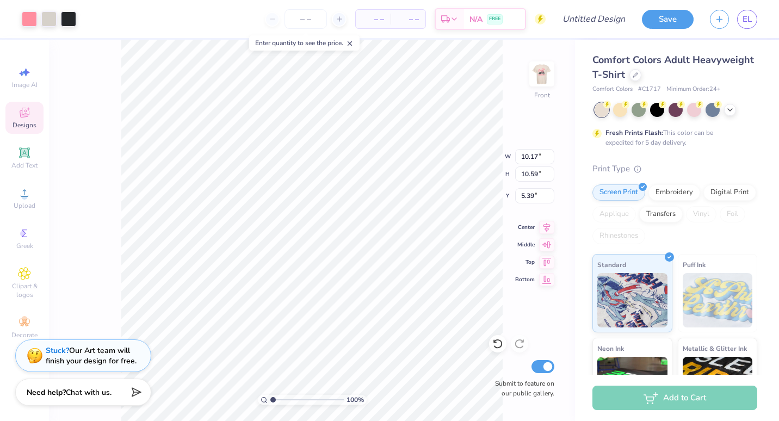
type input "4.24"
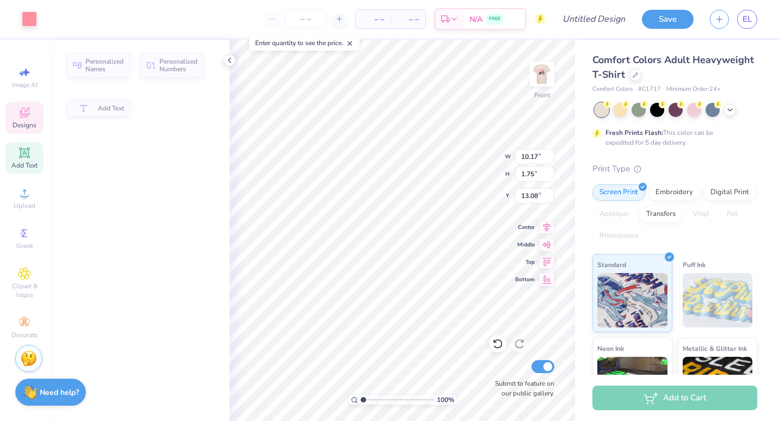
type input "1.75"
type input "13.08"
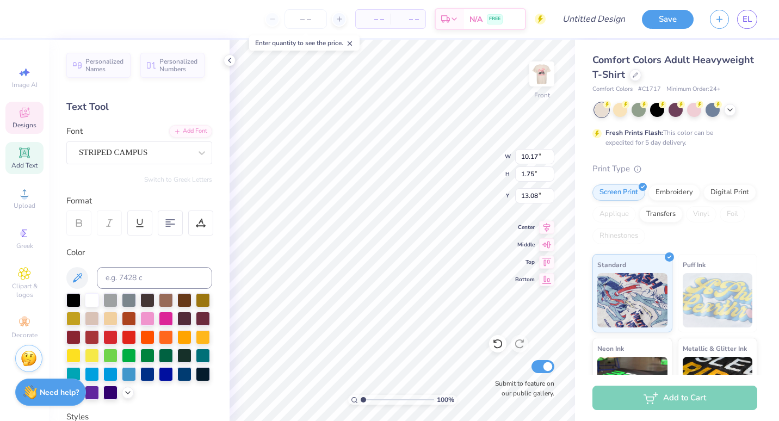
scroll to position [9, 2]
type textarea "G"
type textarea "PARENTS WEEKEND"
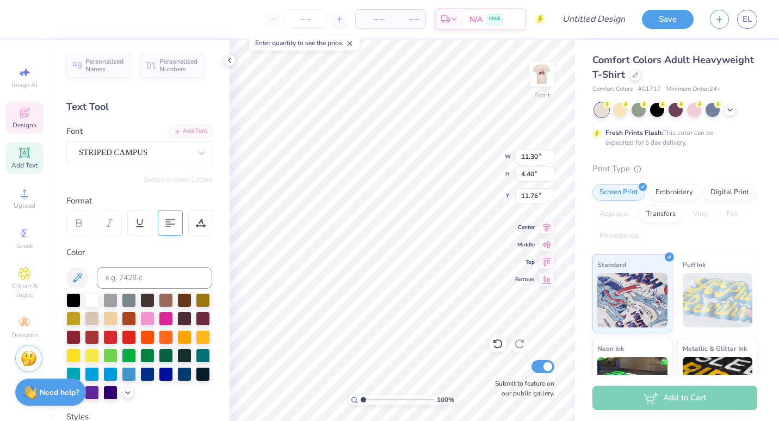
click at [175, 214] on div at bounding box center [170, 222] width 25 height 25
click at [172, 227] on icon at bounding box center [170, 223] width 10 height 10
click at [170, 227] on icon at bounding box center [170, 223] width 10 height 10
type input "11.30"
click at [170, 227] on icon at bounding box center [170, 223] width 10 height 10
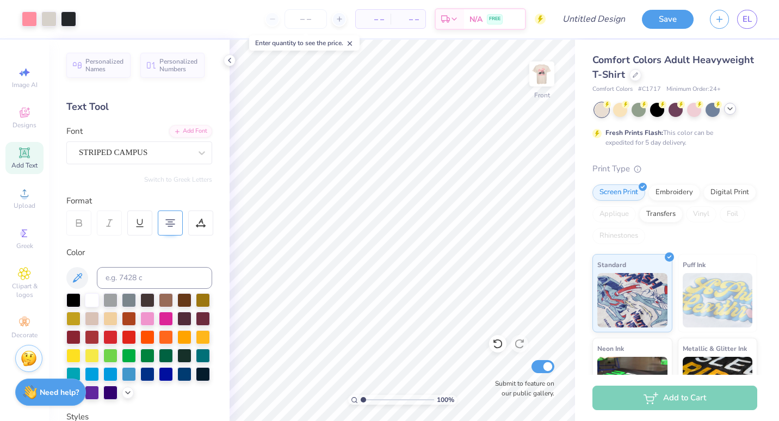
click at [730, 107] on icon at bounding box center [729, 108] width 9 height 9
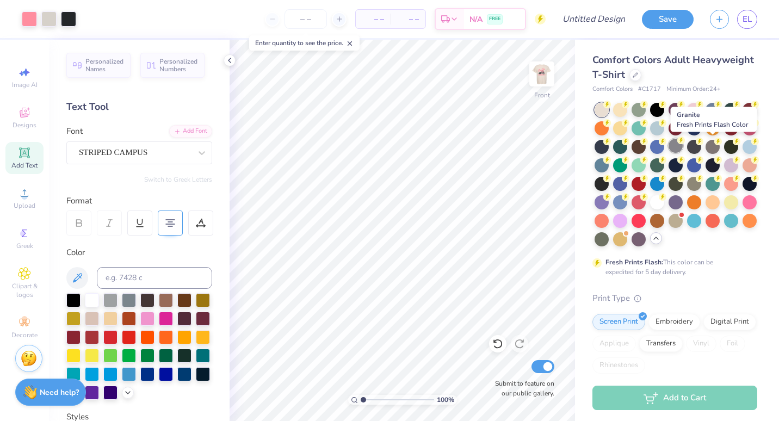
click at [683, 145] on div at bounding box center [675, 146] width 14 height 14
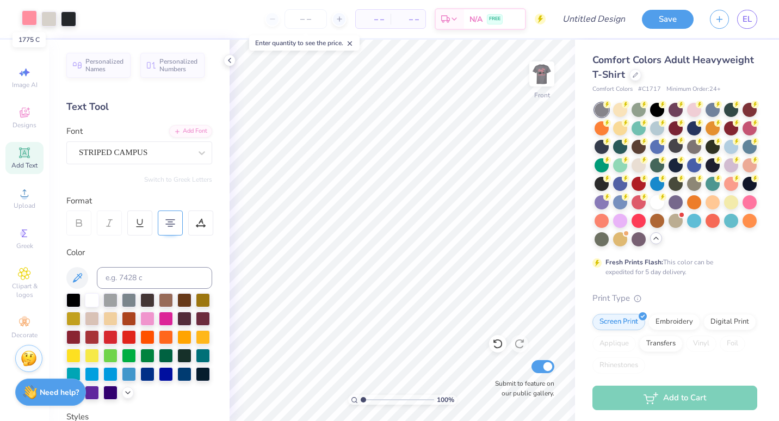
click at [27, 20] on div at bounding box center [29, 17] width 15 height 15
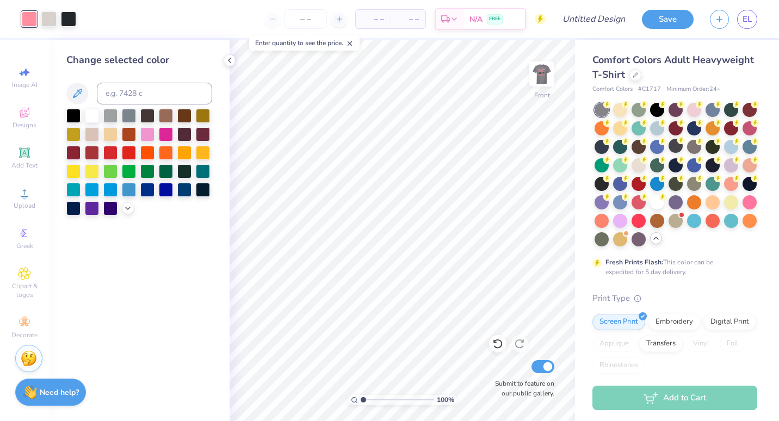
click at [129, 200] on div at bounding box center [139, 162] width 146 height 107
click at [170, 187] on div at bounding box center [166, 189] width 14 height 14
click at [126, 208] on icon at bounding box center [127, 207] width 9 height 9
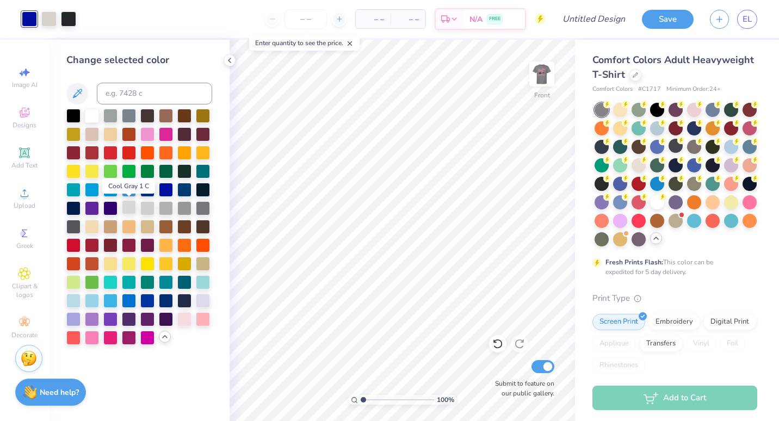
click at [130, 209] on div at bounding box center [129, 207] width 14 height 14
click at [199, 301] on div at bounding box center [203, 300] width 14 height 14
click at [73, 298] on div at bounding box center [73, 300] width 14 height 14
click at [541, 74] on img at bounding box center [542, 74] width 44 height 44
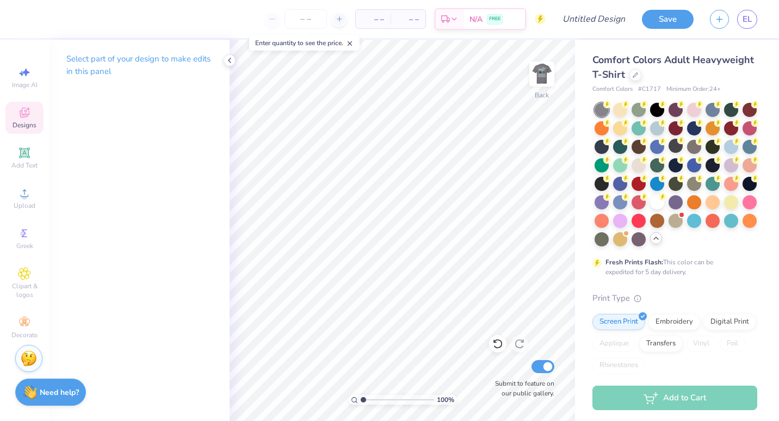
click at [19, 120] on div "Designs" at bounding box center [24, 118] width 38 height 32
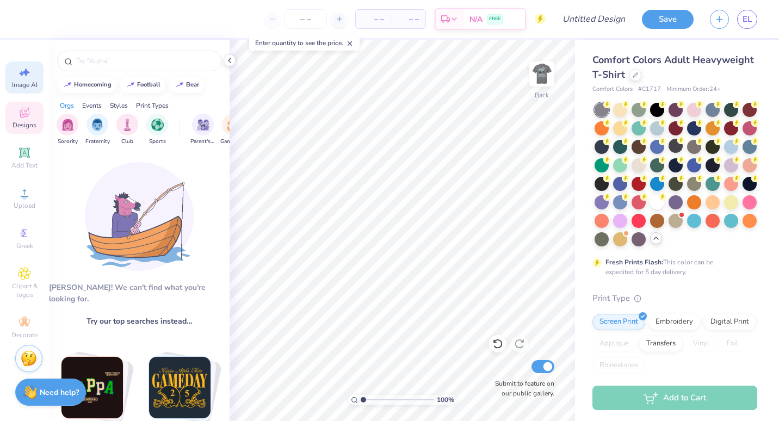
click at [30, 84] on span "Image AI" at bounding box center [25, 84] width 26 height 9
select select "4"
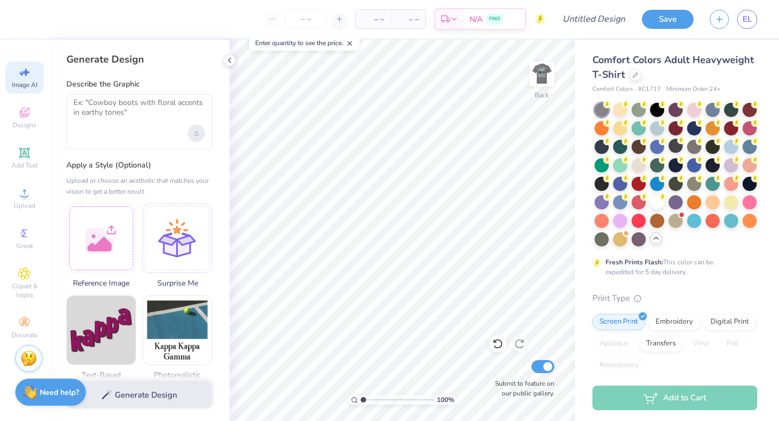
click at [191, 135] on div "Upload image" at bounding box center [196, 133] width 17 height 17
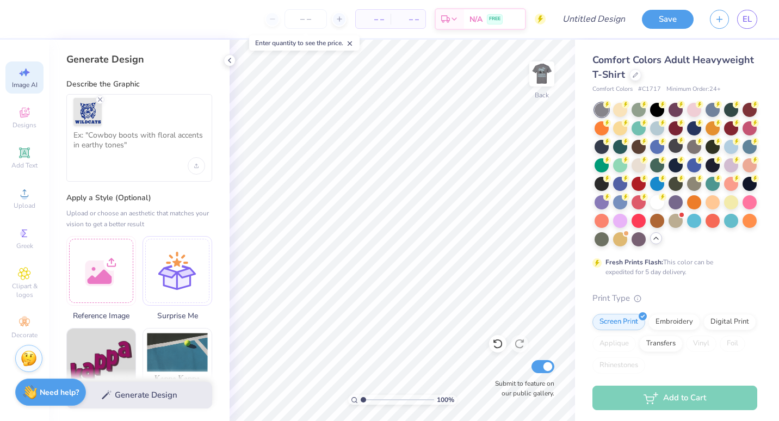
click at [138, 168] on div at bounding box center [139, 138] width 146 height 88
click at [135, 140] on textarea at bounding box center [139, 144] width 132 height 27
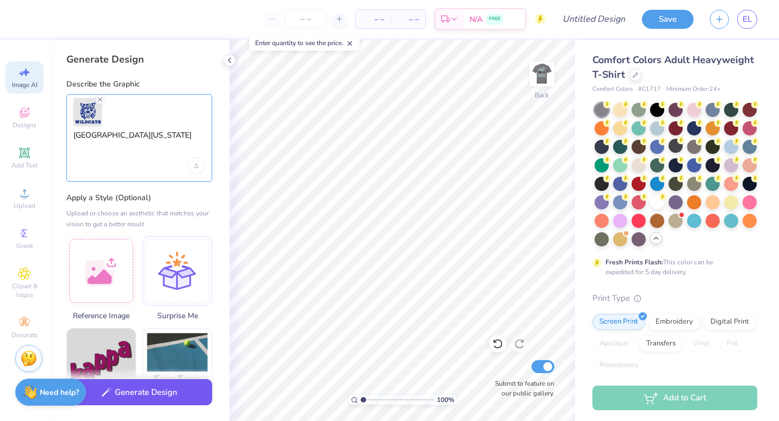
type textarea "University of Kentucky"
click at [147, 396] on button "Generate Design" at bounding box center [139, 392] width 146 height 27
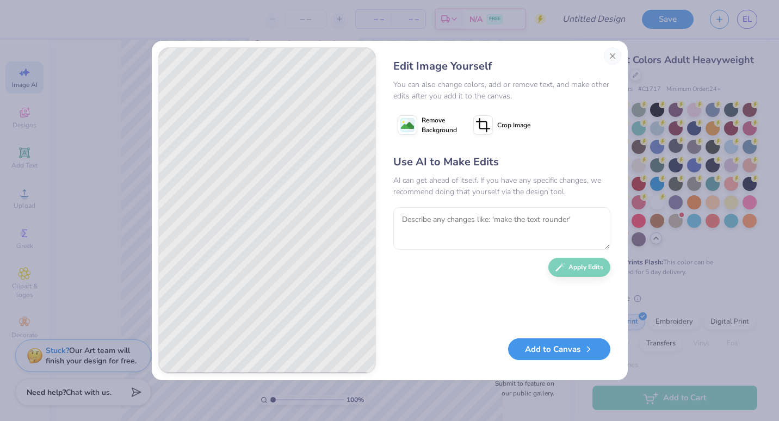
click at [571, 351] on button "Add to Canvas" at bounding box center [559, 349] width 102 height 22
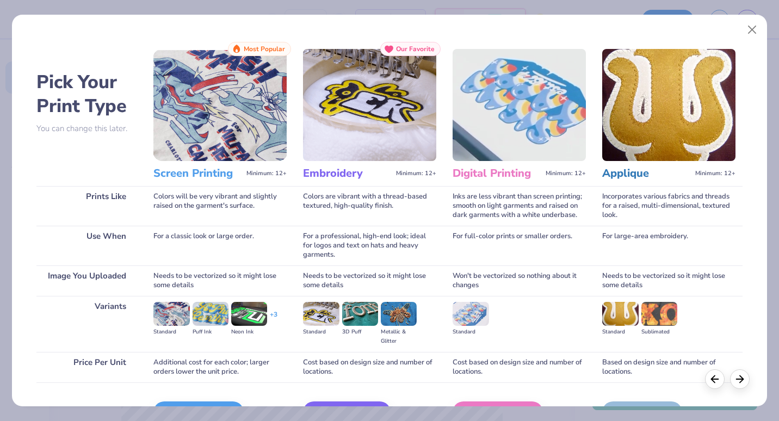
scroll to position [67, 0]
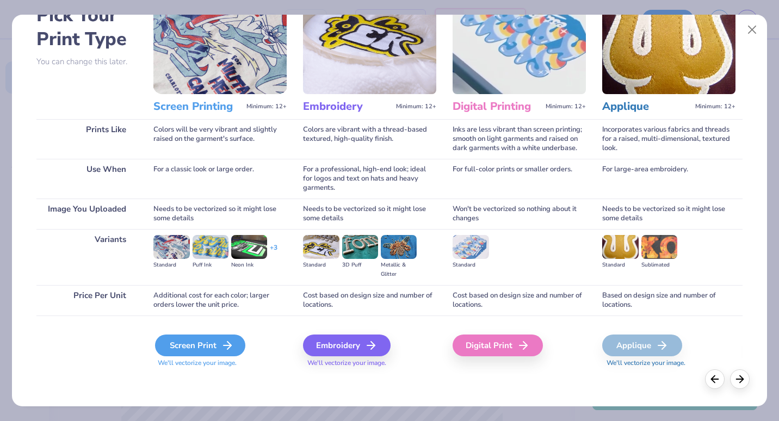
click at [215, 346] on div "Screen Print" at bounding box center [200, 345] width 90 height 22
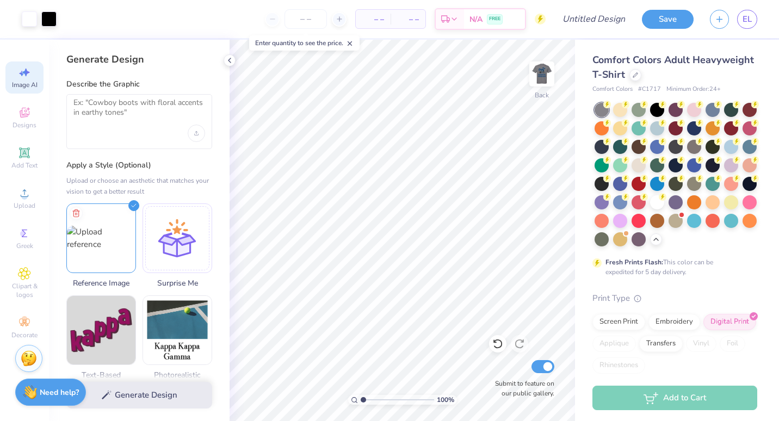
select select "4"
